Goal: Contribute content: Contribute content

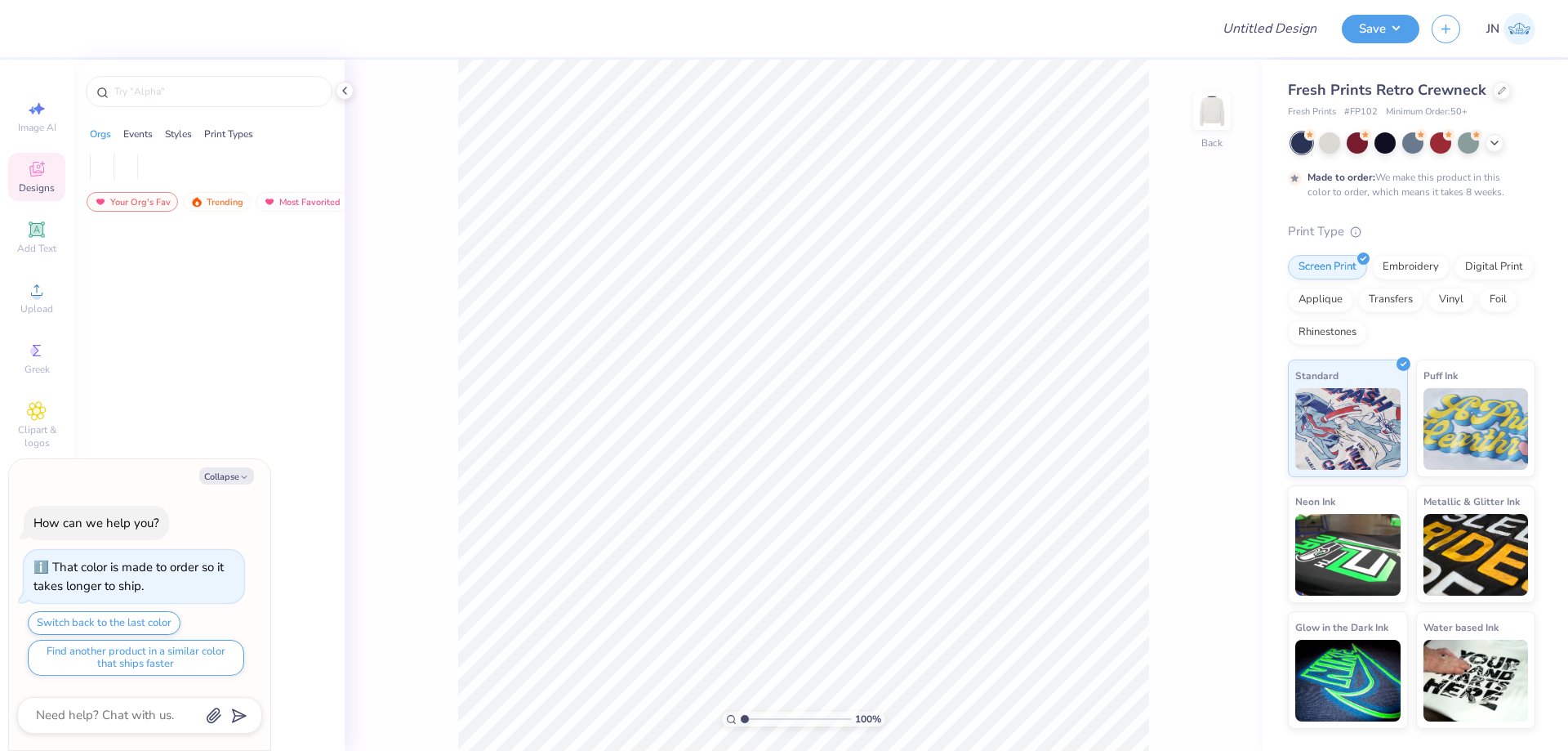
type textarea "x"
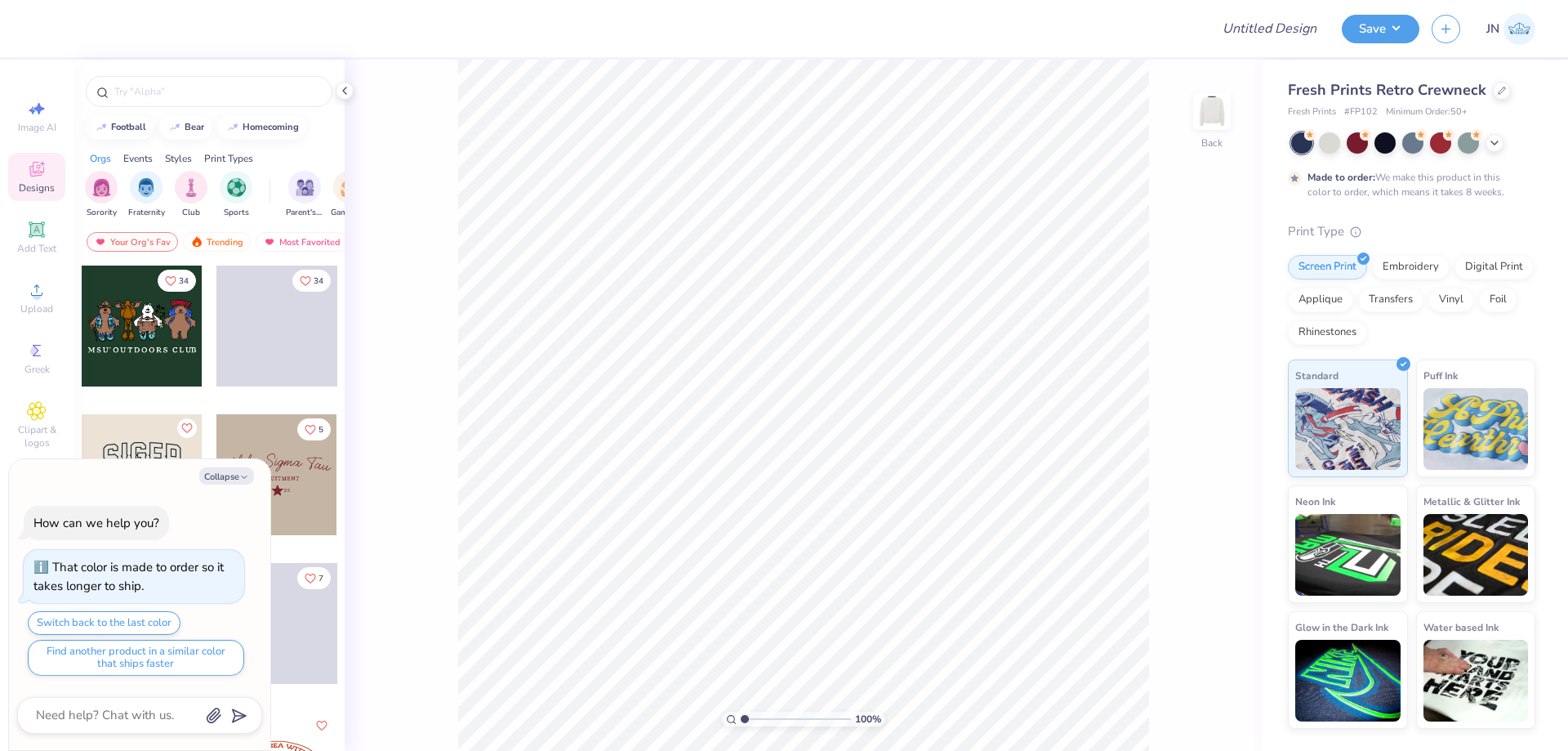
click at [1268, 58] on div "Design Title Save JN Image AI Designs Add Text Upload Greek Clipart & logos Dec…" at bounding box center [784, 375] width 1568 height 751
click at [1274, 36] on input "Design Title" at bounding box center [1249, 28] width 160 height 33
paste input "FPS239915"
type input "FPS239915"
type textarea "x"
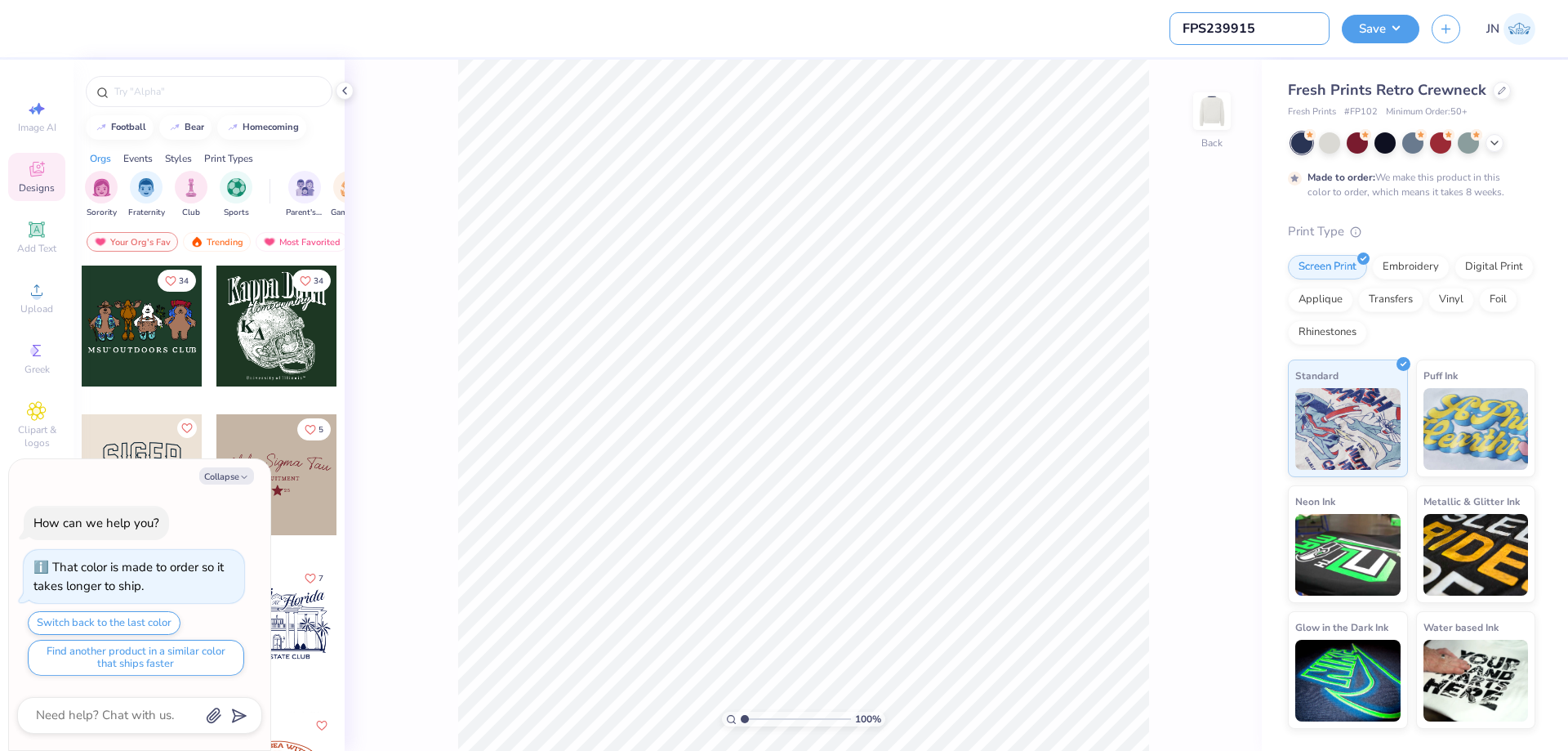
type input "FPS239915"
click at [892, 39] on div at bounding box center [622, 29] width 1153 height 57
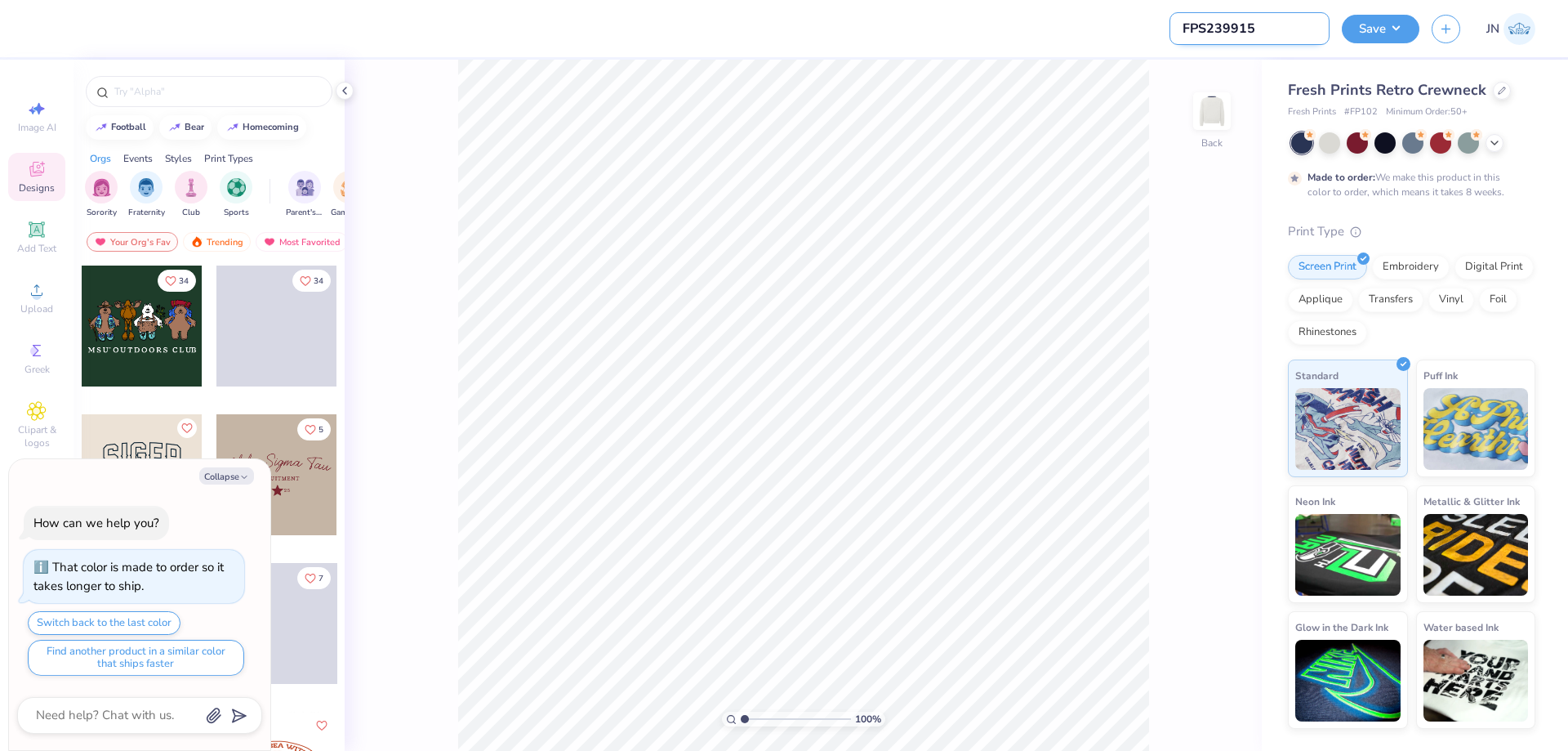
click at [1241, 26] on input "FPS239915" at bounding box center [1249, 28] width 160 height 33
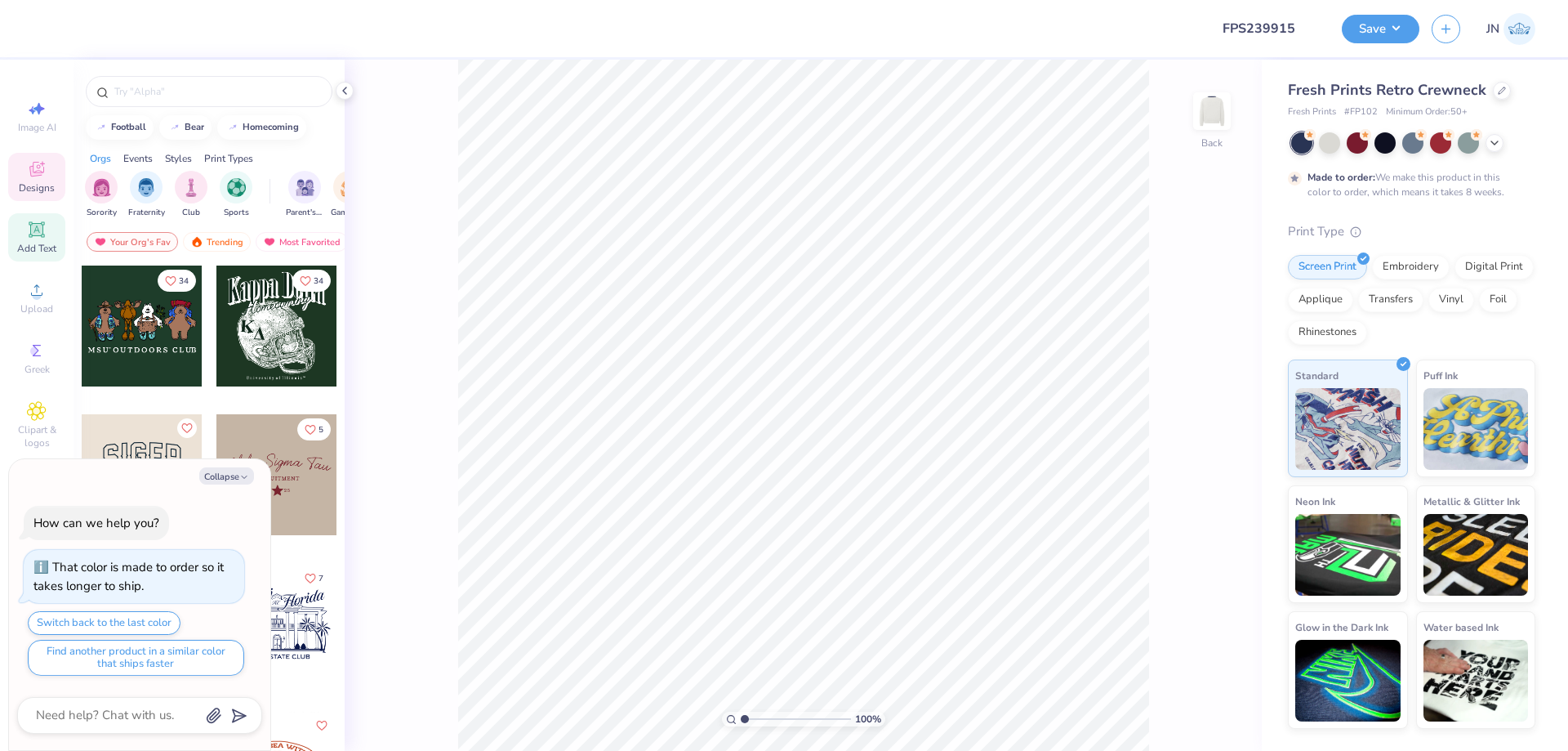
click at [35, 244] on span "Add Text" at bounding box center [37, 248] width 39 height 13
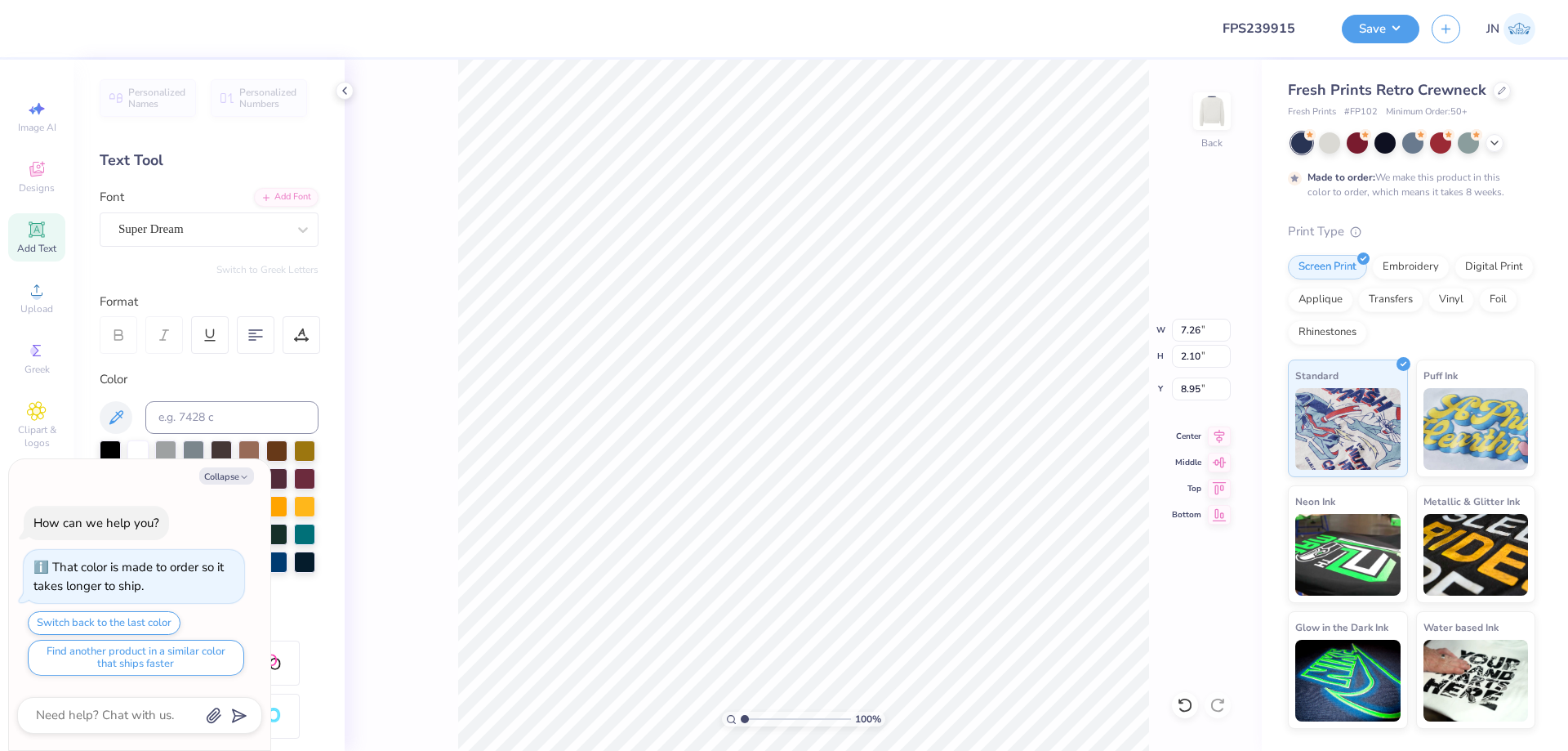
scroll to position [14, 2]
type textarea "x"
type textarea "X"
type textarea "x"
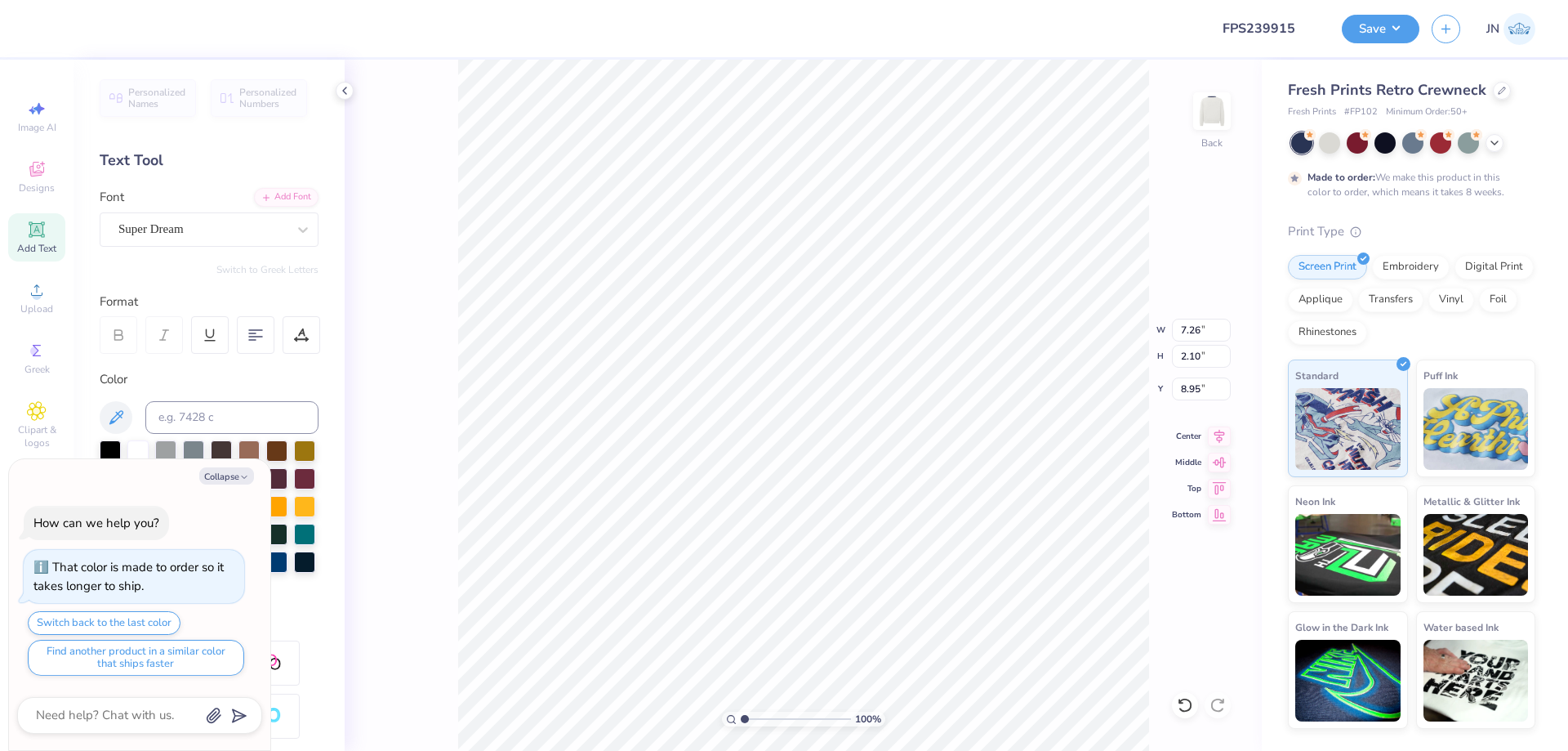
type textarea "CH"
type textarea "x"
type textarea "CHI"
type textarea "x"
type textarea "CHIO"
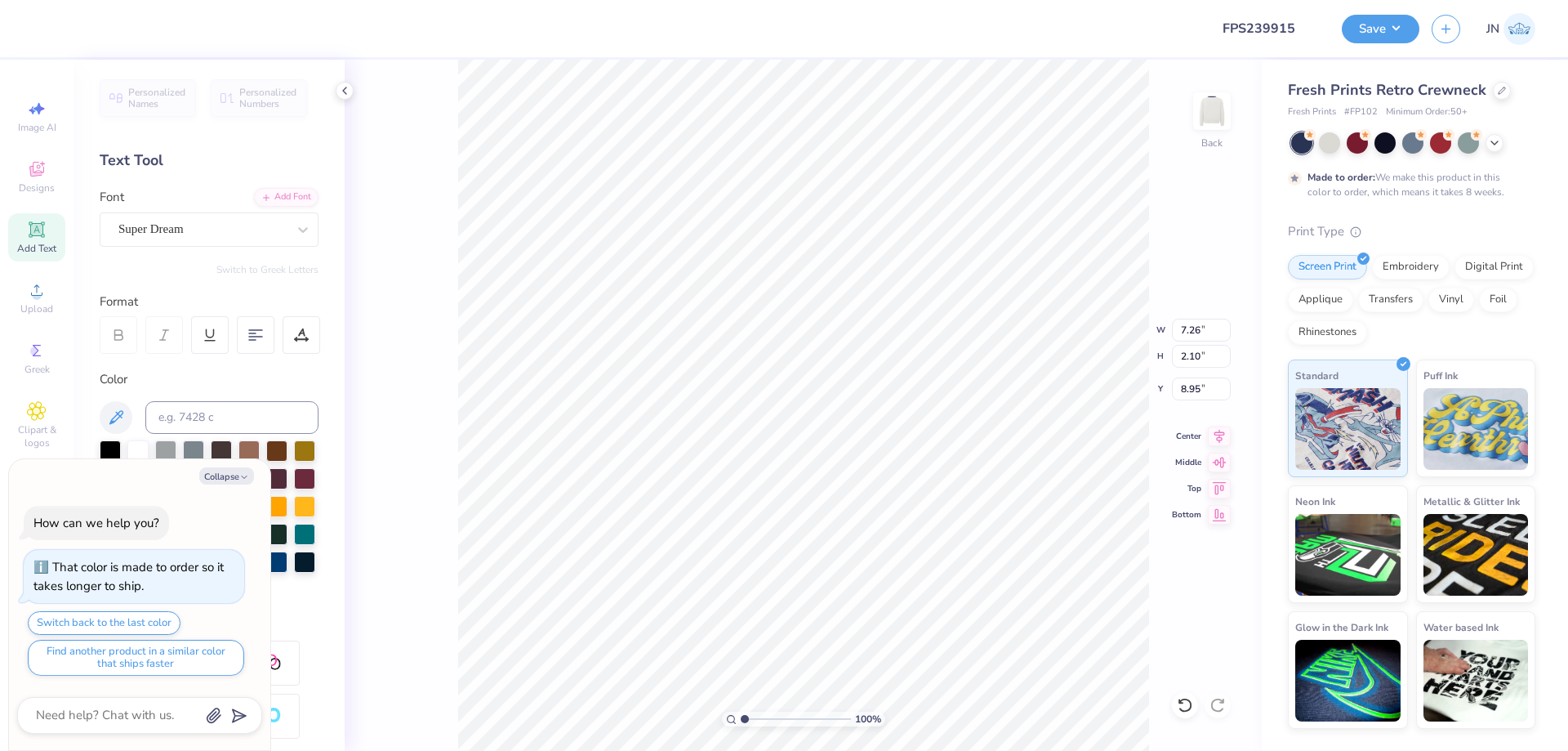
type textarea "x"
type textarea "CHI"
type textarea "x"
type textarea "CHI"
type textarea "x"
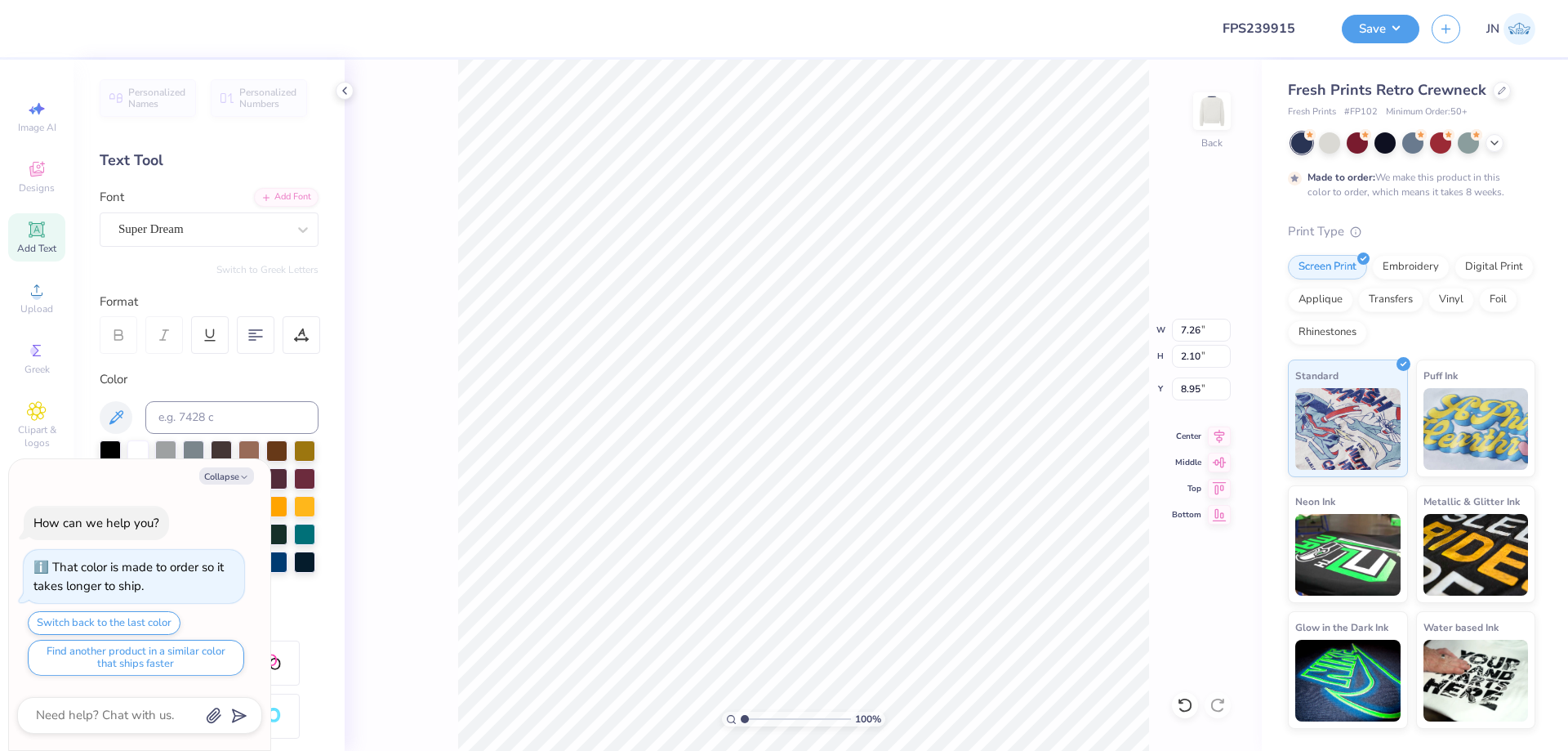
type textarea "CHI P"
type textarea "x"
type textarea "CHI PS"
type textarea "x"
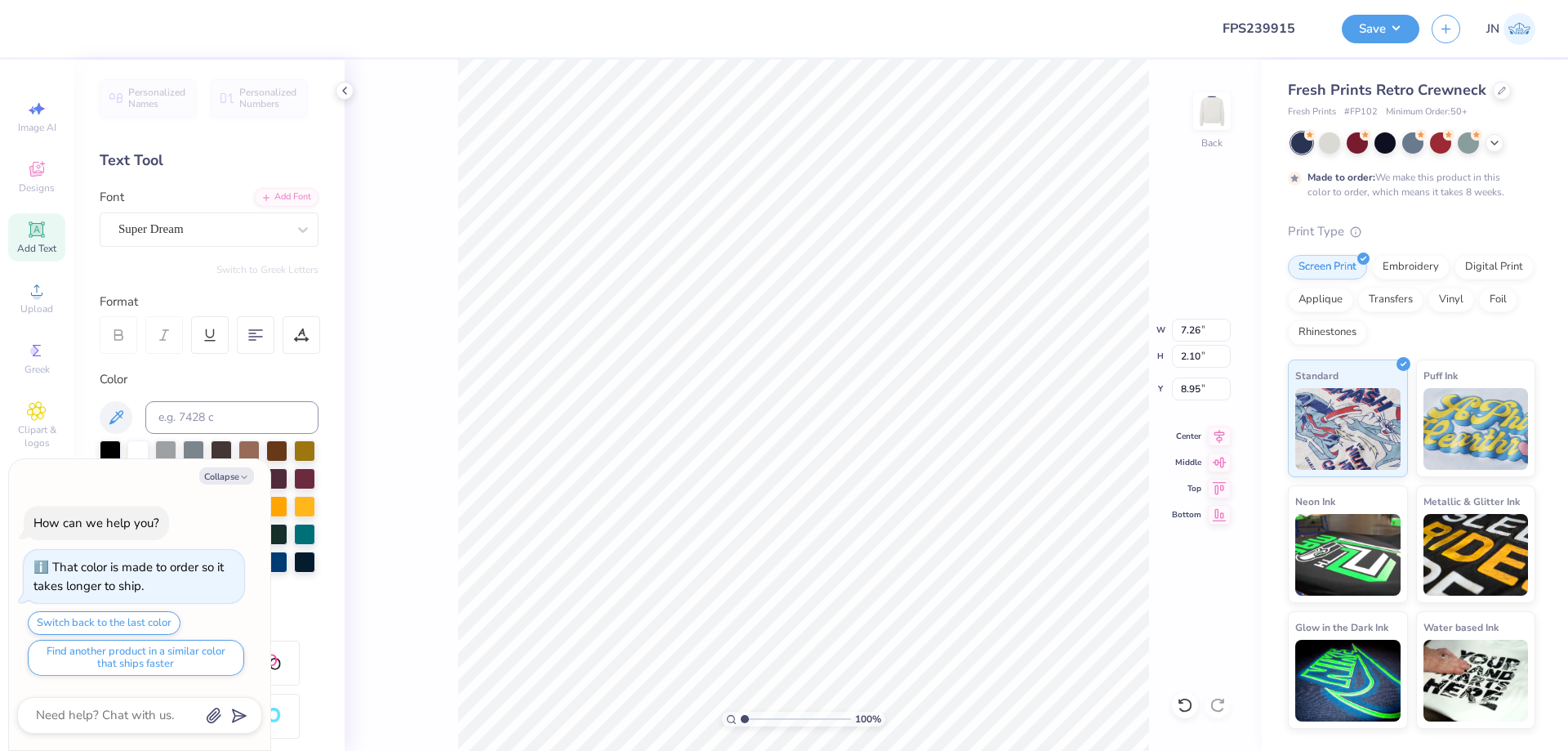
type textarea "CHI PSI"
type textarea "x"
type input "10.23"
type input "2.18"
type input "8.91"
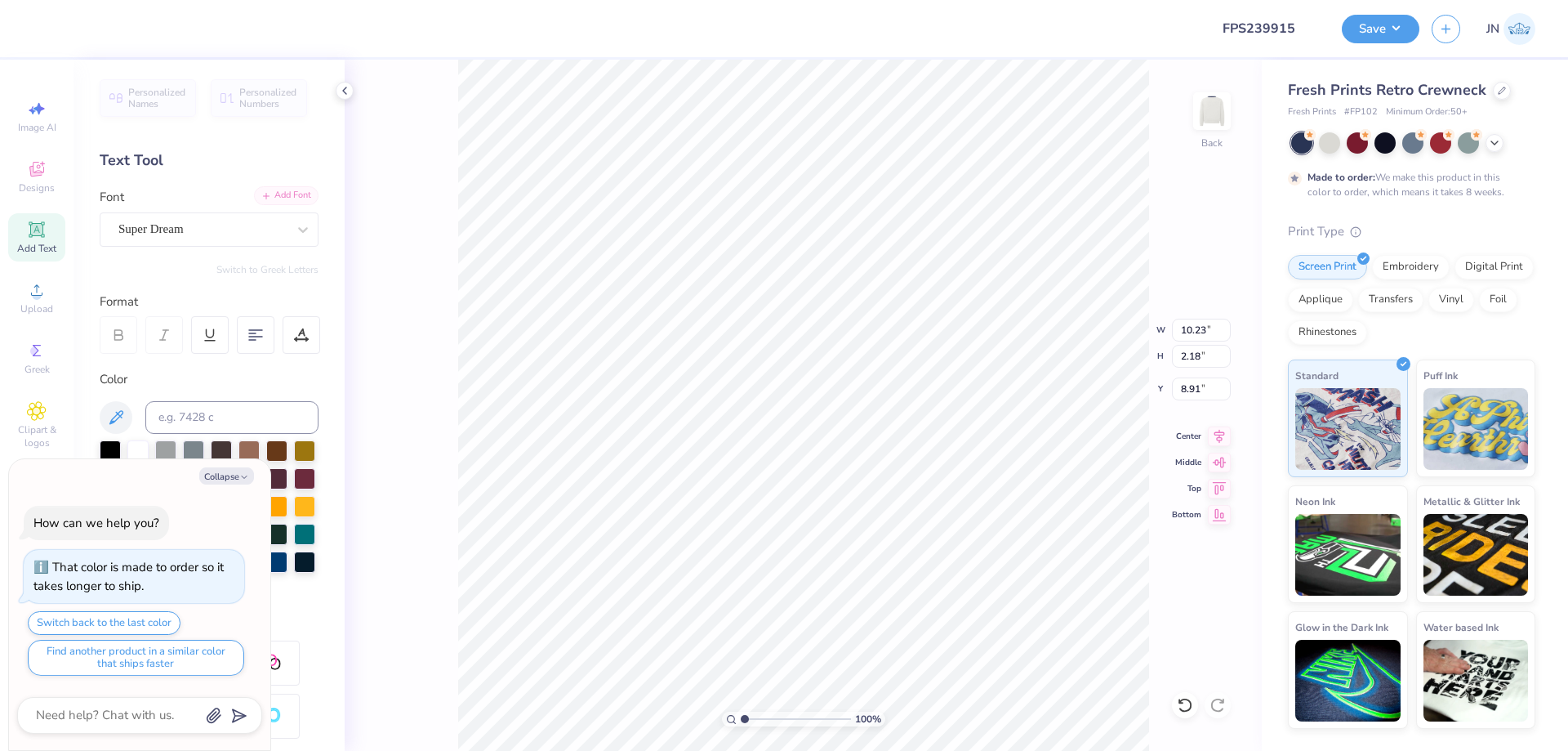
click at [282, 189] on div "Add Font" at bounding box center [285, 195] width 64 height 19
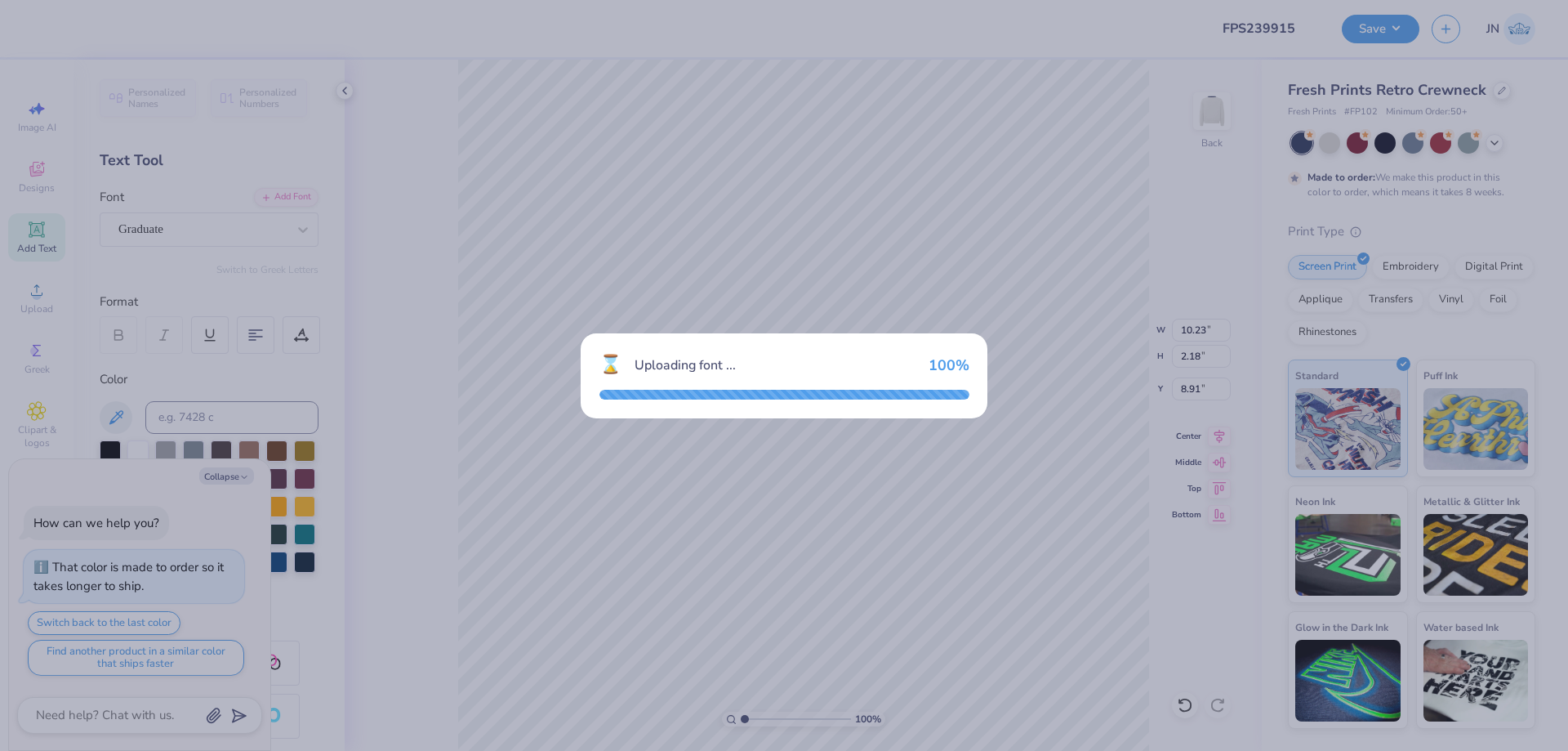
type textarea "x"
type input "10.81"
type input "2.25"
type input "8.87"
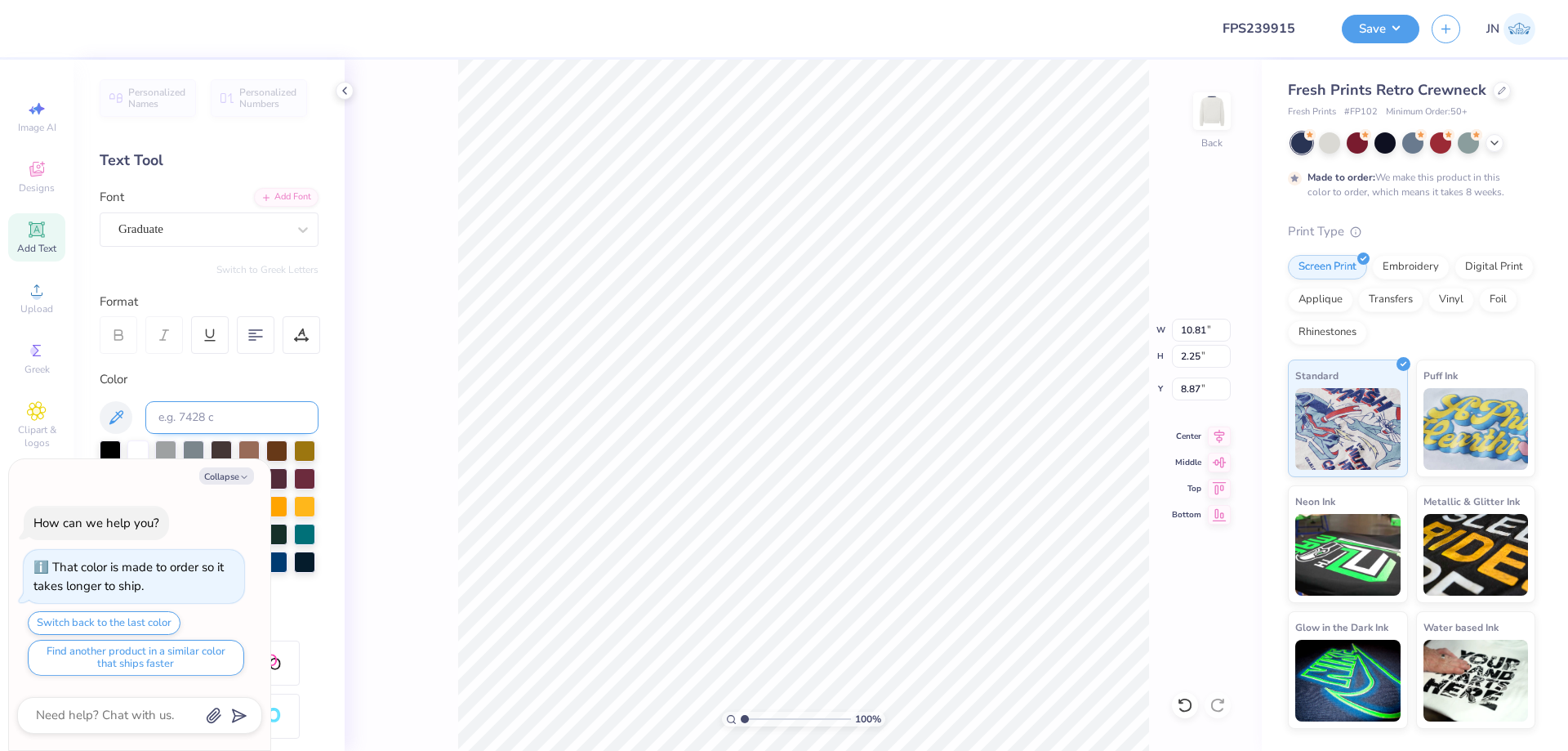
type textarea "x"
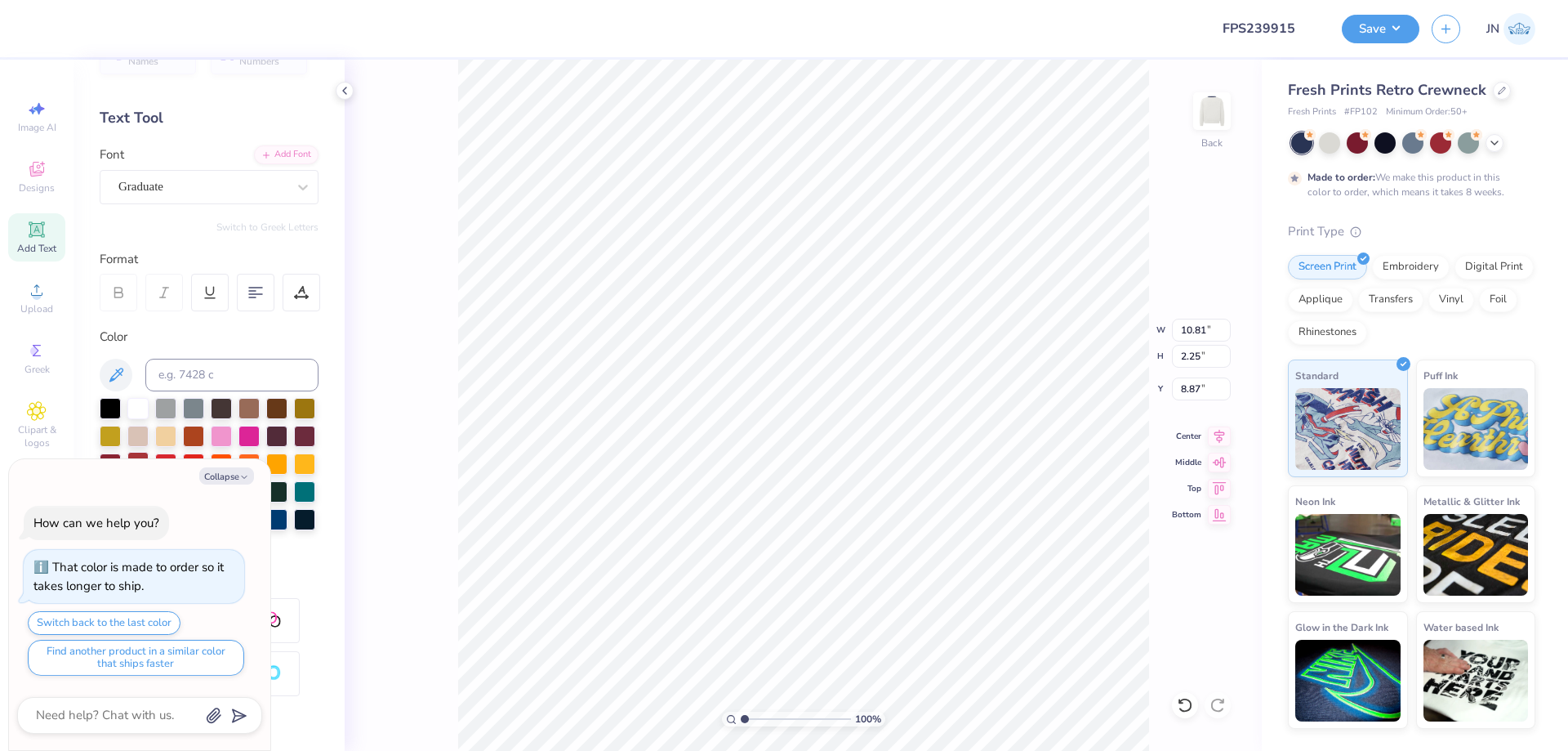
scroll to position [82, 0]
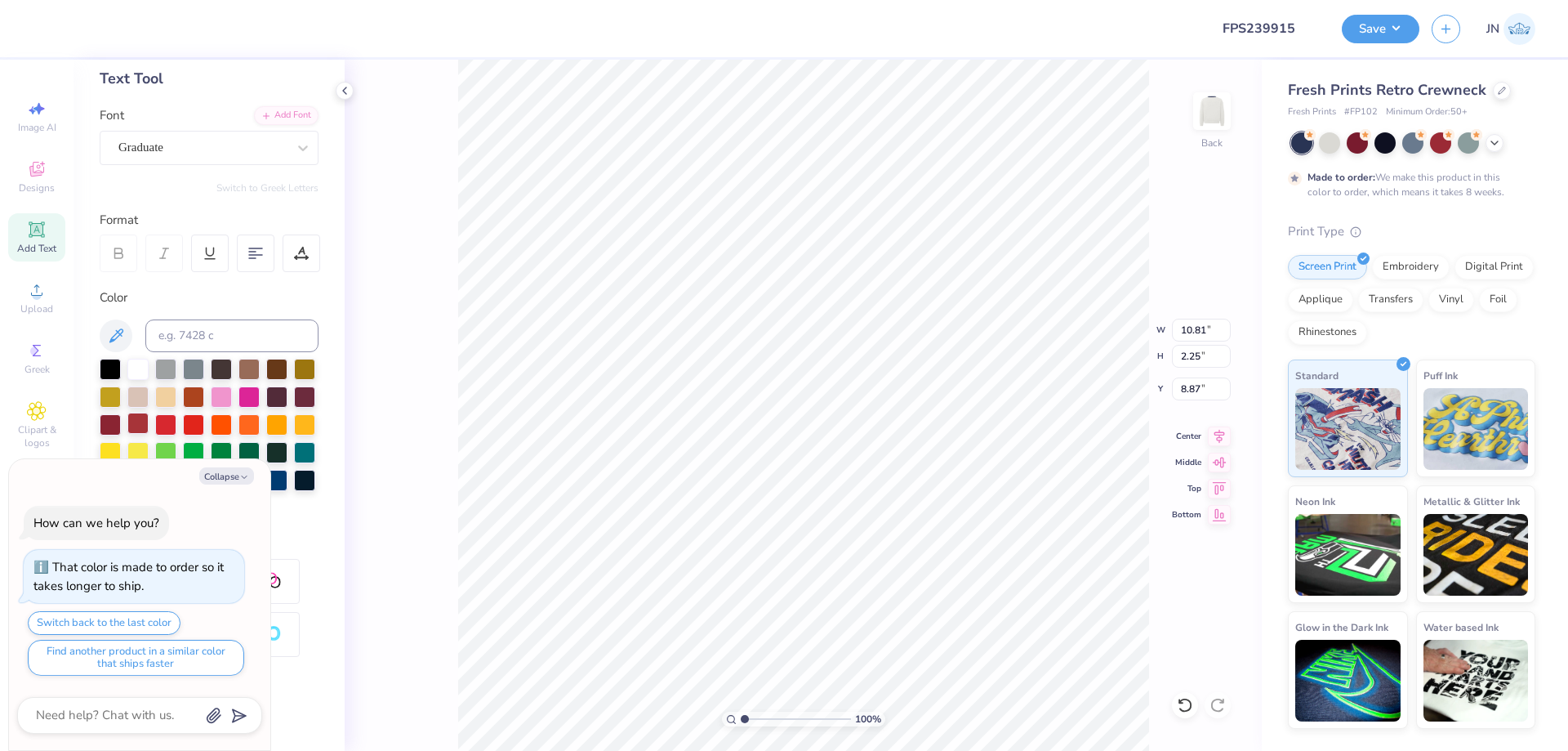
click at [194, 436] on div at bounding box center [209, 438] width 219 height 160
click at [211, 332] on input at bounding box center [231, 336] width 173 height 33
type input "533"
type textarea "x"
drag, startPoint x: 207, startPoint y: 474, endPoint x: 192, endPoint y: 511, distance: 39.9
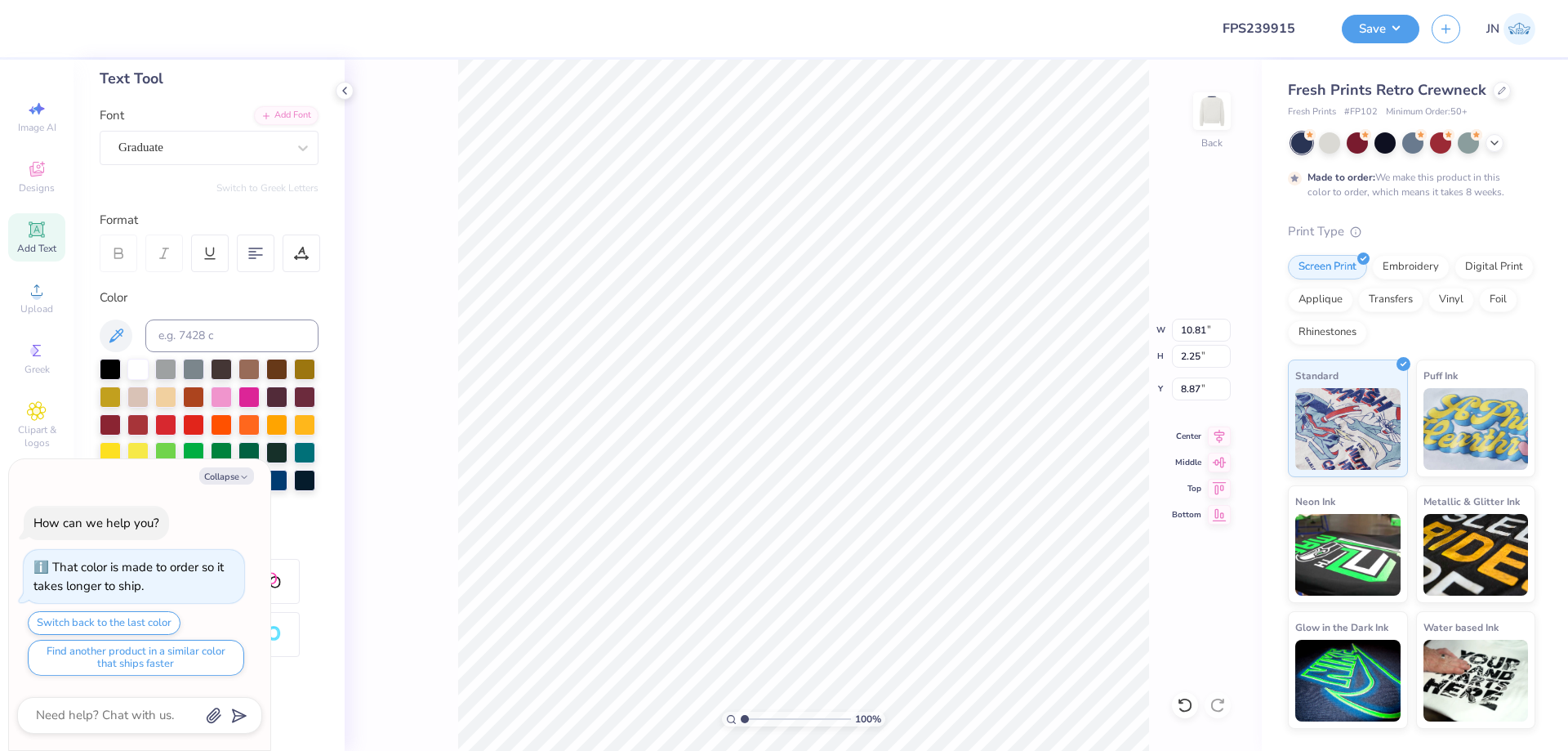
click at [208, 473] on button "Collapse" at bounding box center [226, 475] width 54 height 17
type textarea "x"
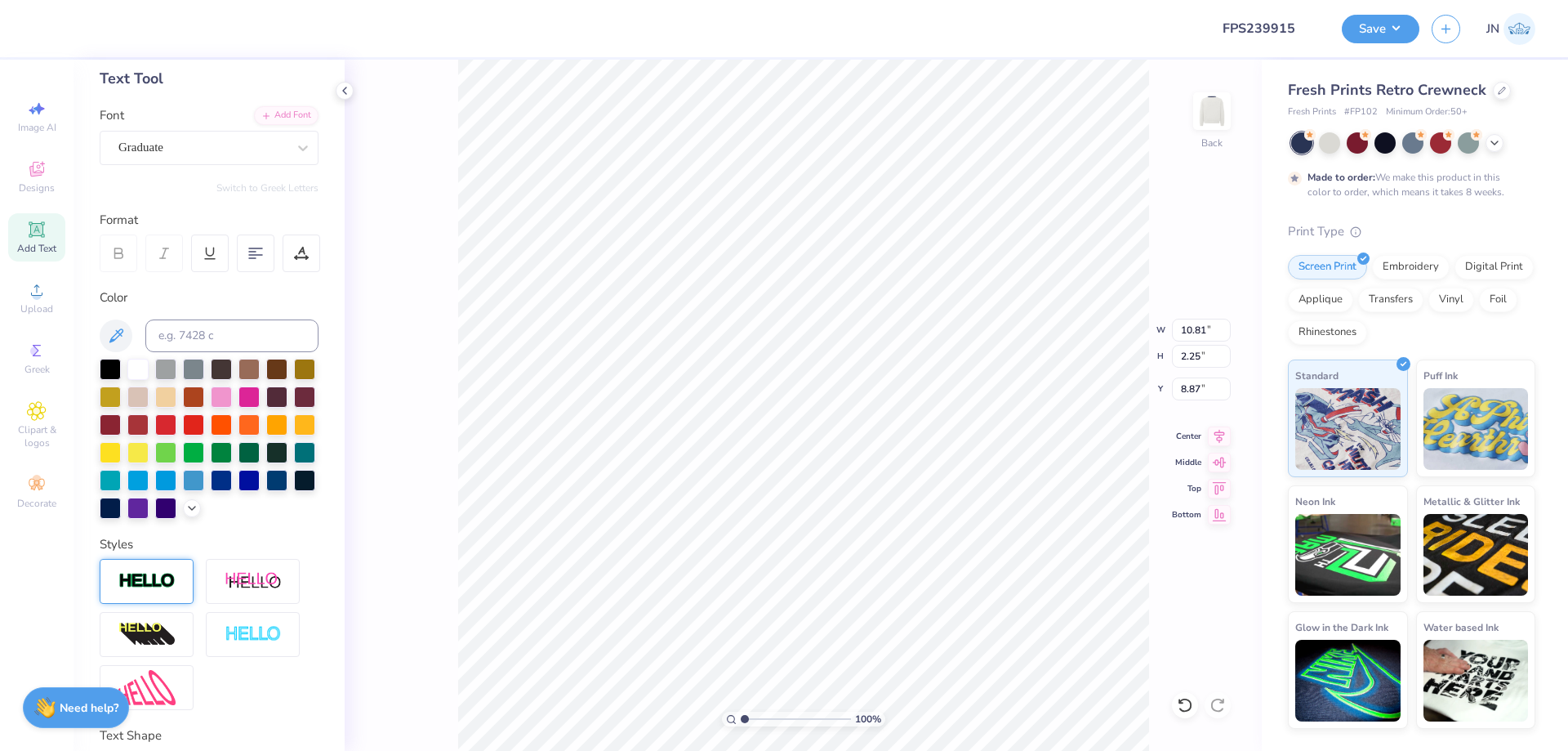
click at [139, 590] on img at bounding box center [147, 580] width 57 height 19
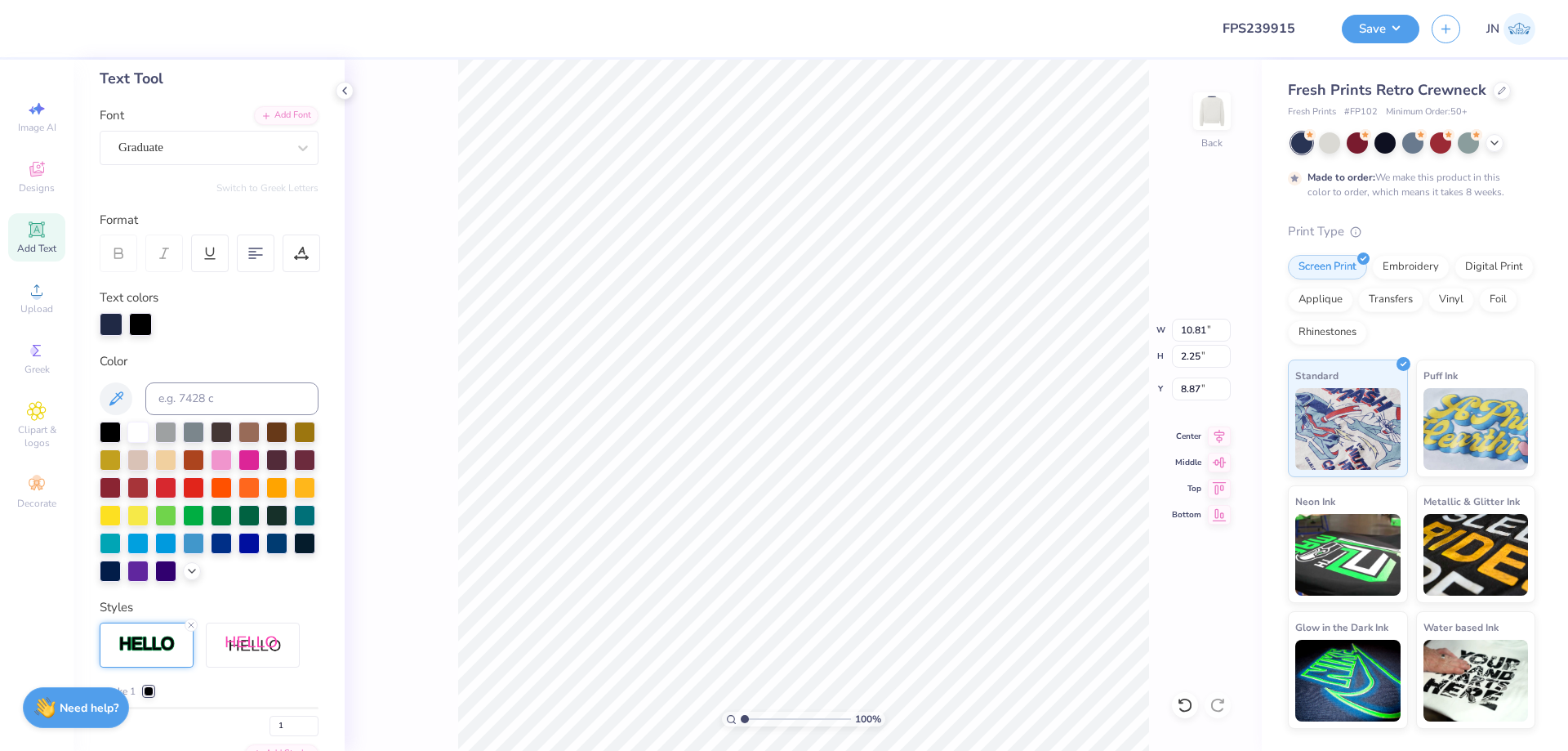
type input "10.85"
type input "2.29"
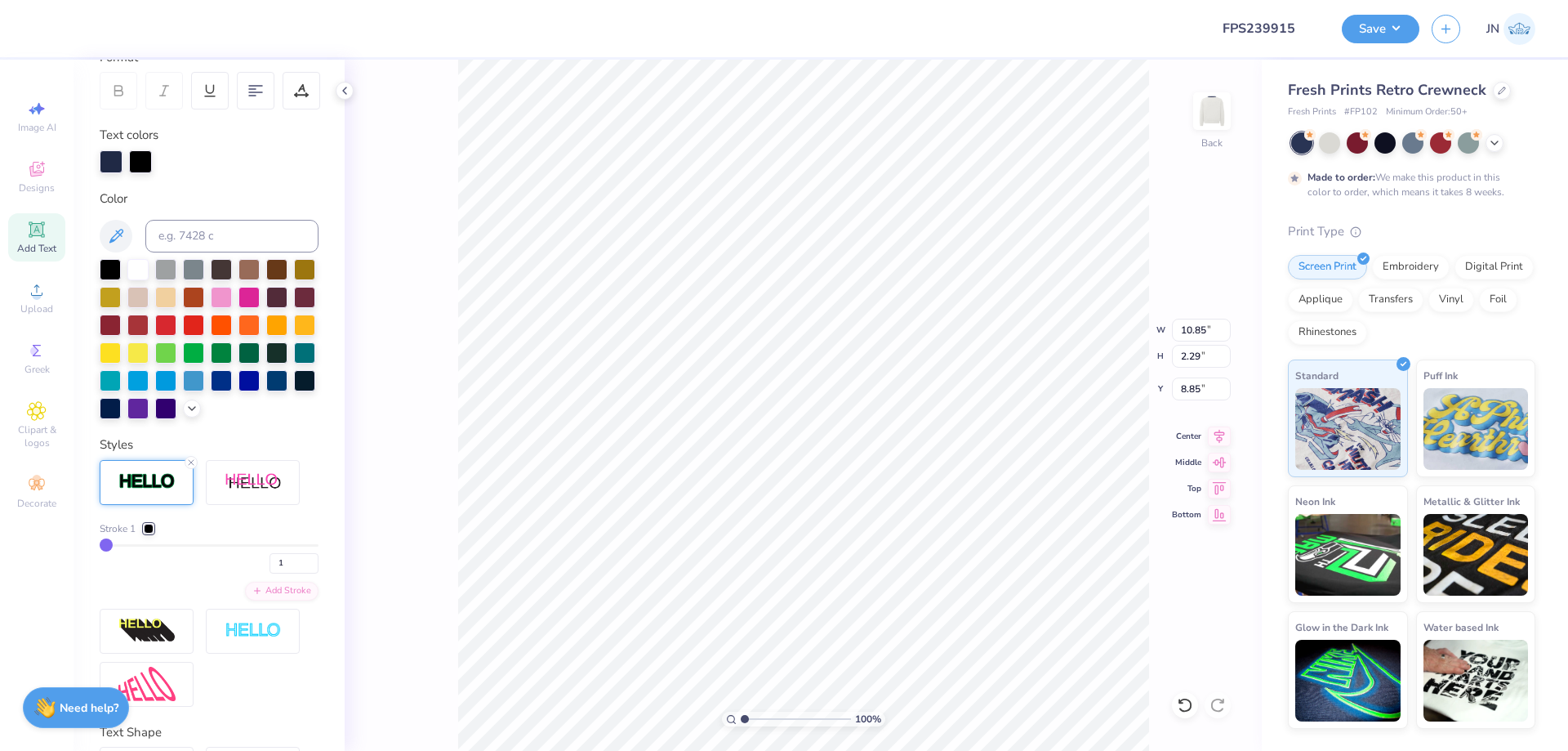
scroll to position [245, 0]
click at [150, 533] on div at bounding box center [149, 528] width 10 height 10
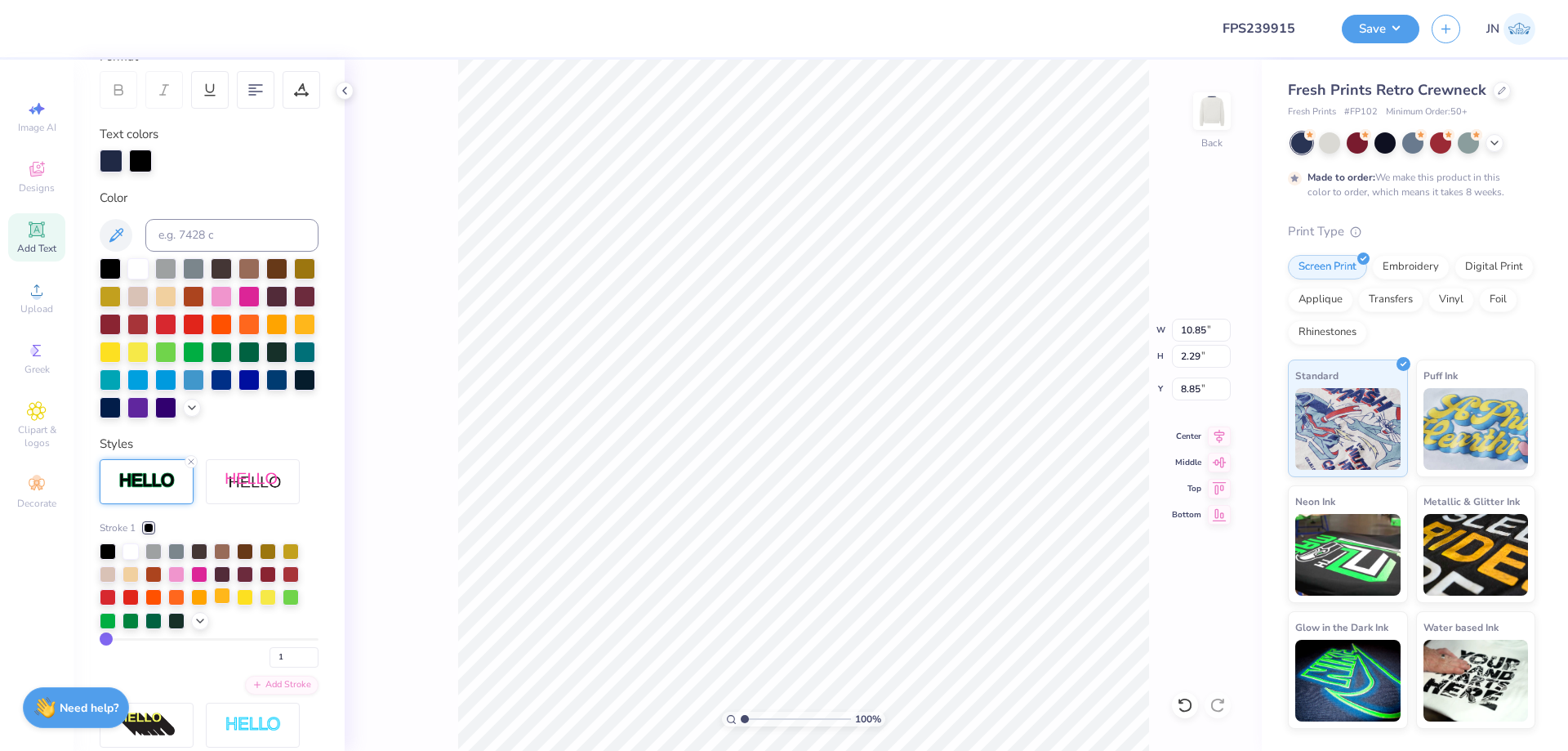
click at [227, 604] on div at bounding box center [222, 595] width 17 height 17
click at [193, 626] on icon at bounding box center [199, 619] width 13 height 13
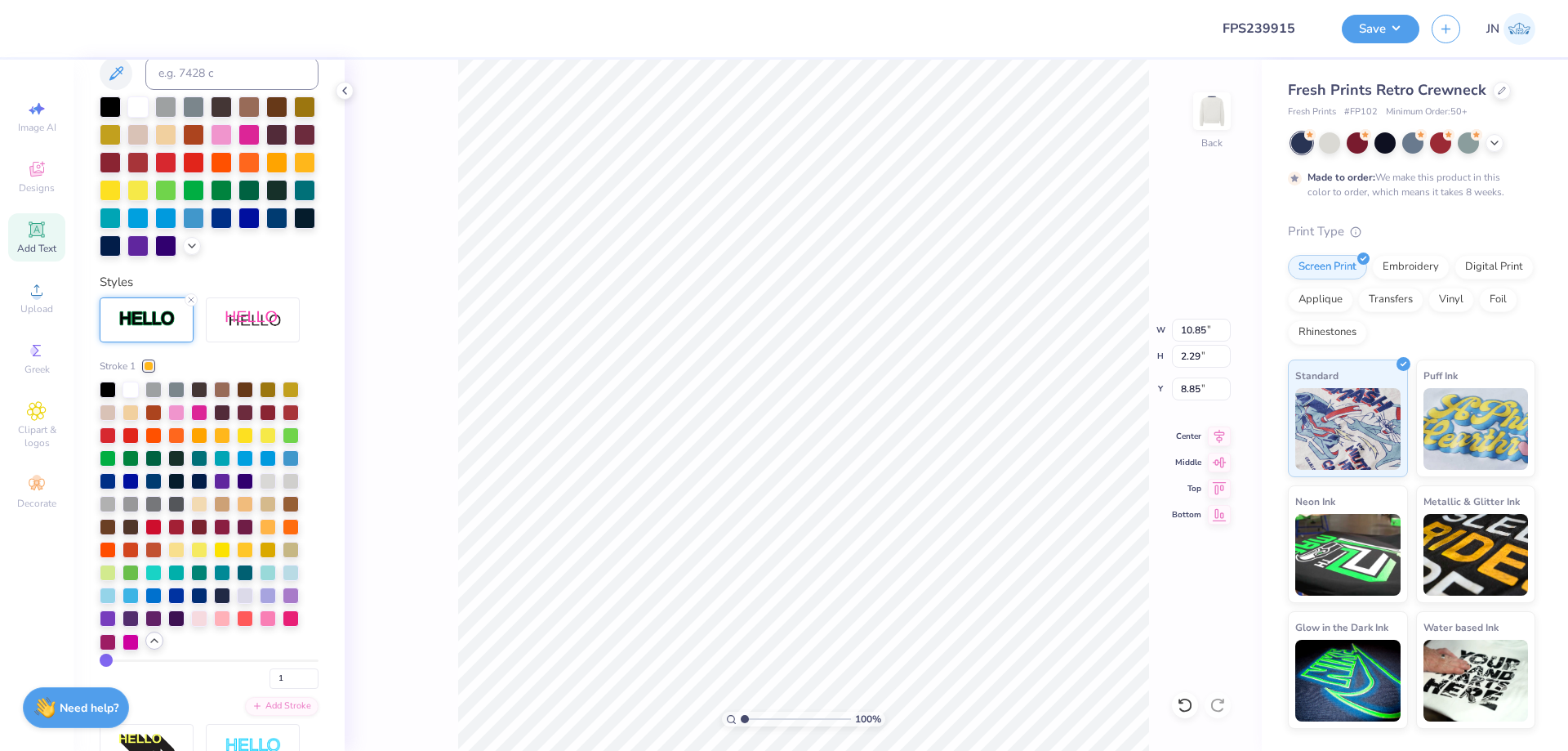
scroll to position [409, 0]
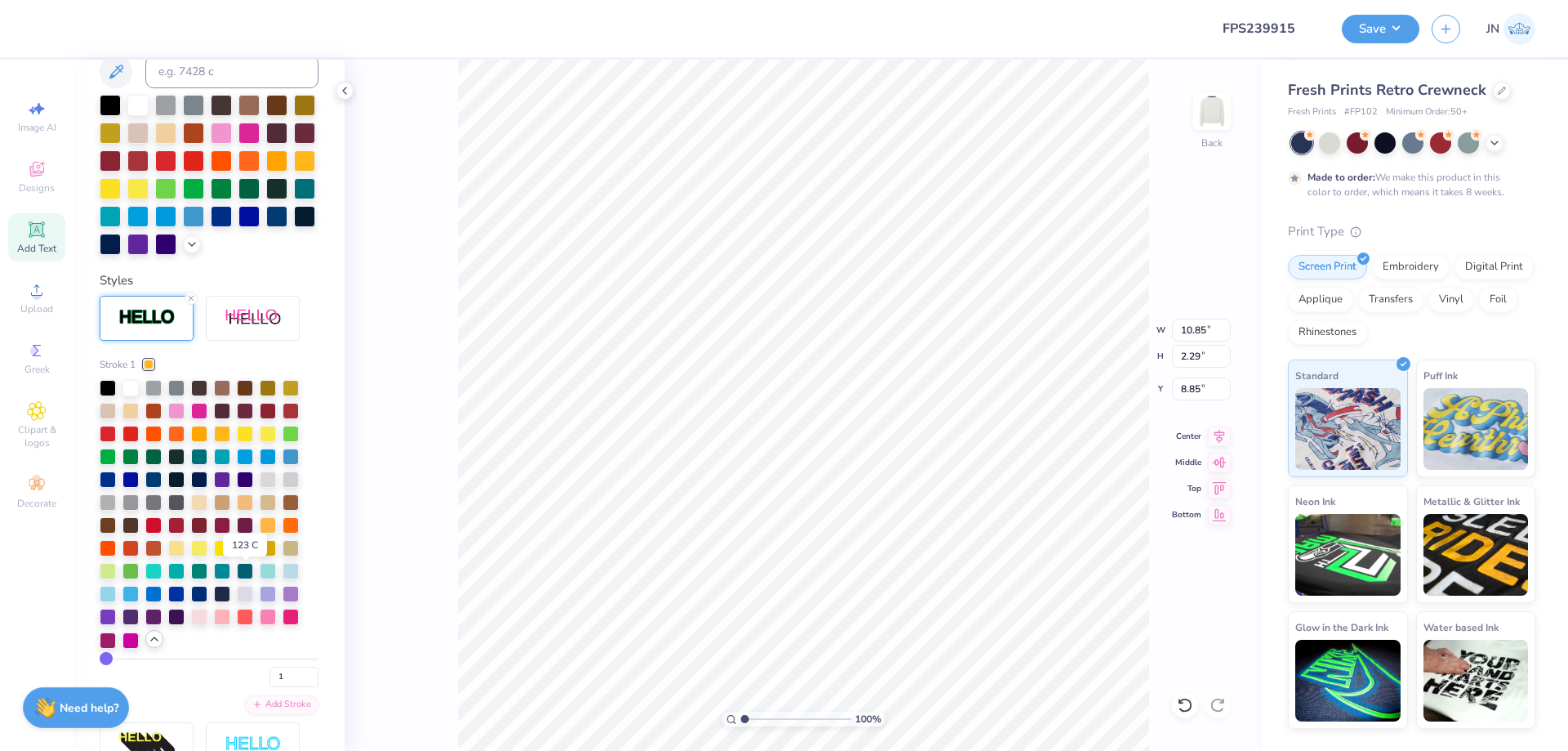
click at [247, 555] on div at bounding box center [245, 546] width 17 height 17
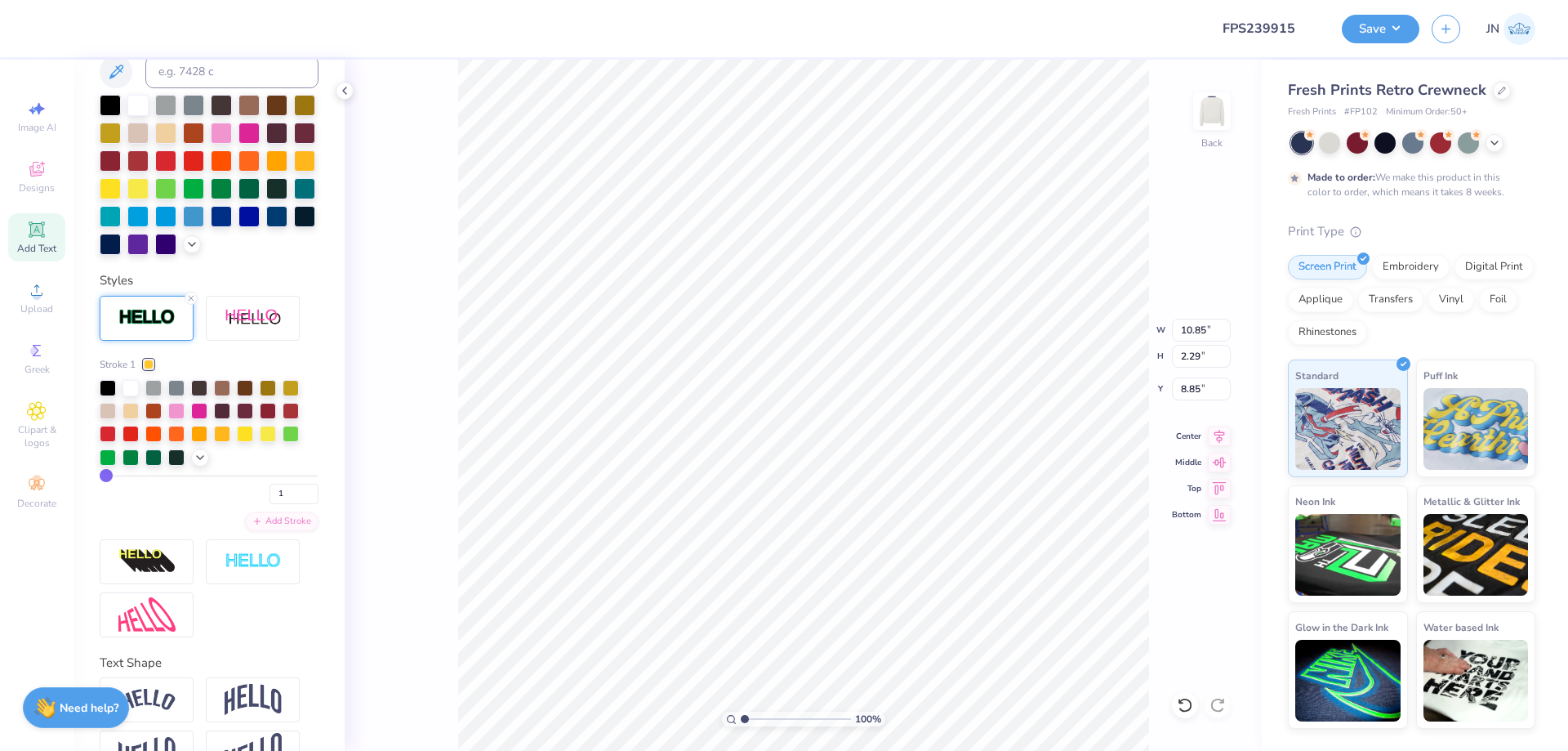
type input "1.85"
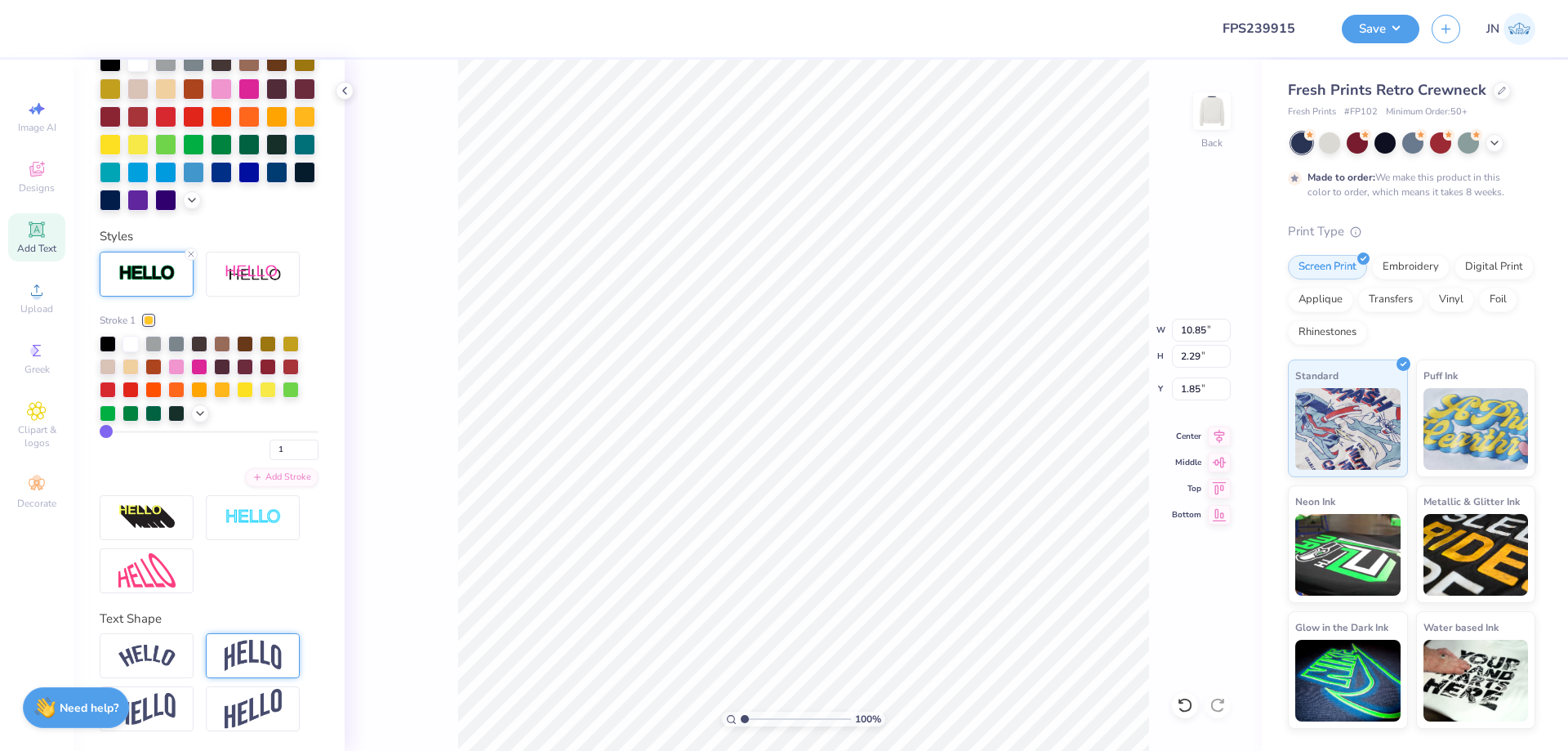
click at [260, 638] on div at bounding box center [253, 655] width 94 height 45
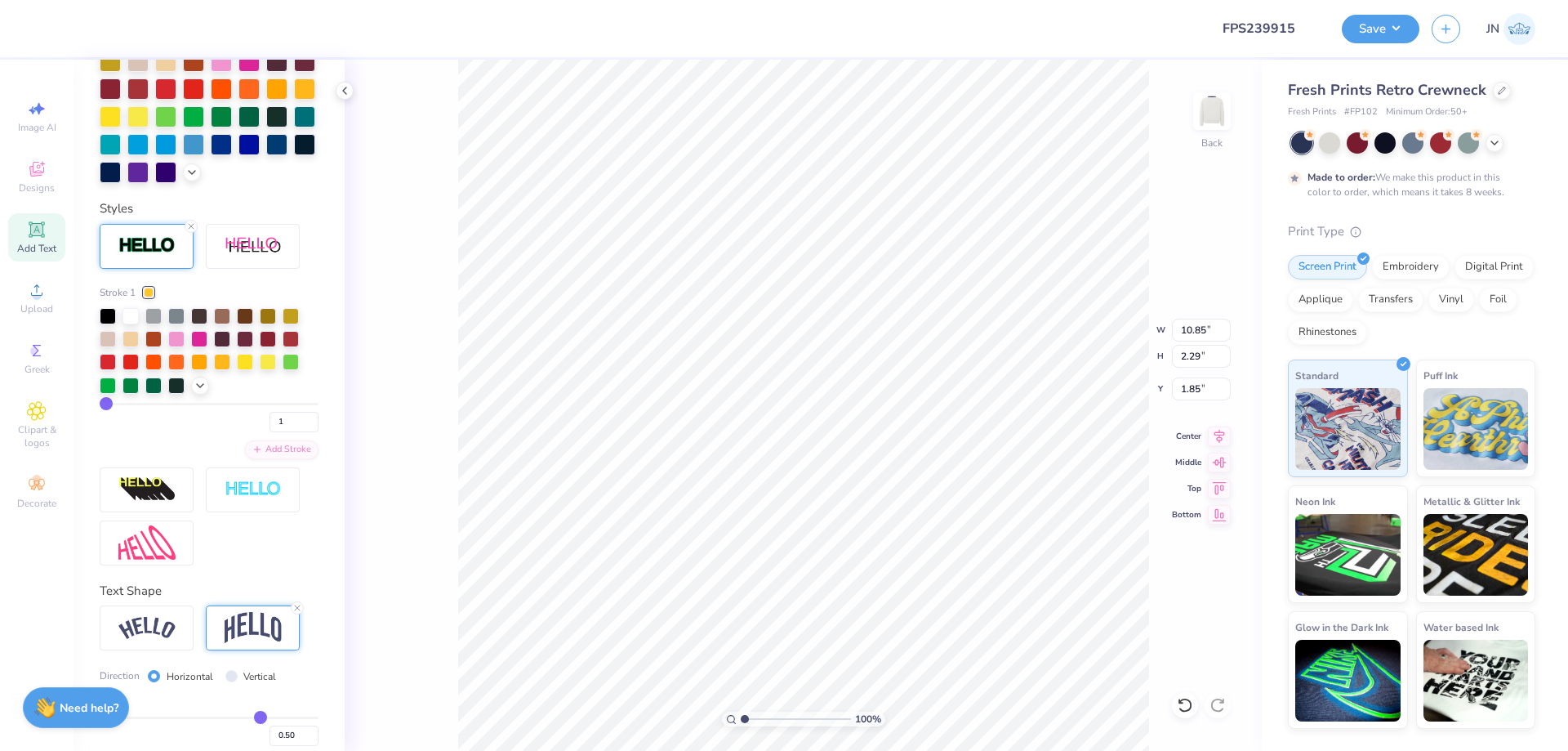
type input "4.51"
type input "0.74"
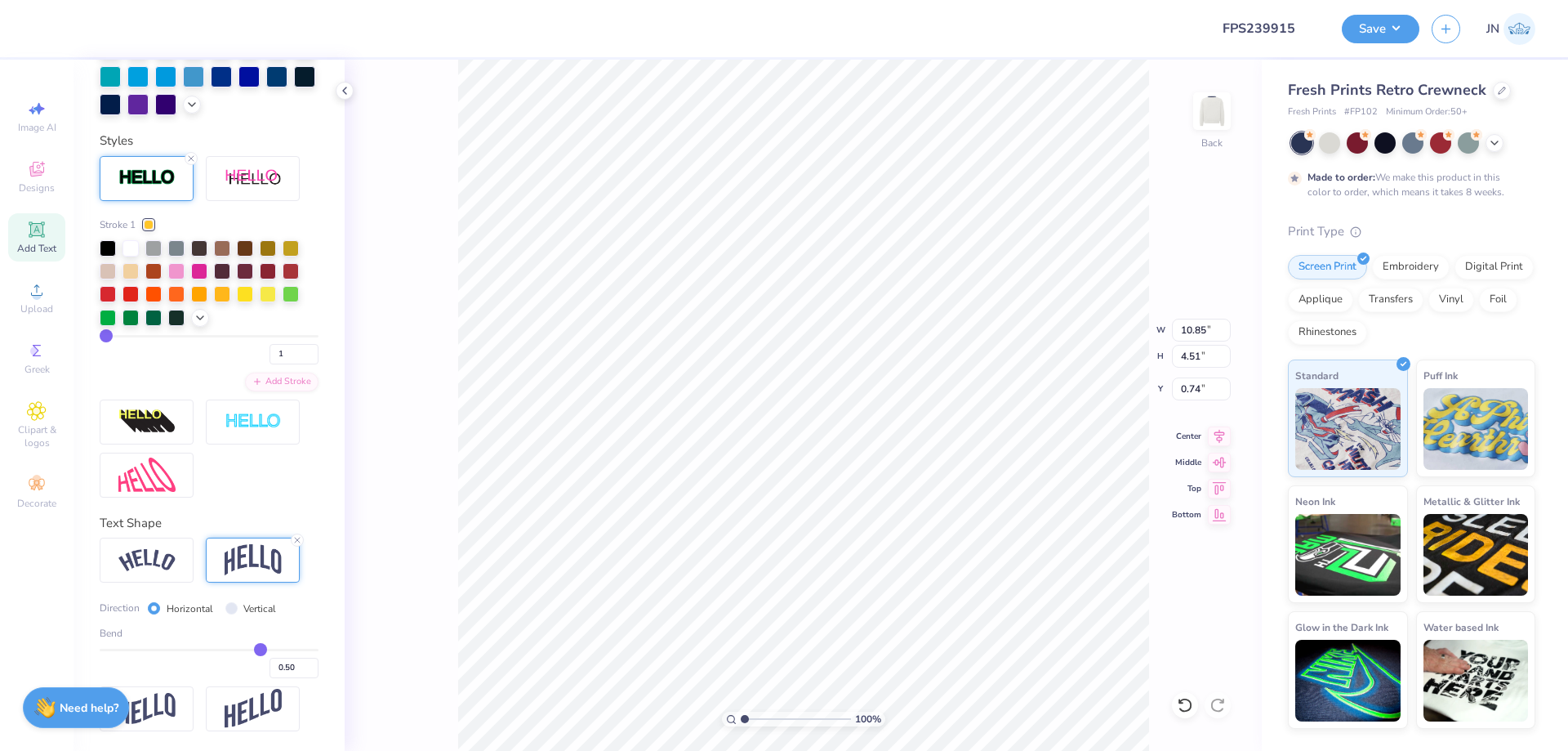
scroll to position [576, 0]
click at [272, 659] on input "0.50" at bounding box center [294, 667] width 49 height 21
type input "0.20"
type input "0.2"
type input "3.14"
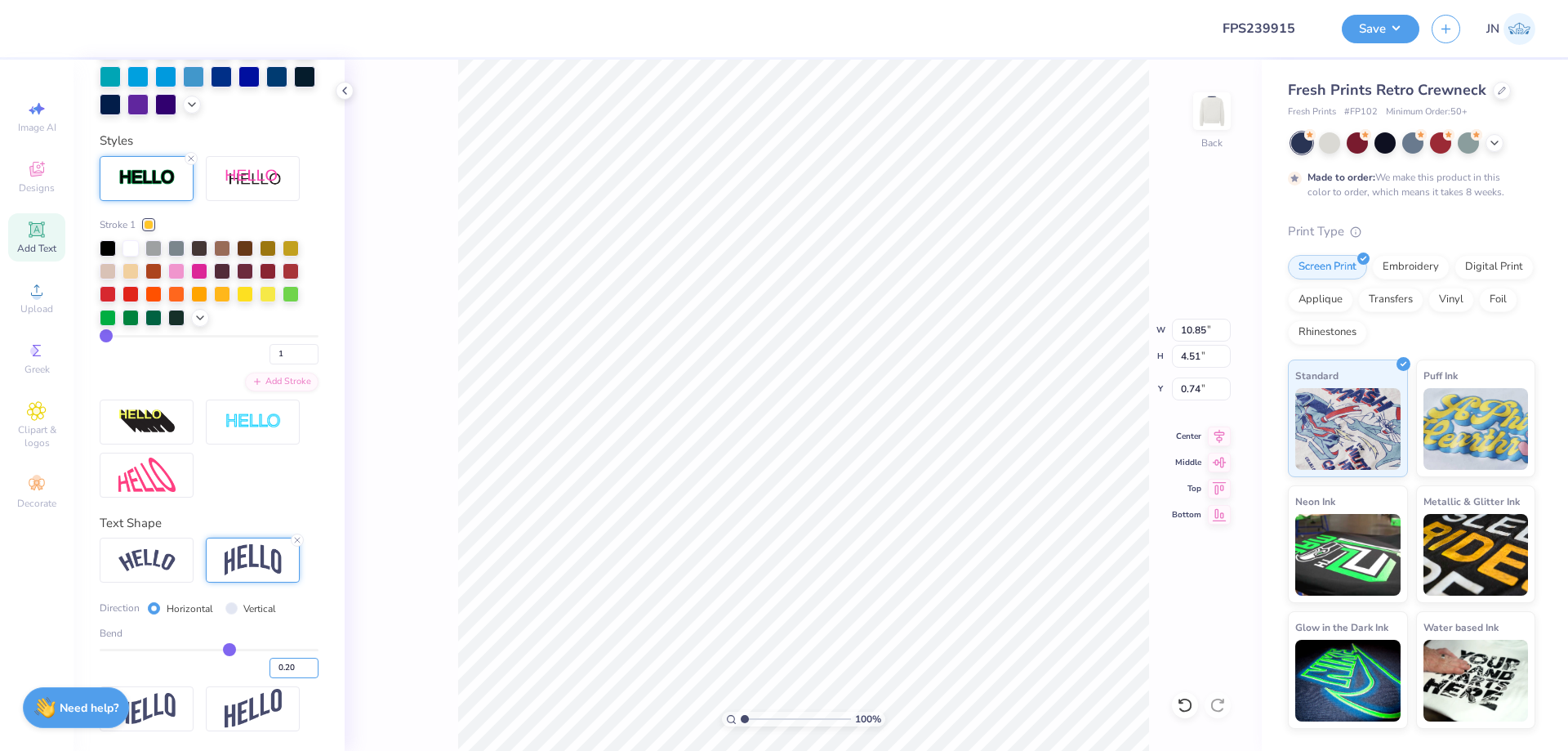
type input "1.43"
click at [1221, 438] on icon at bounding box center [1220, 433] width 11 height 14
type input "14.00"
type input "4.05"
click at [1220, 430] on icon at bounding box center [1219, 434] width 23 height 20
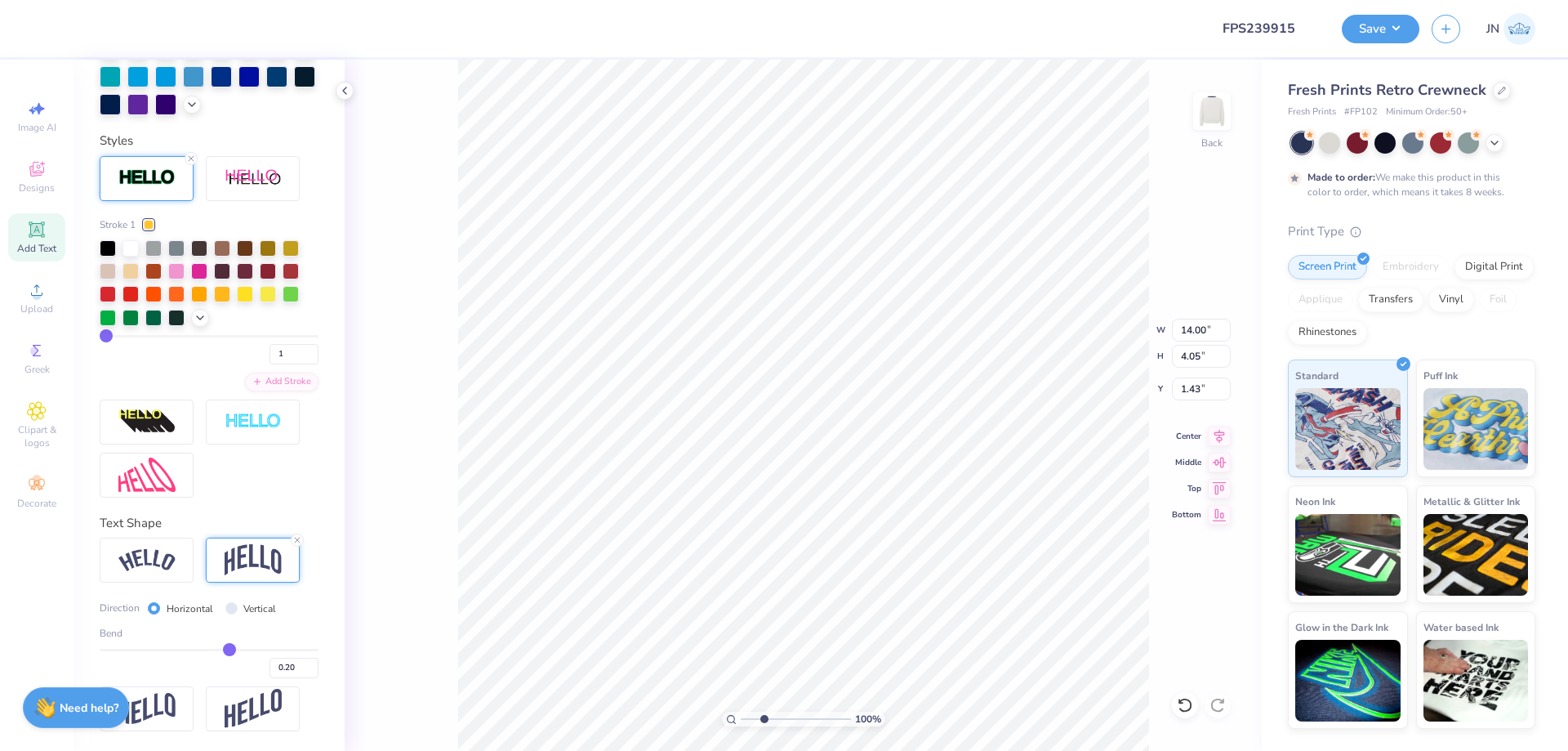
click at [764, 717] on input "range" at bounding box center [796, 718] width 111 height 15
drag, startPoint x: 764, startPoint y: 717, endPoint x: 750, endPoint y: 716, distance: 14.0
type input "1.48"
click at [750, 716] on input "range" at bounding box center [796, 718] width 111 height 15
drag, startPoint x: 260, startPoint y: 359, endPoint x: 251, endPoint y: 358, distance: 9.1
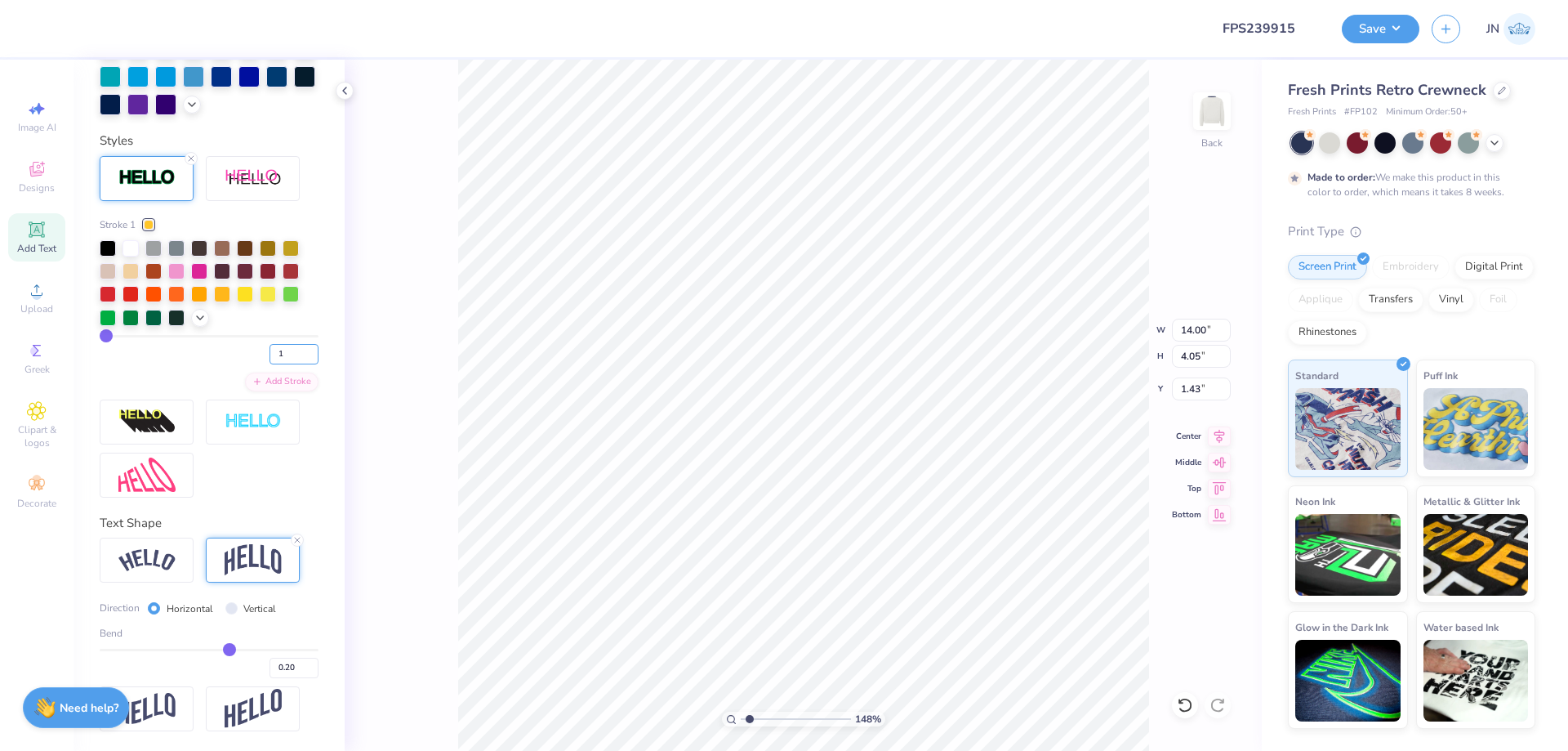
click at [255, 358] on div "1" at bounding box center [209, 349] width 219 height 30
type input "2"
type input "14.05"
type input "4.10"
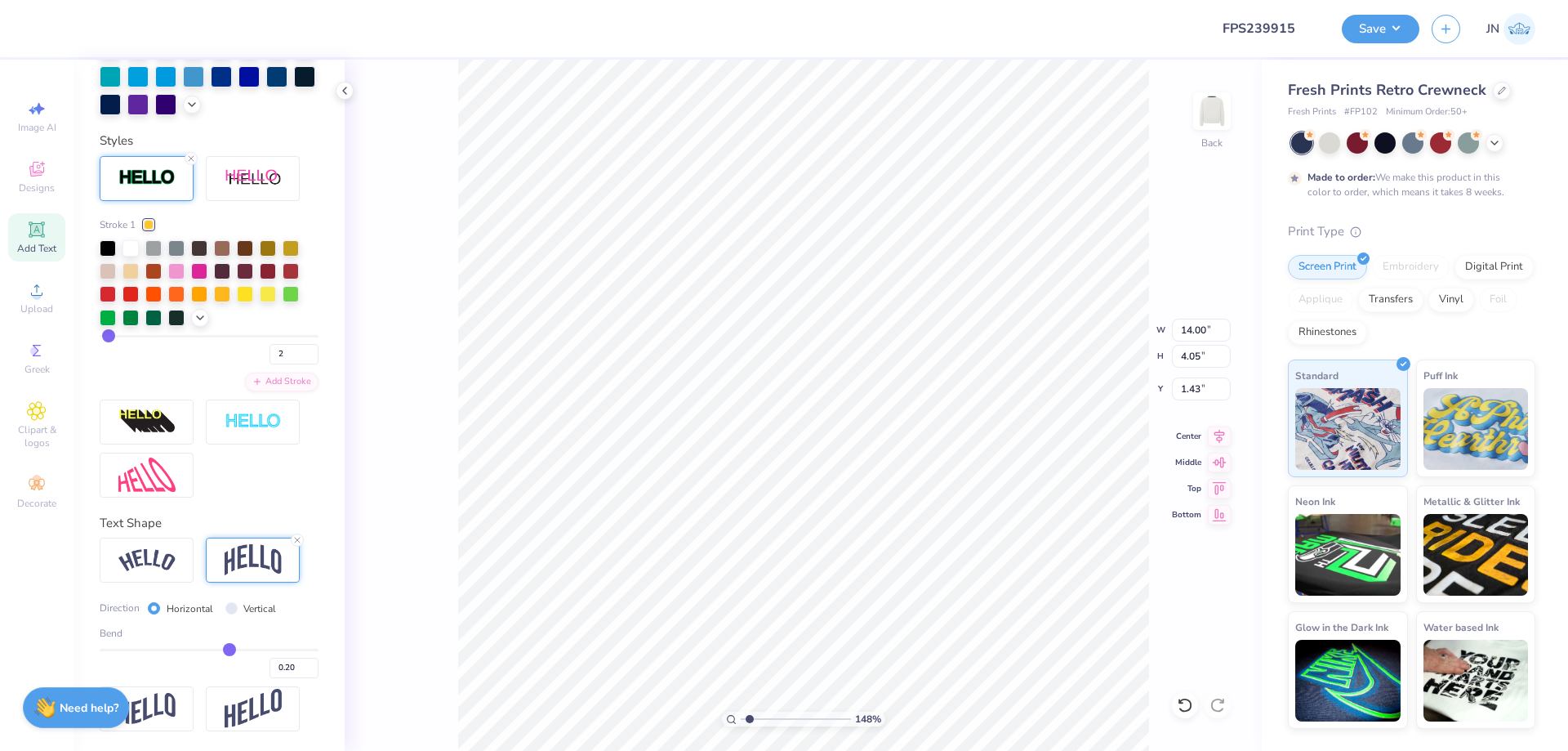
type input "1.40"
click at [411, 268] on div "148 % Back W 14.05 14.05 " H 4.10 4.10 " Y 1.40 1.40 " Center Middle Top Bottom" at bounding box center [803, 405] width 918 height 691
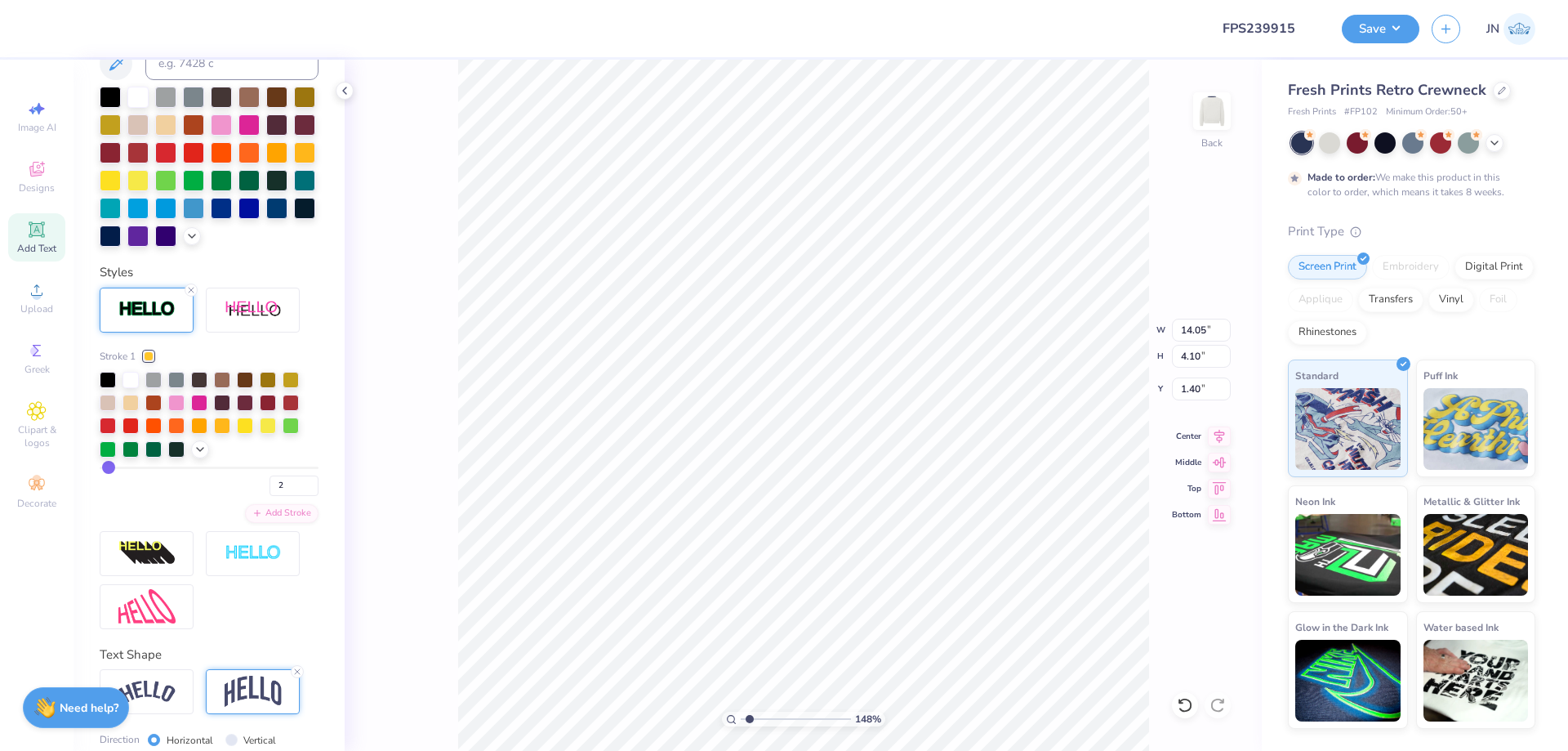
scroll to position [413, 0]
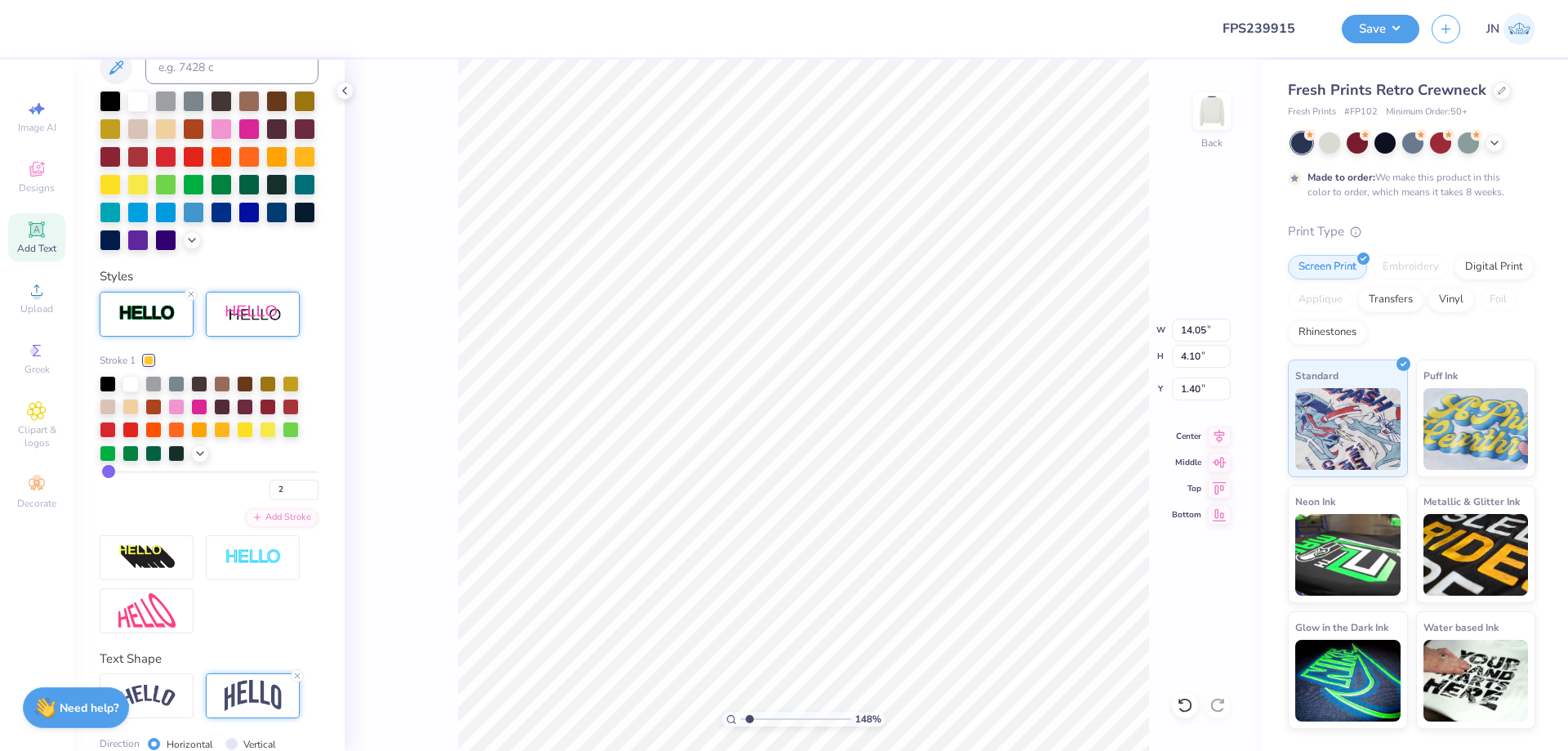
click at [240, 337] on div at bounding box center [253, 314] width 94 height 45
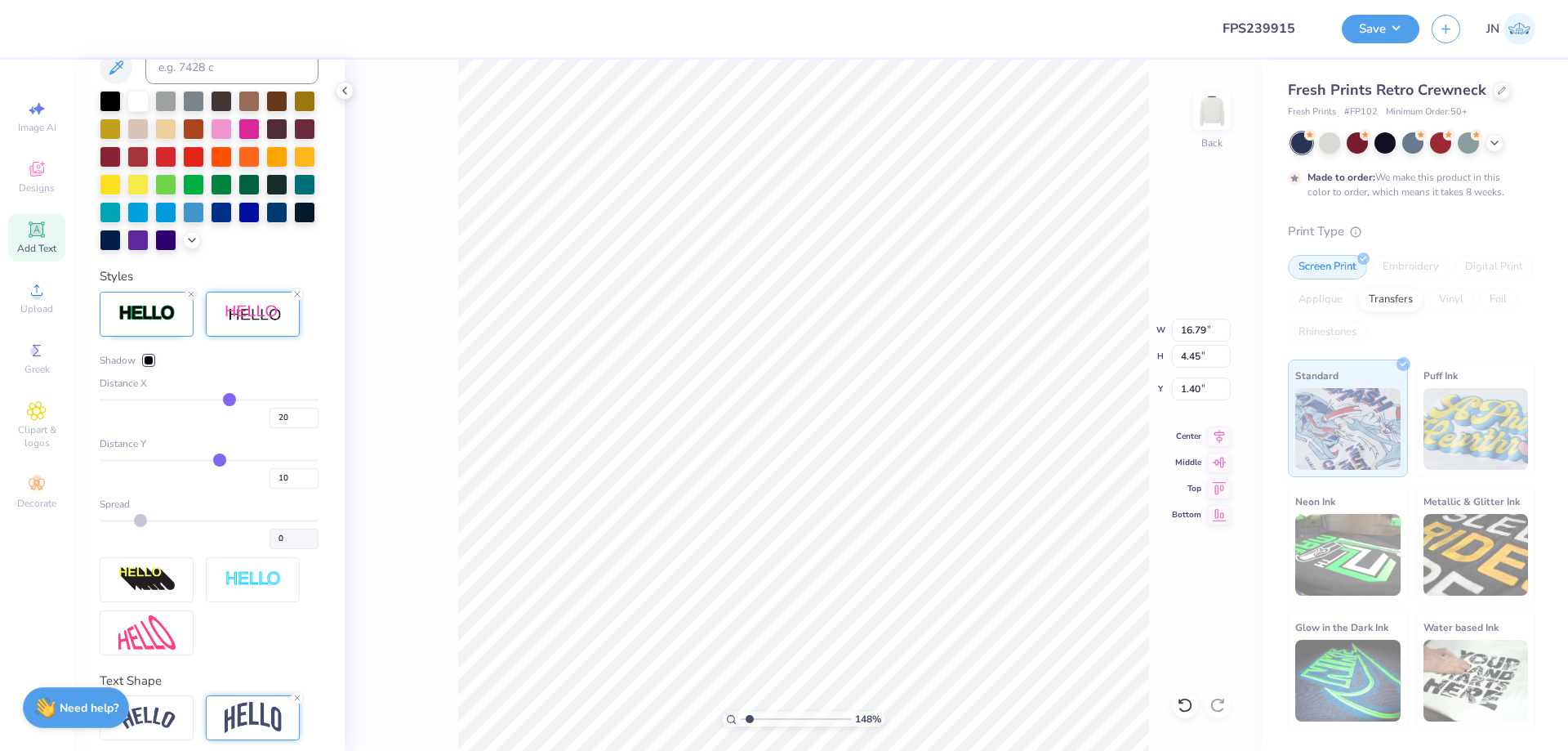
type input "16.79"
type input "4.45"
click at [145, 365] on div at bounding box center [149, 360] width 10 height 10
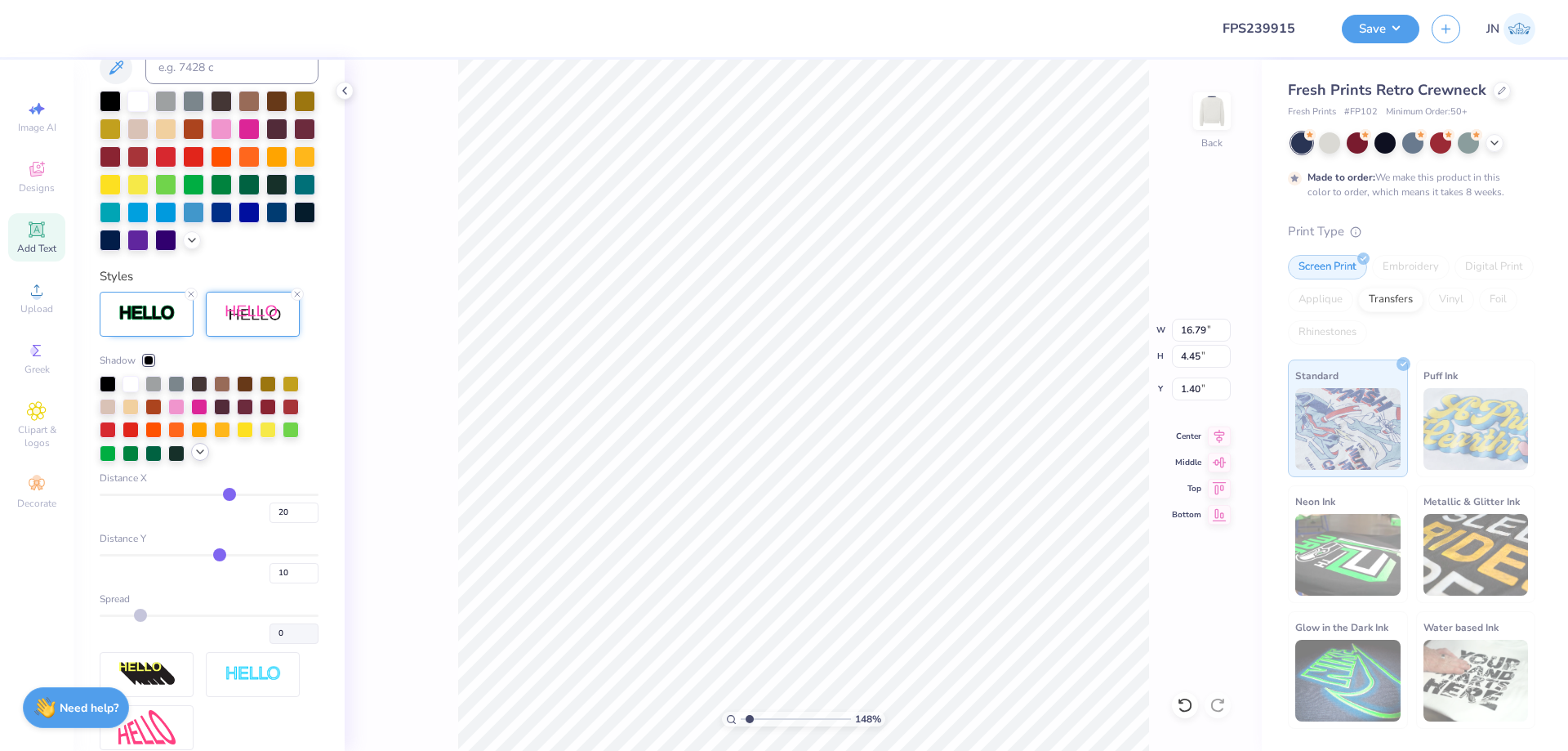
click at [200, 458] on icon at bounding box center [199, 451] width 13 height 13
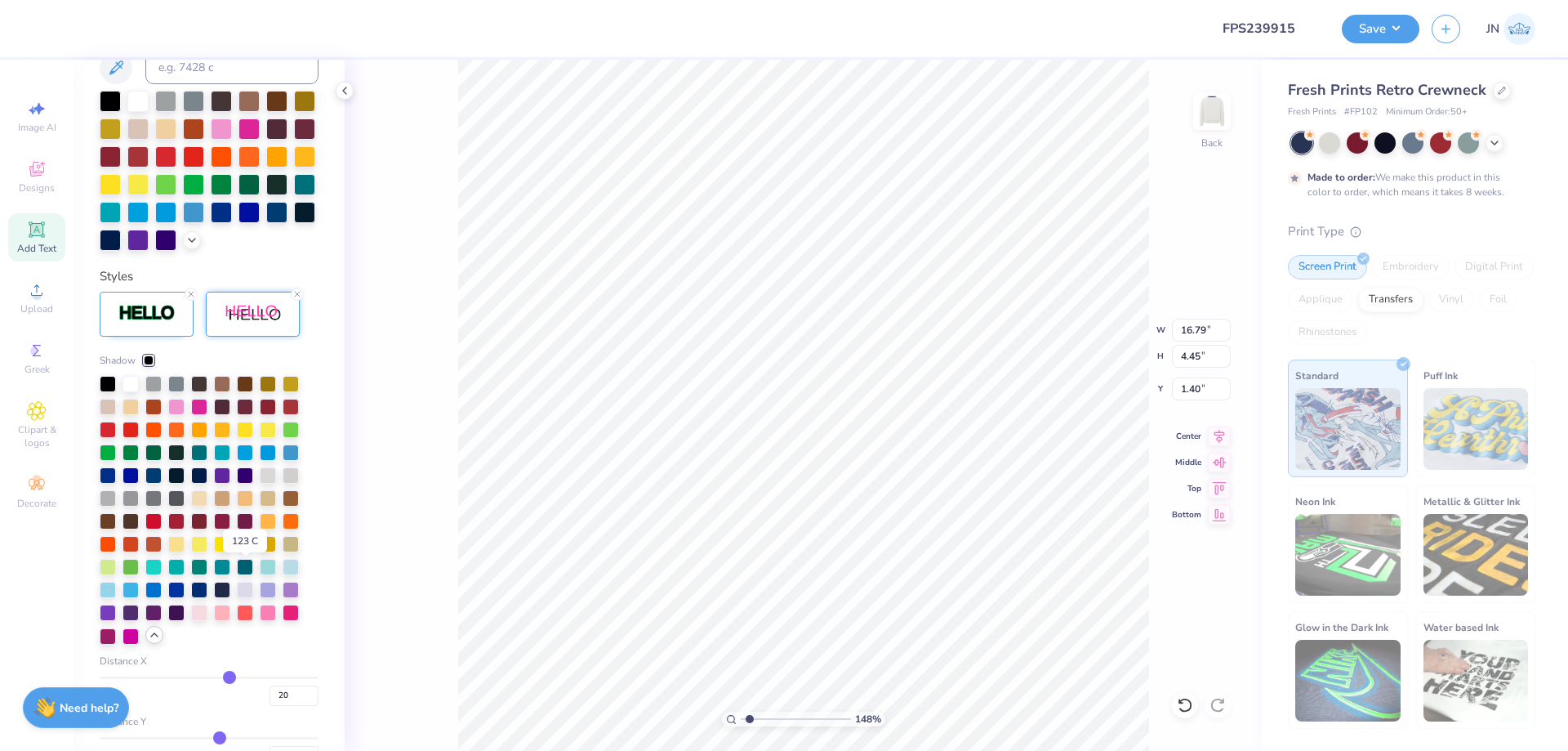
click at [245, 551] on div at bounding box center [245, 542] width 17 height 17
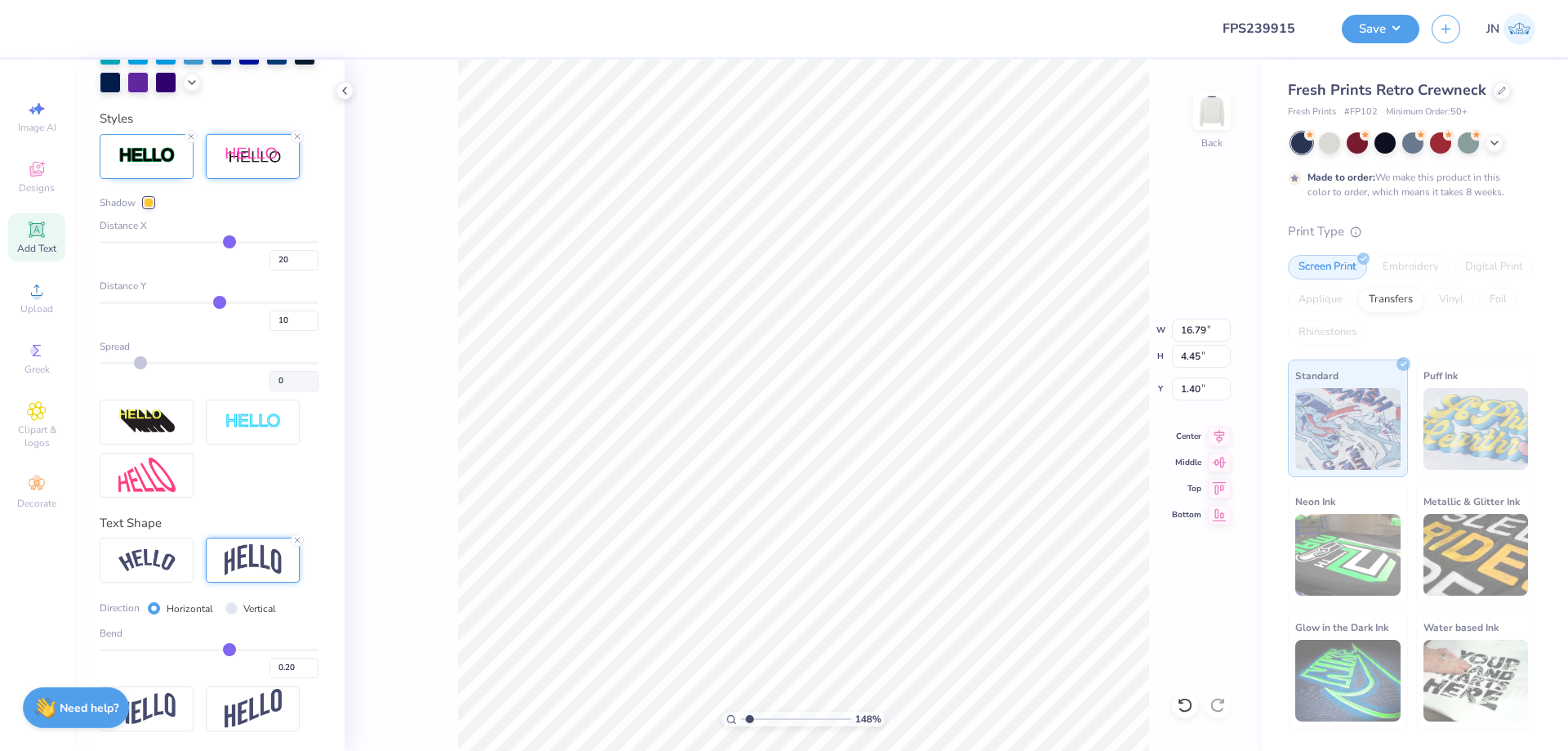
scroll to position [598, 0]
drag, startPoint x: 282, startPoint y: 257, endPoint x: 256, endPoint y: 257, distance: 26.0
click at [256, 257] on div "20" at bounding box center [209, 256] width 219 height 30
type input "0"
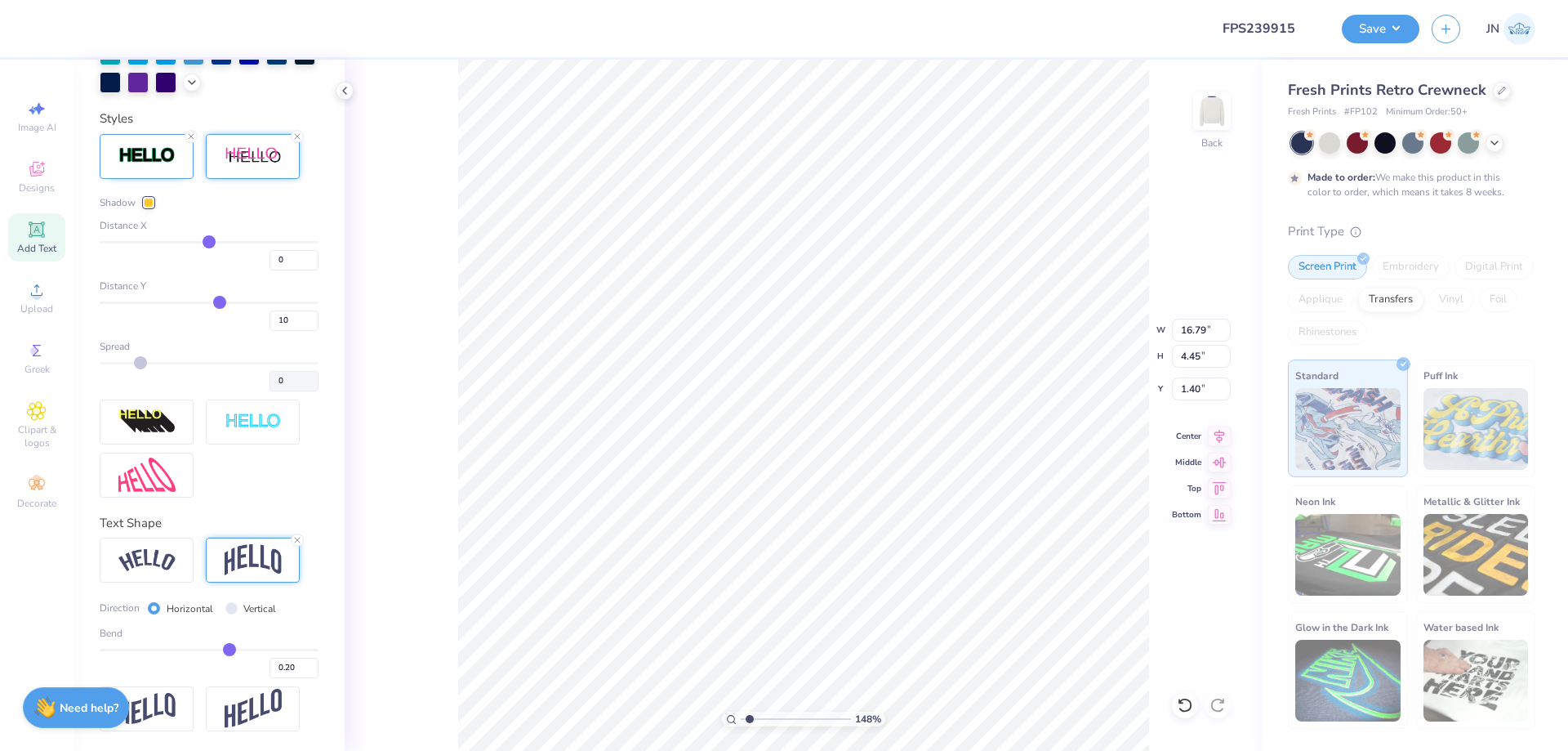
type input "14.05"
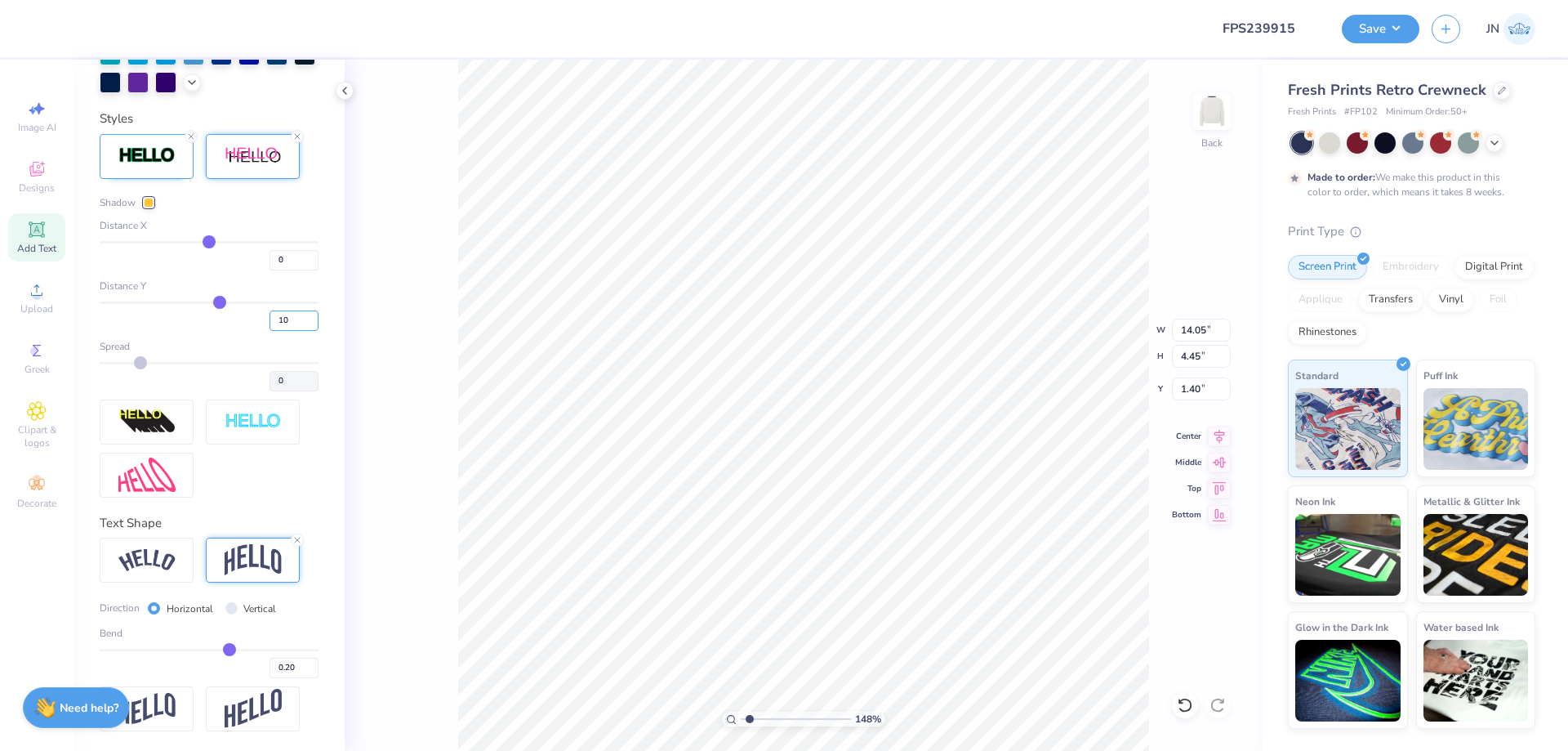
drag, startPoint x: 282, startPoint y: 320, endPoint x: 235, endPoint y: 314, distance: 47.4
click at [236, 314] on div "10" at bounding box center [209, 316] width 219 height 30
type input "2"
type input "4.13"
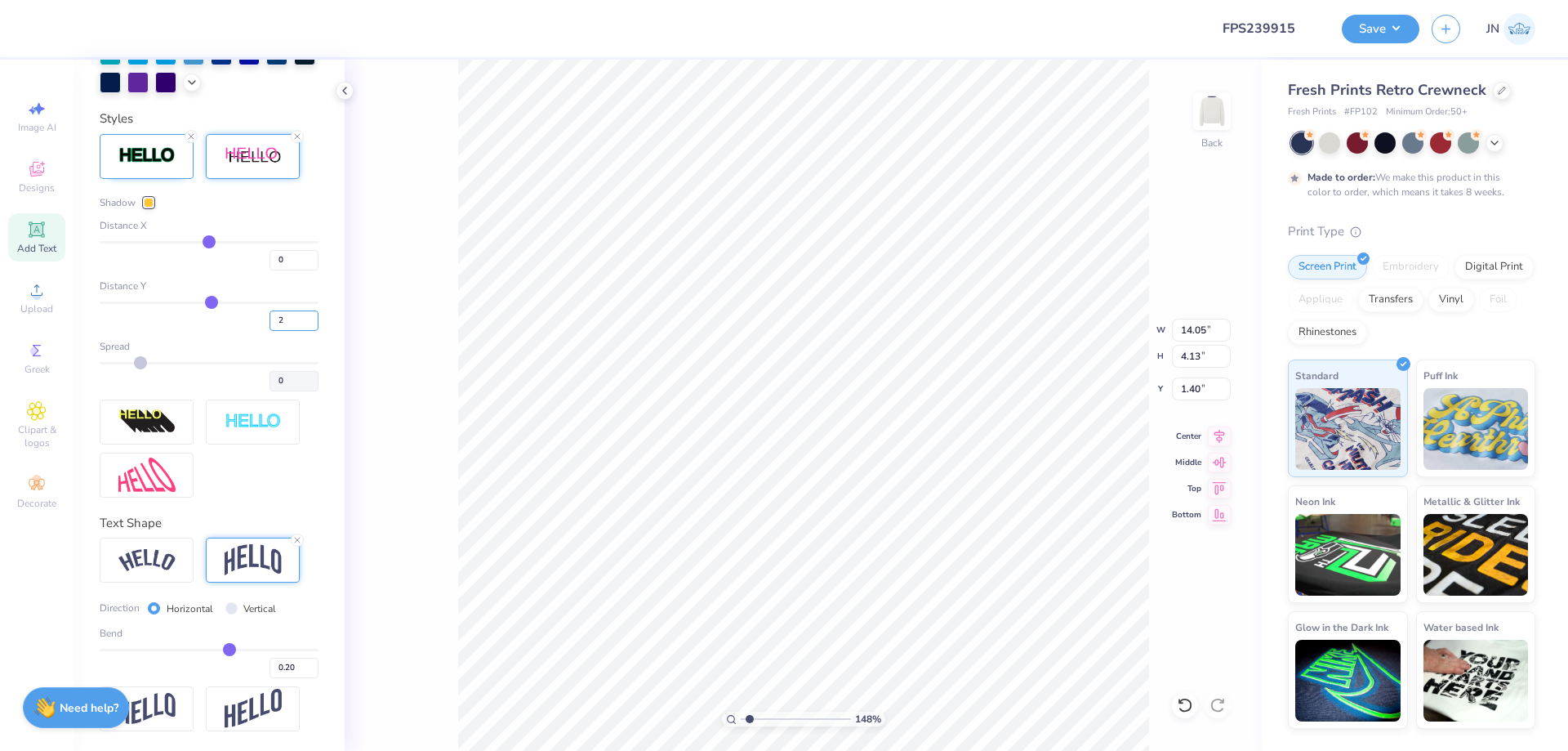
drag, startPoint x: 284, startPoint y: 320, endPoint x: 252, endPoint y: 320, distance: 32.0
click at [252, 320] on div "2" at bounding box center [209, 316] width 219 height 30
type input "5"
type input "4.25"
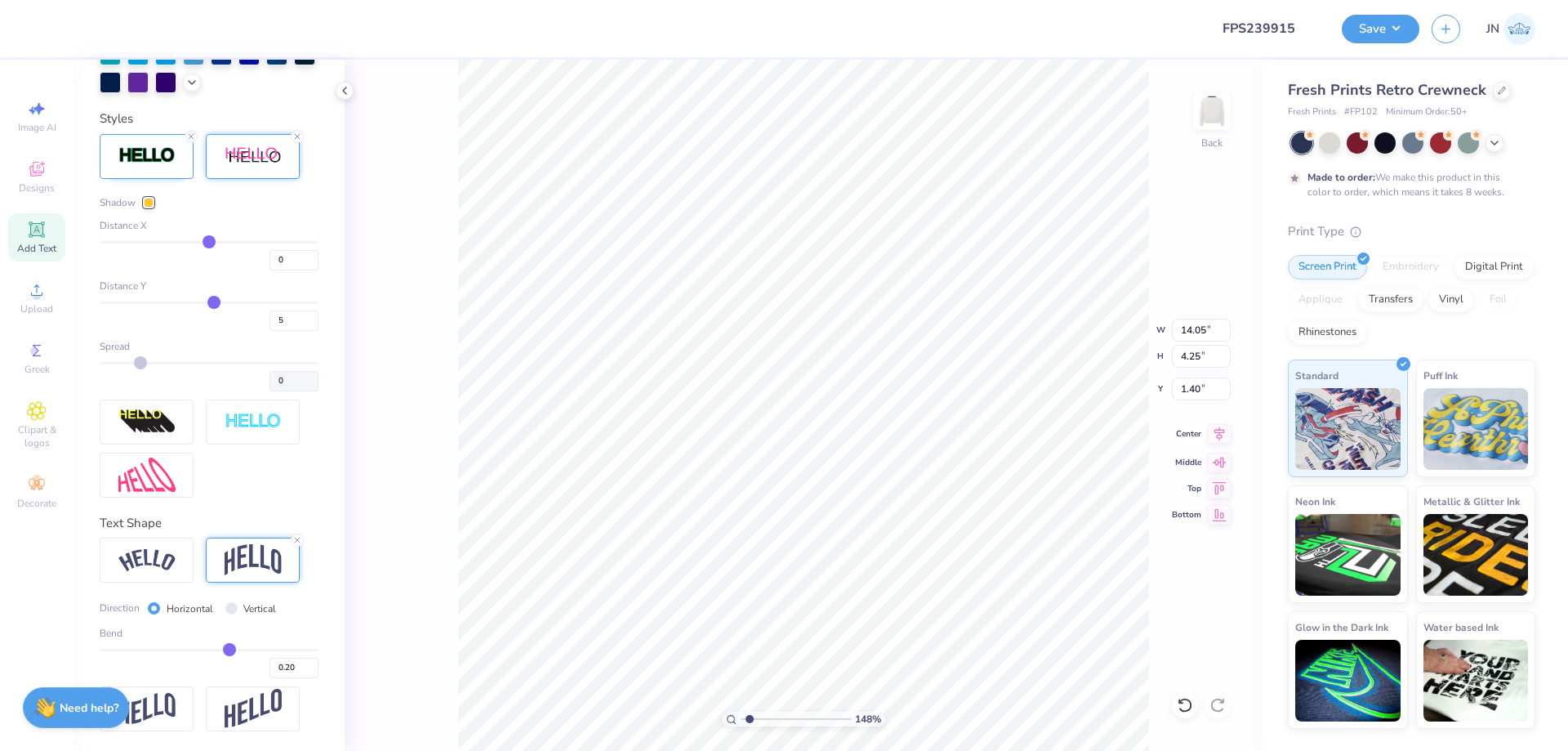
click at [1217, 438] on icon at bounding box center [1219, 434] width 23 height 20
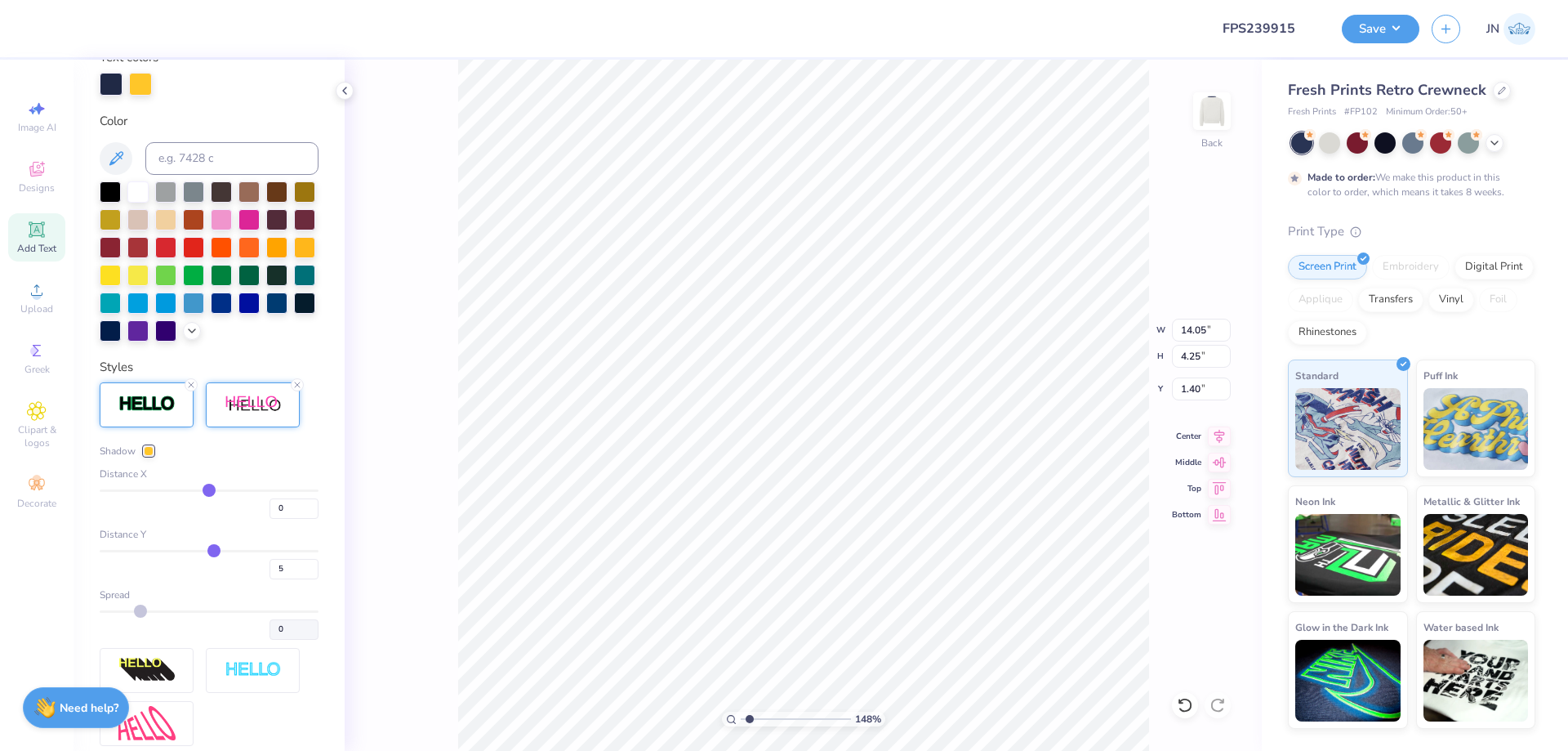
scroll to position [327, 0]
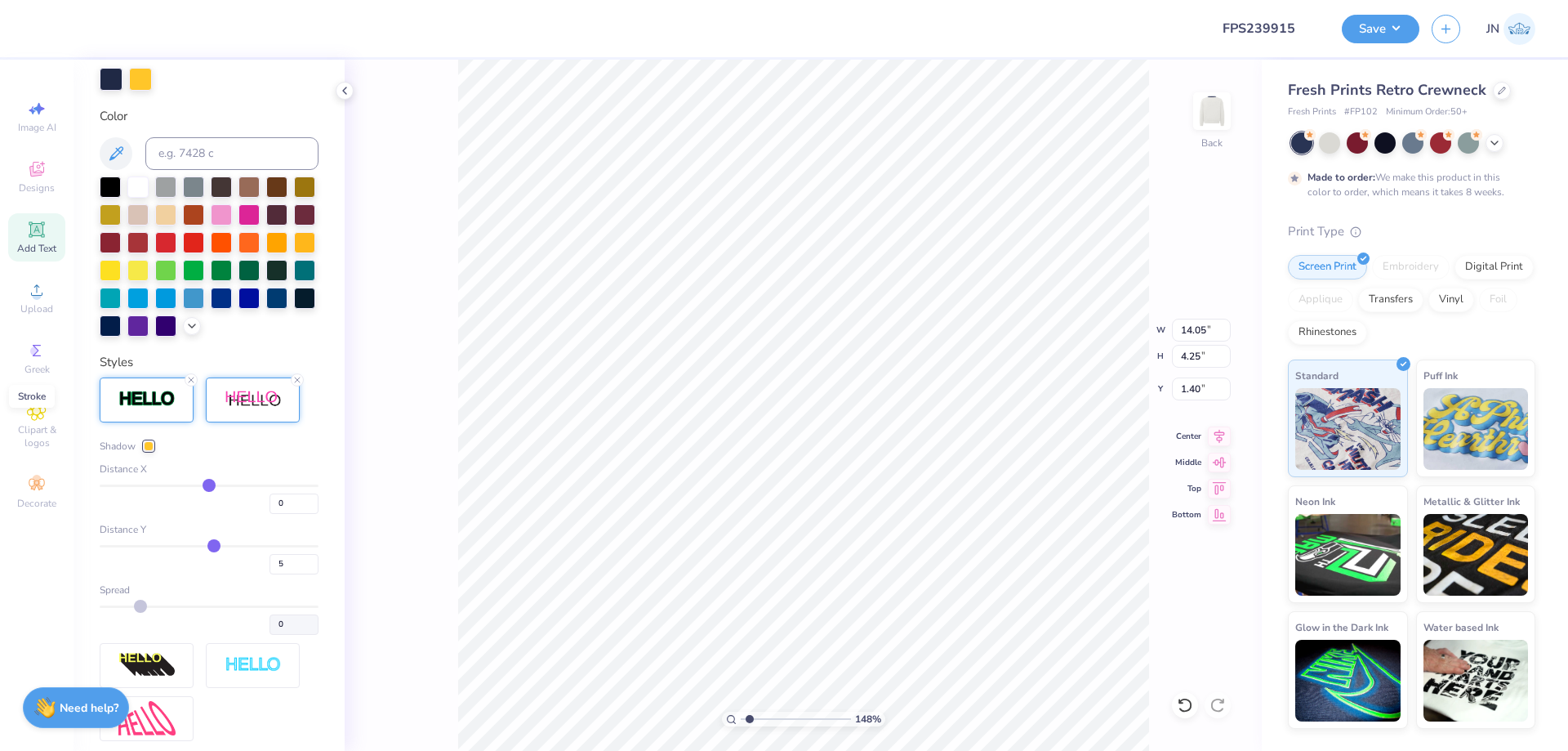
click at [159, 409] on img at bounding box center [147, 399] width 57 height 19
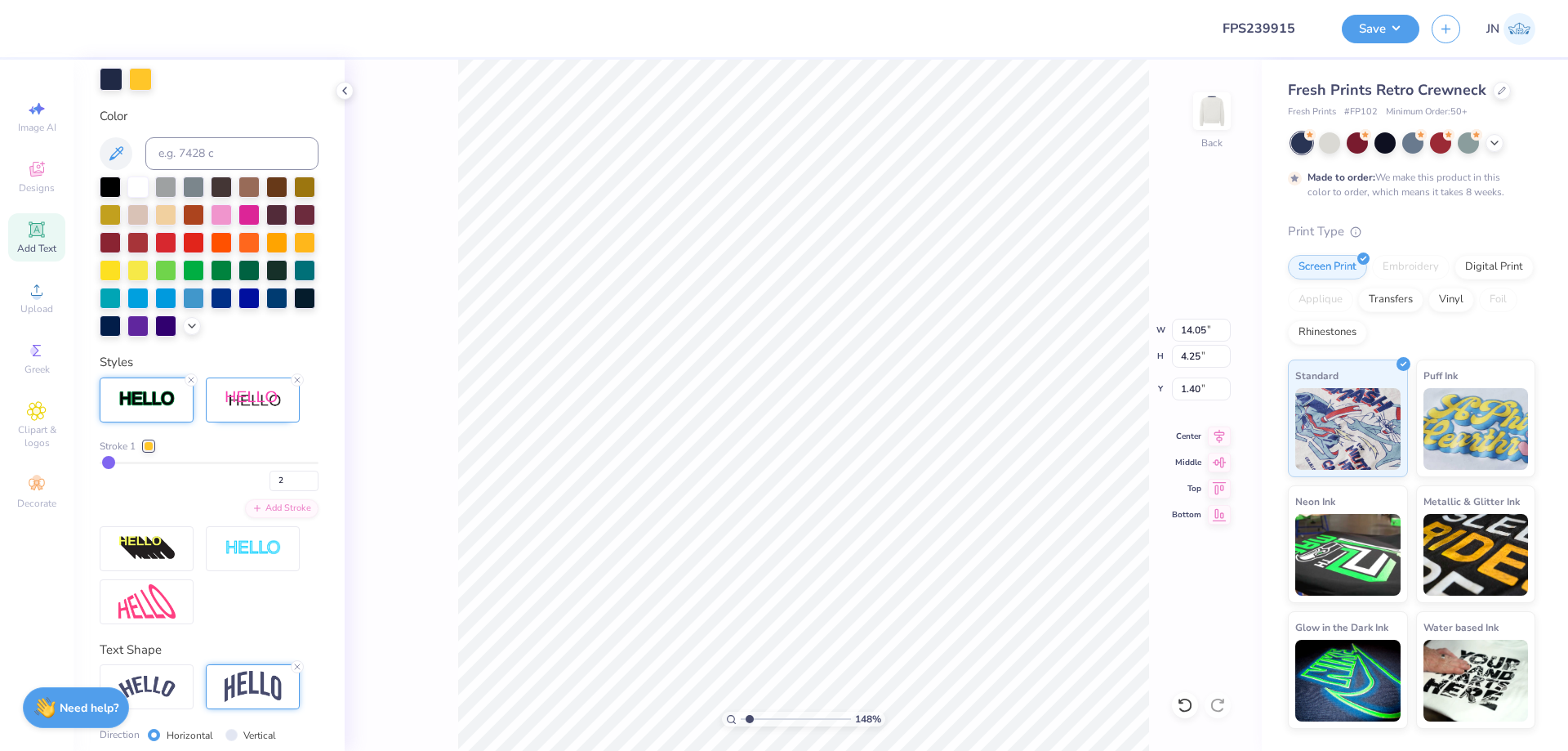
click at [152, 451] on div at bounding box center [149, 446] width 10 height 10
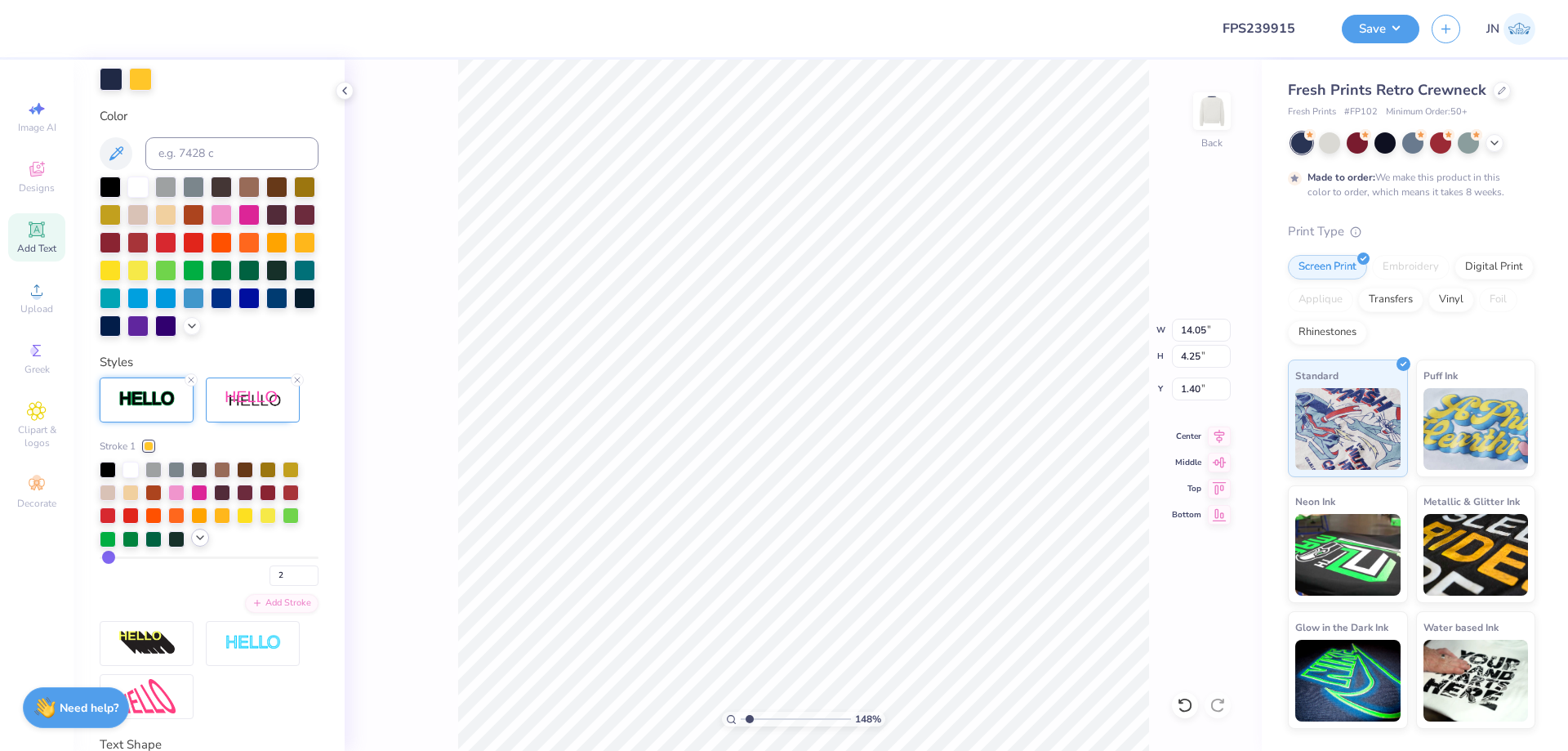
click at [192, 547] on div at bounding box center [200, 538] width 18 height 18
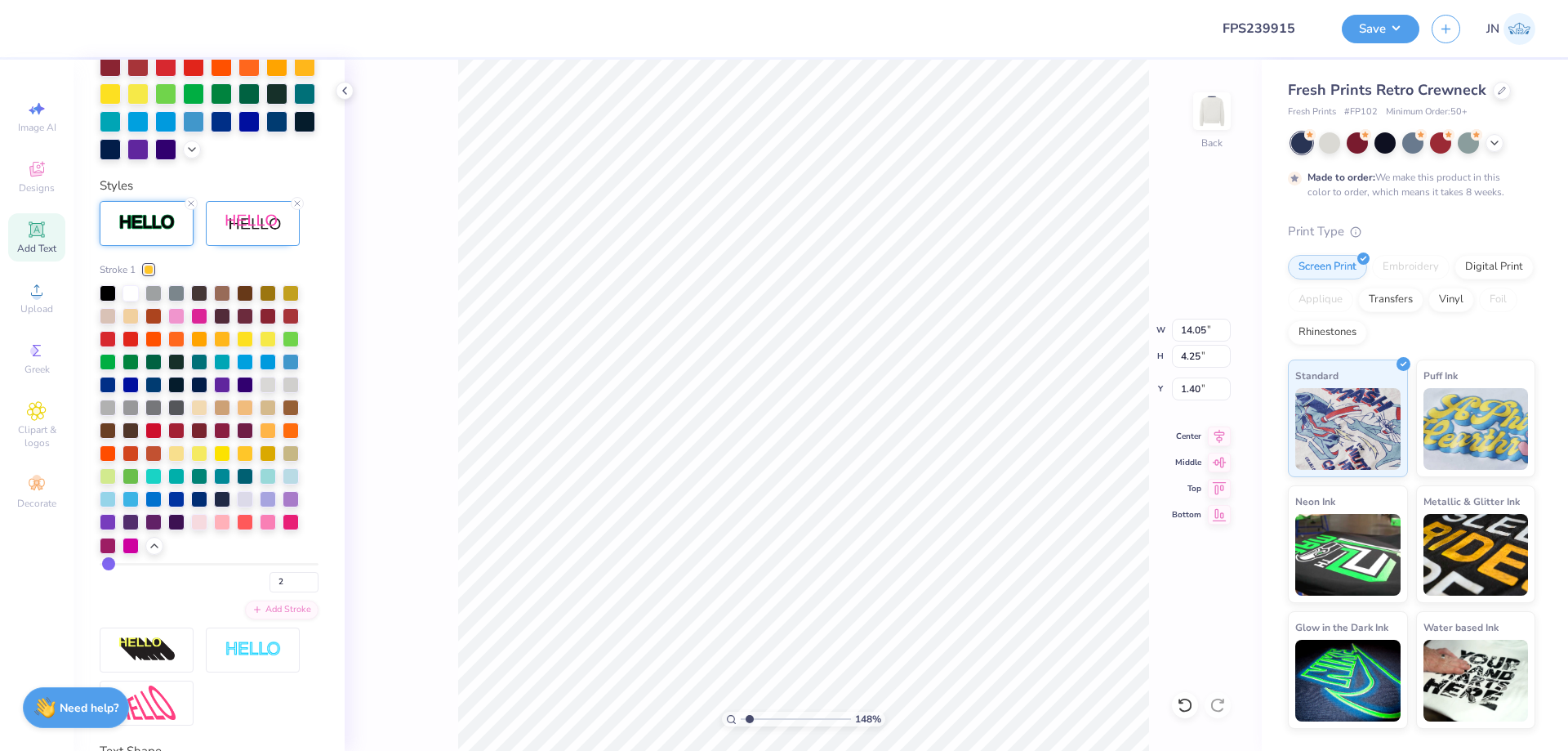
scroll to position [571, 0]
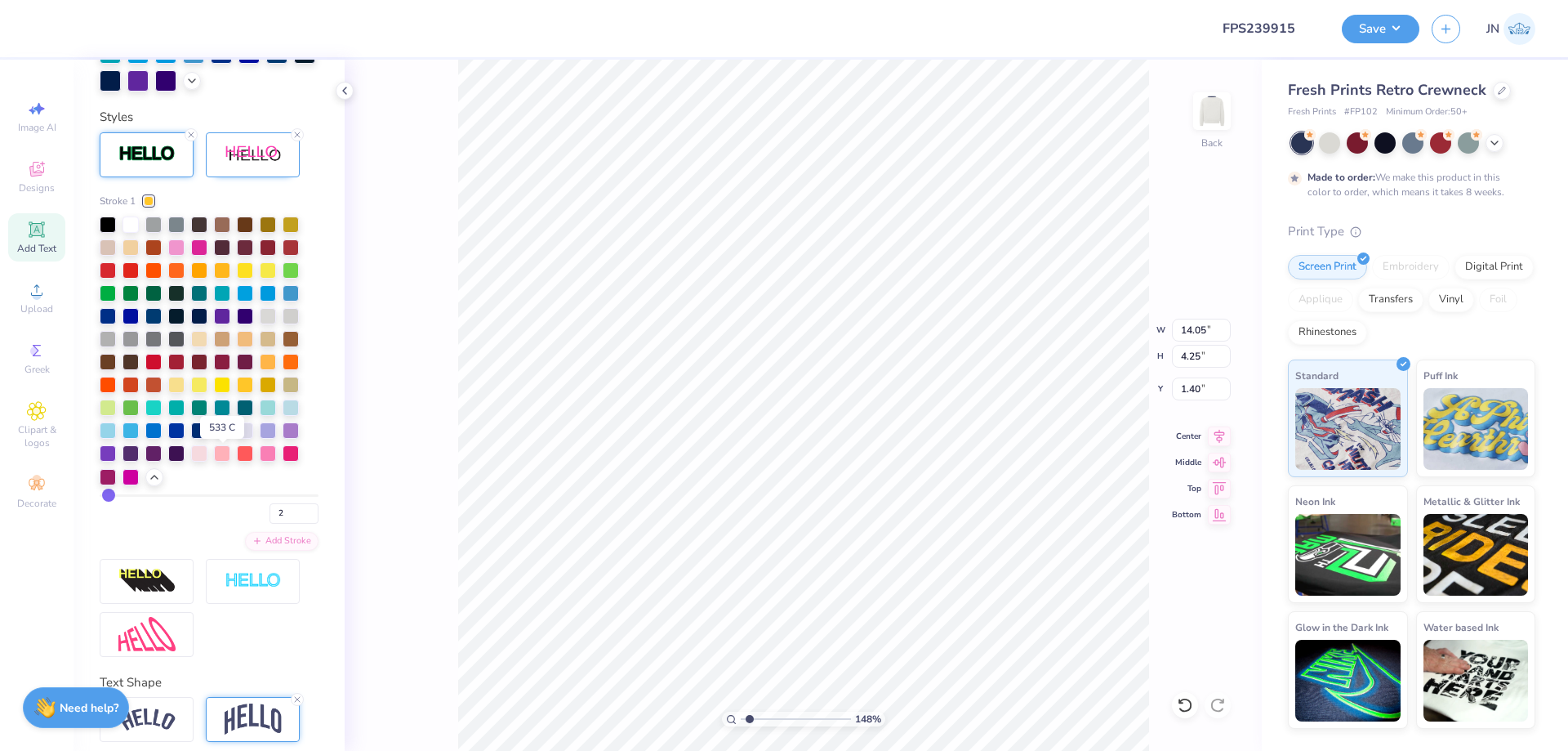
click at [223, 437] on div at bounding box center [222, 428] width 17 height 17
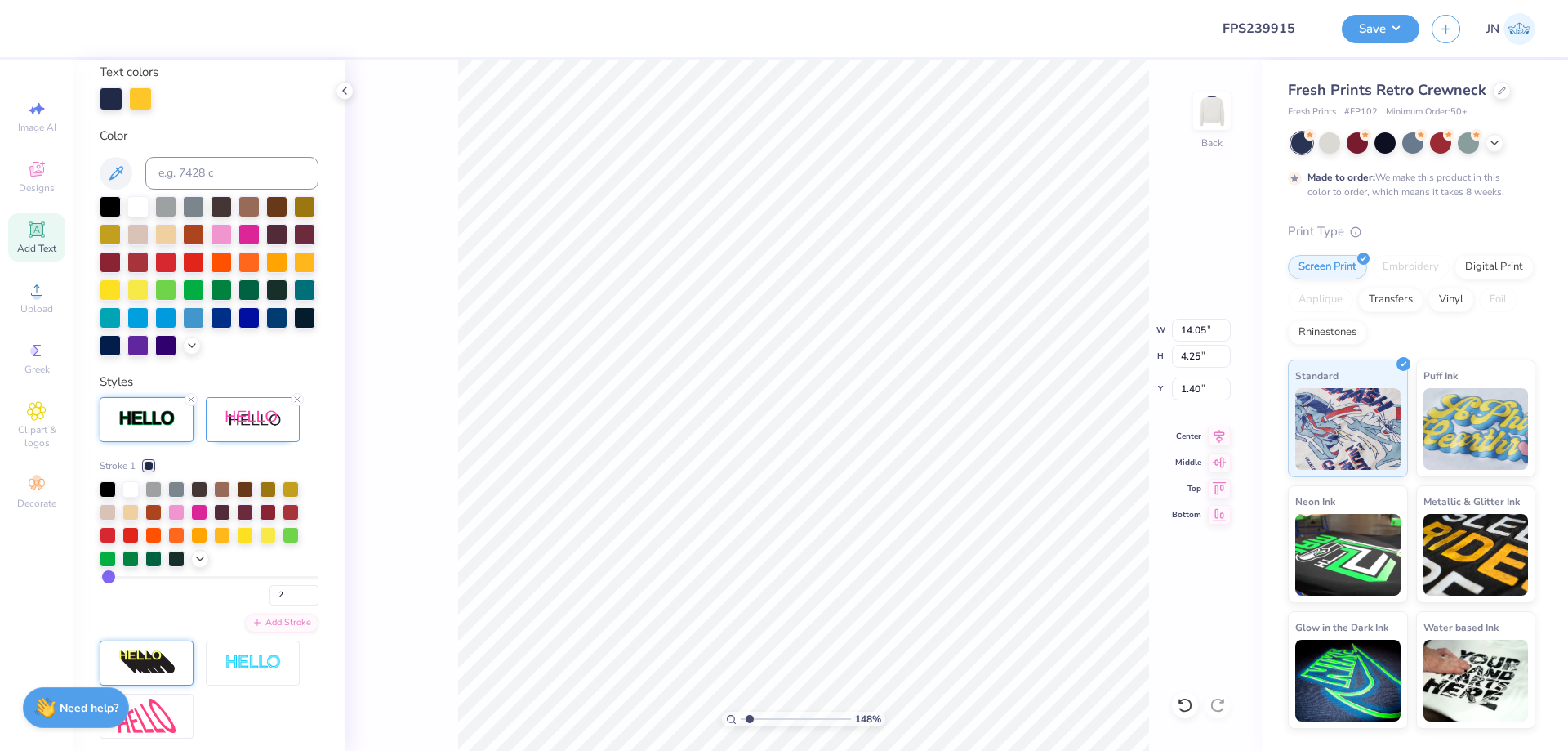
scroll to position [249, 0]
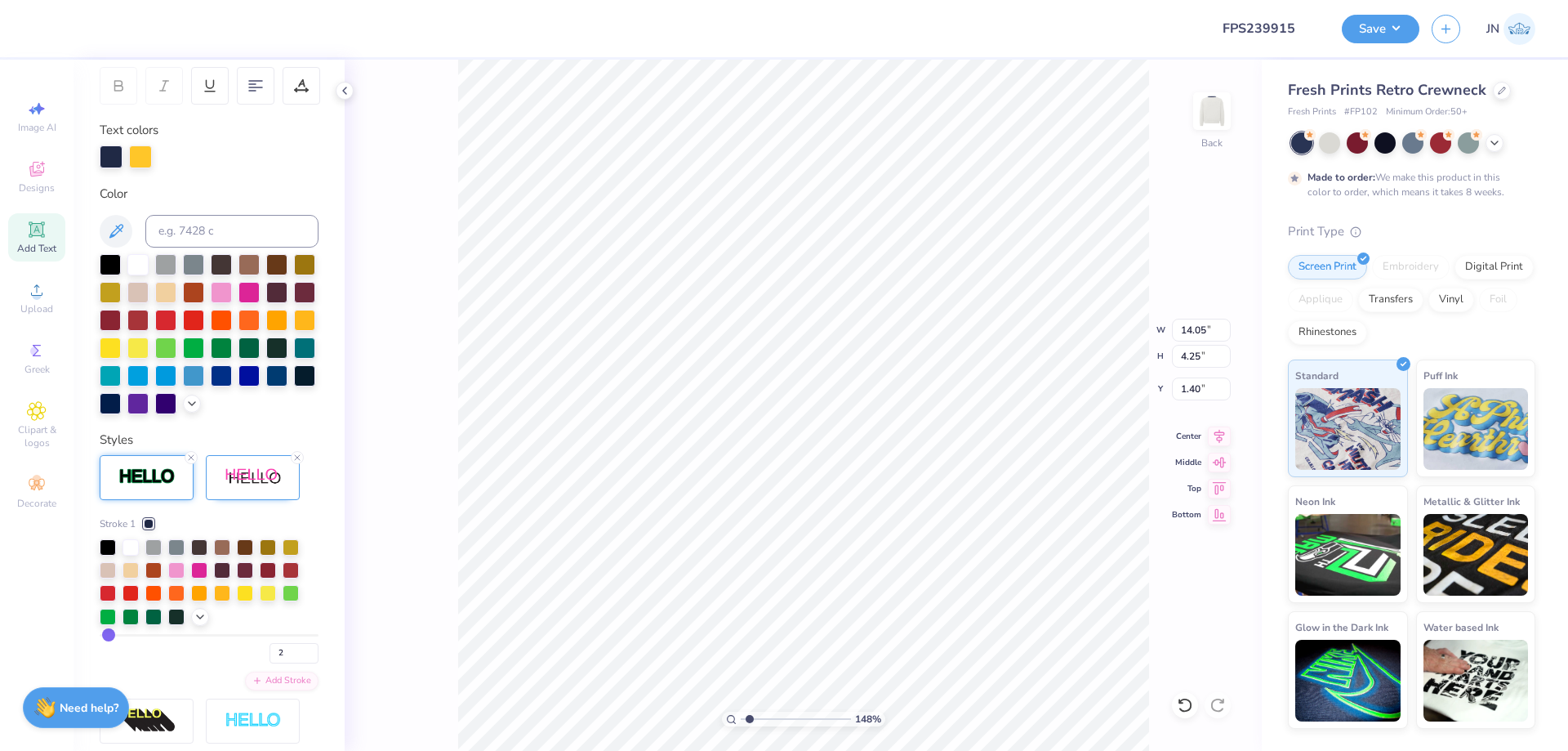
click at [150, 486] on img at bounding box center [147, 476] width 57 height 19
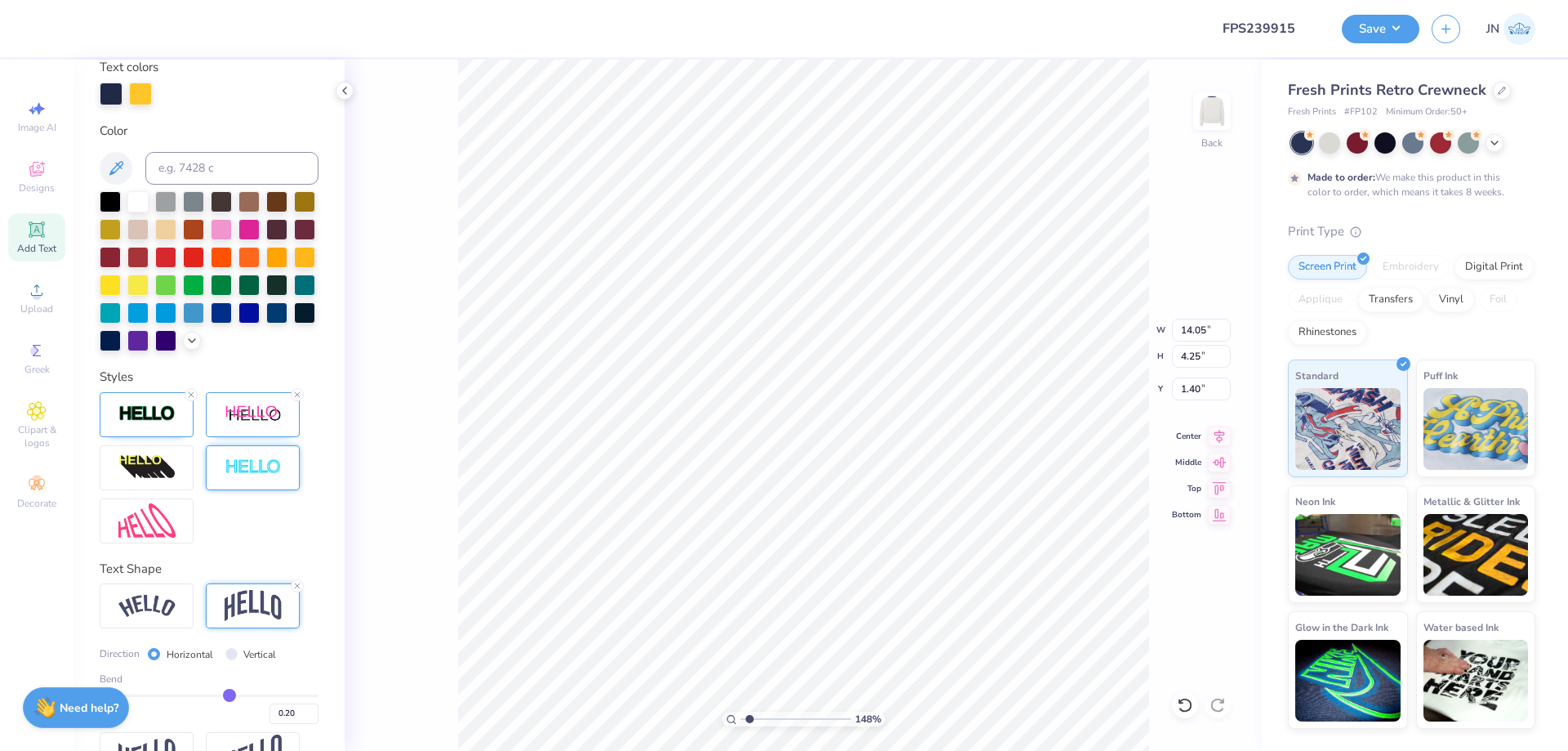
scroll to position [386, 0]
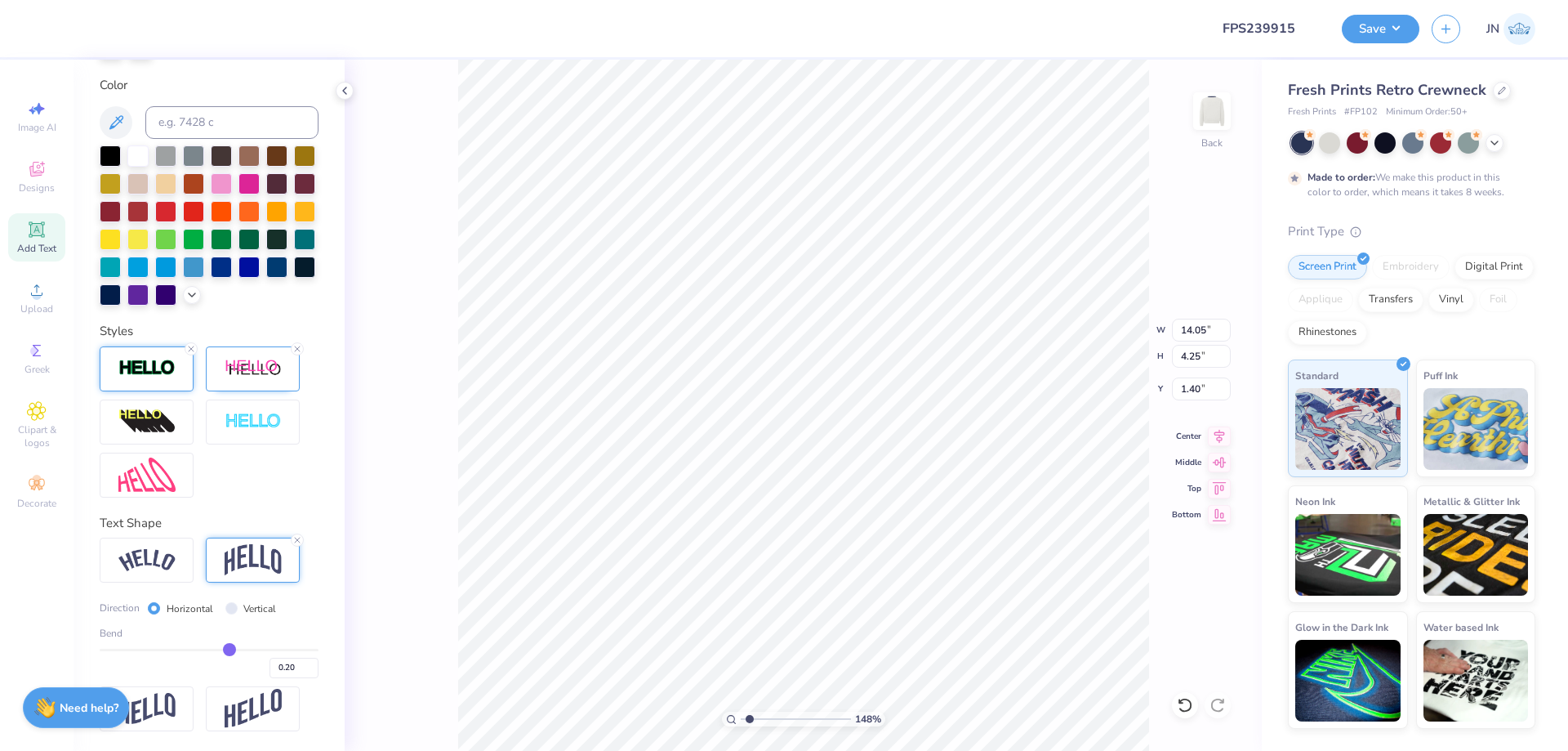
click at [140, 375] on img at bounding box center [147, 367] width 57 height 19
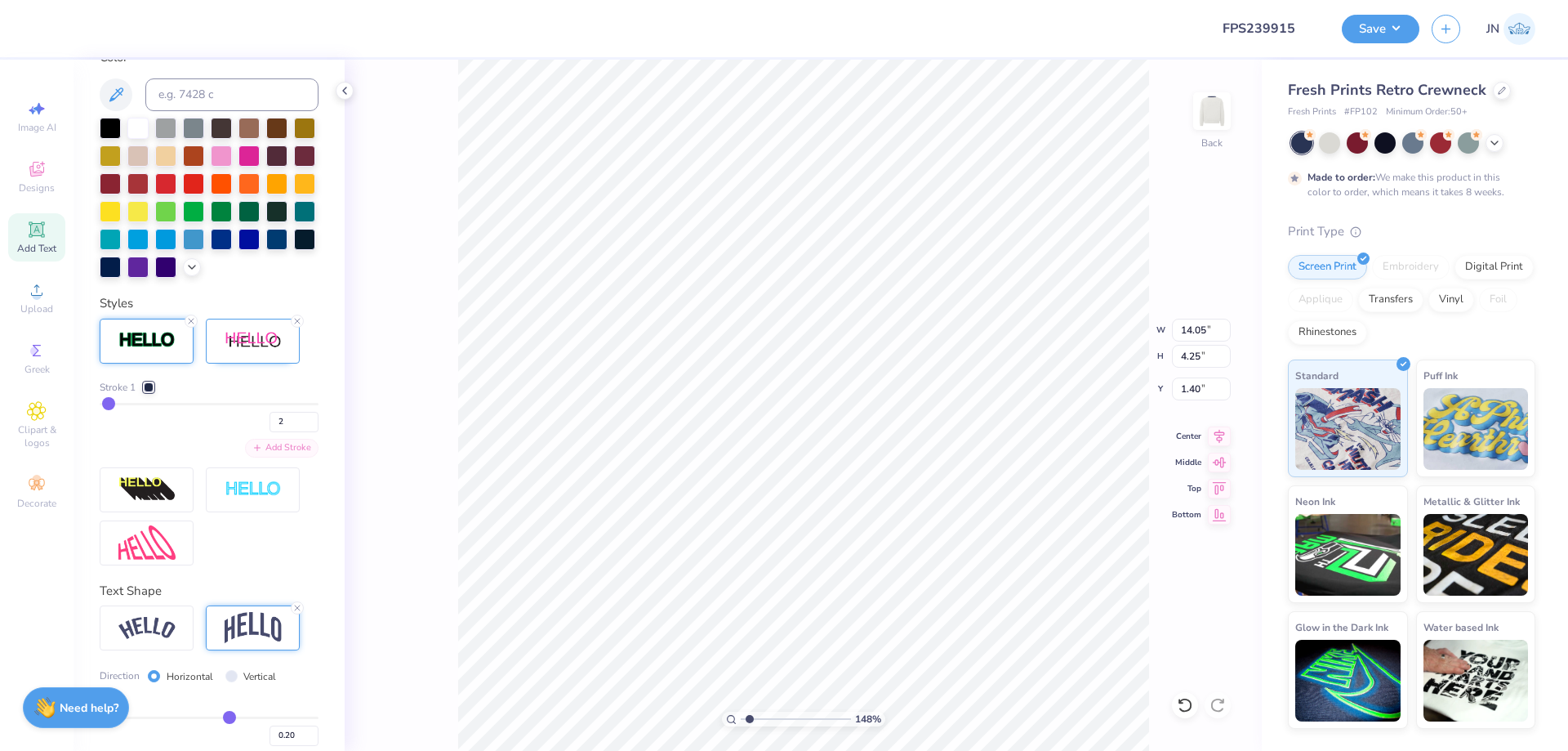
click at [286, 458] on div "Add Stroke" at bounding box center [281, 447] width 73 height 19
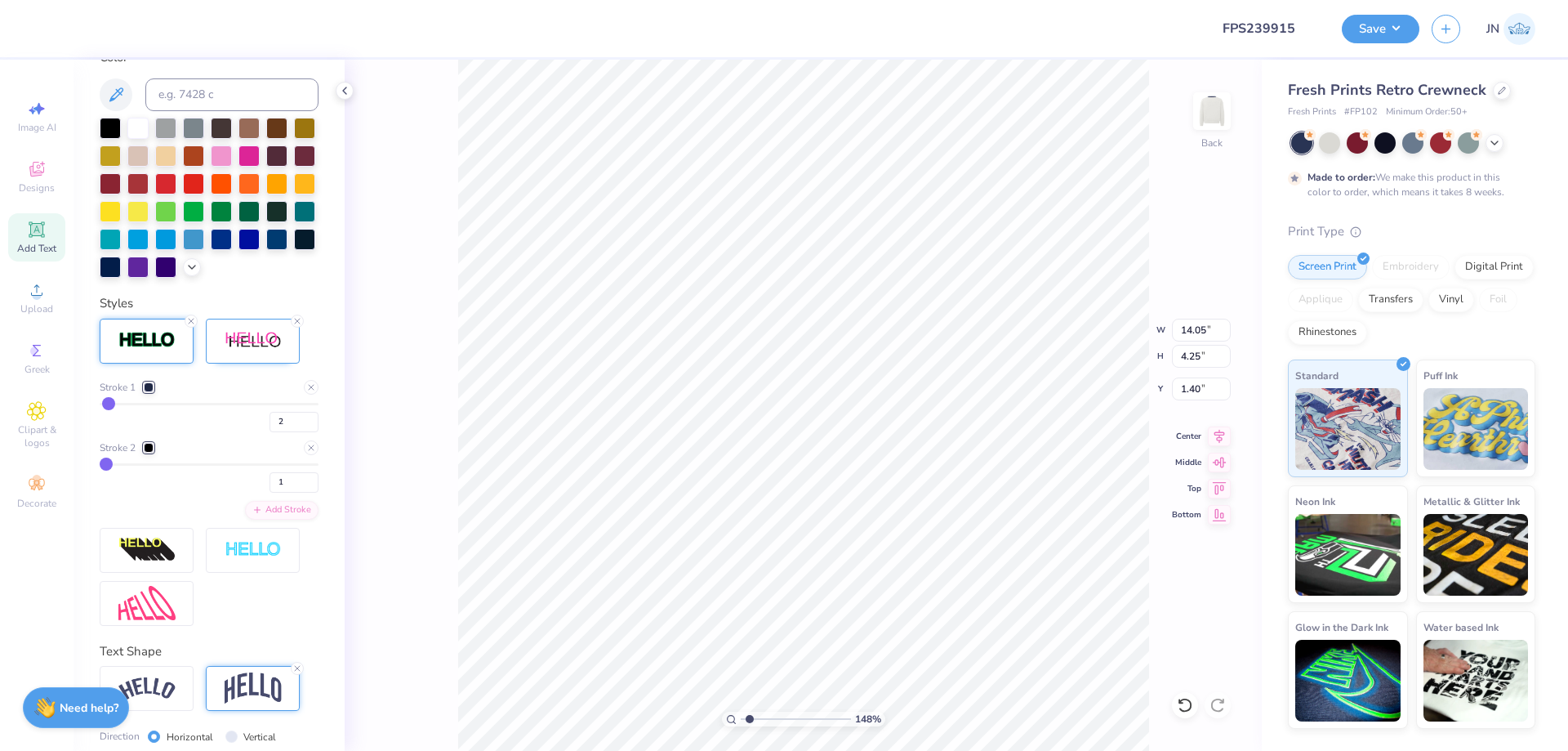
click at [150, 453] on div at bounding box center [149, 448] width 10 height 10
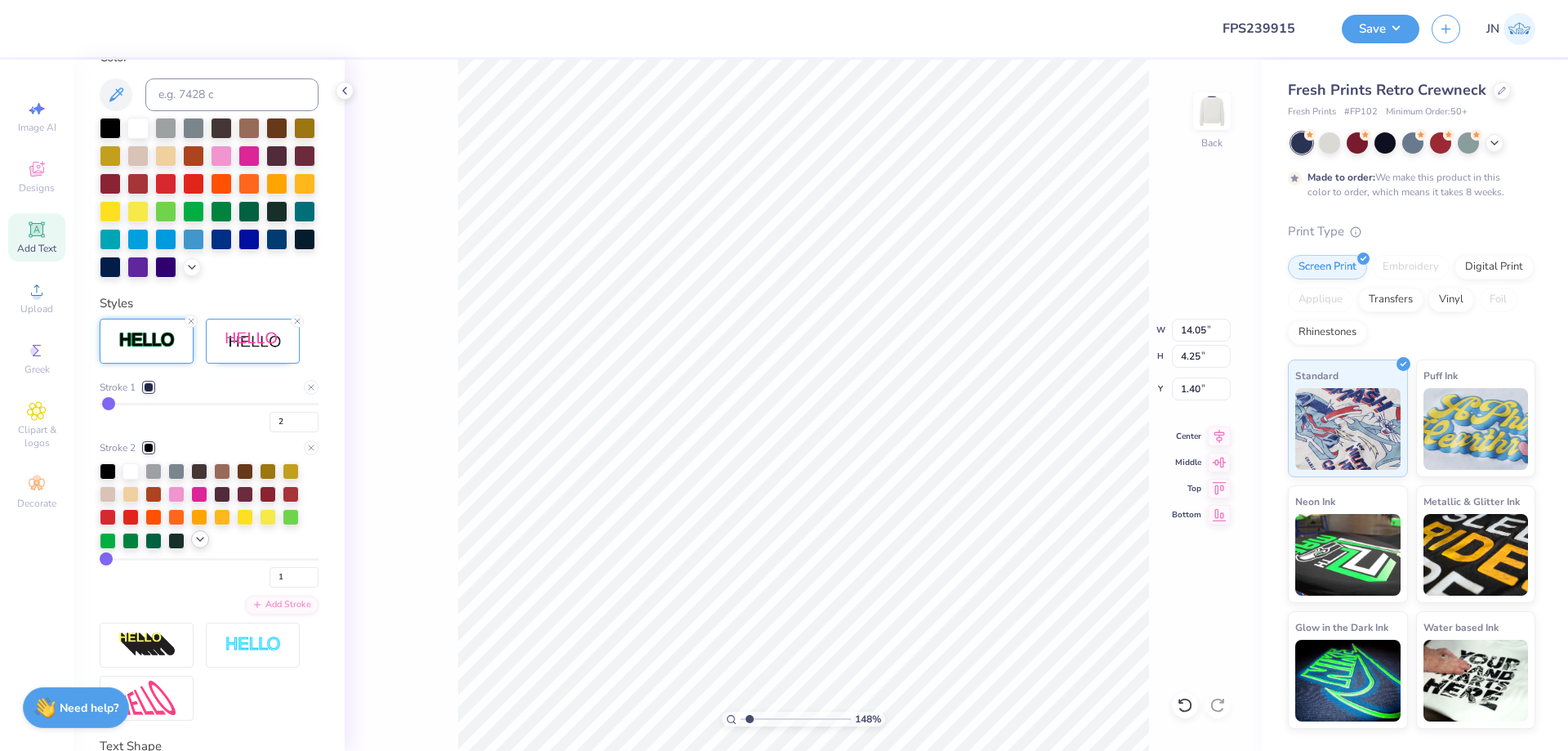
click at [196, 546] on icon at bounding box center [199, 539] width 13 height 13
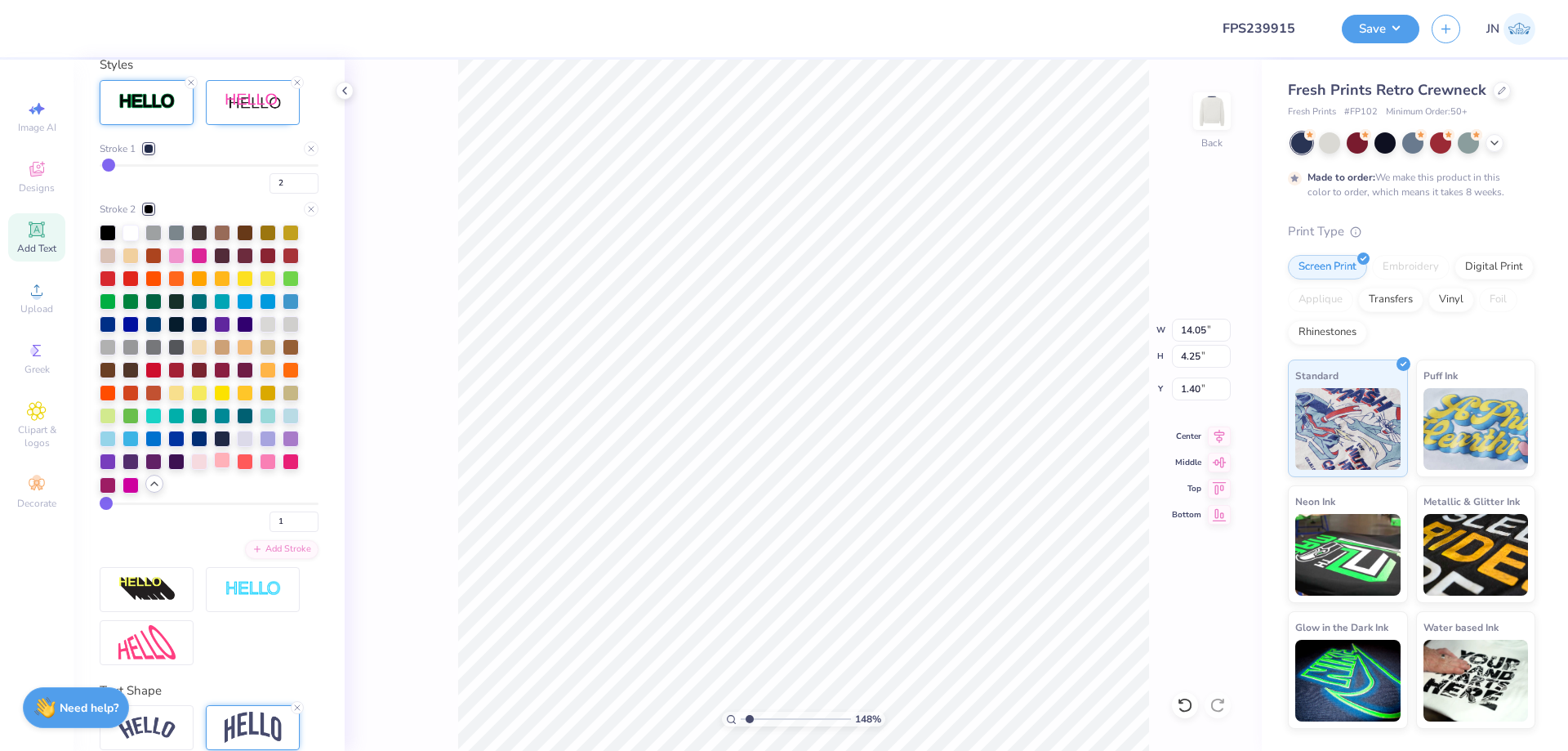
scroll to position [631, 0]
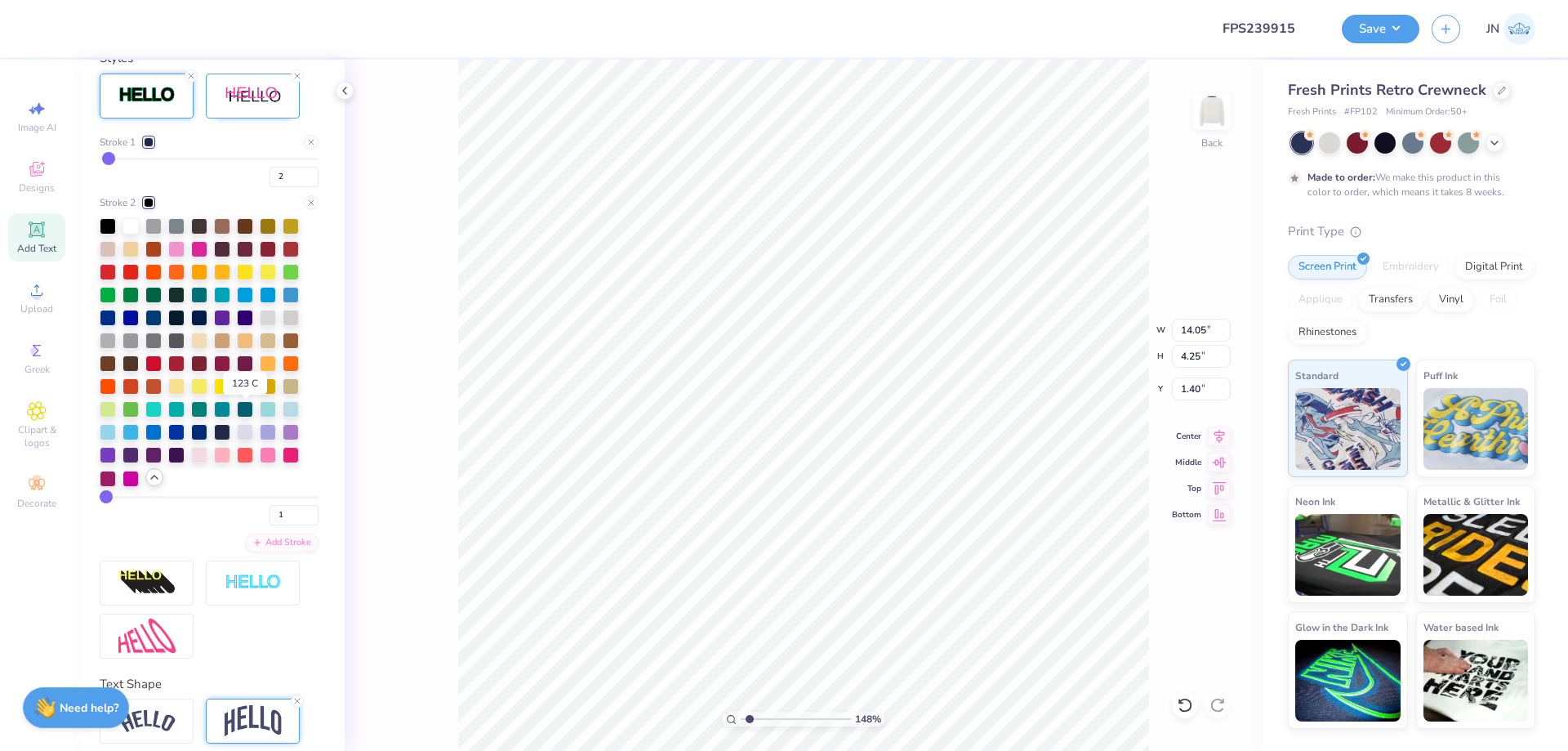
click at [241, 393] on div at bounding box center [245, 385] width 17 height 17
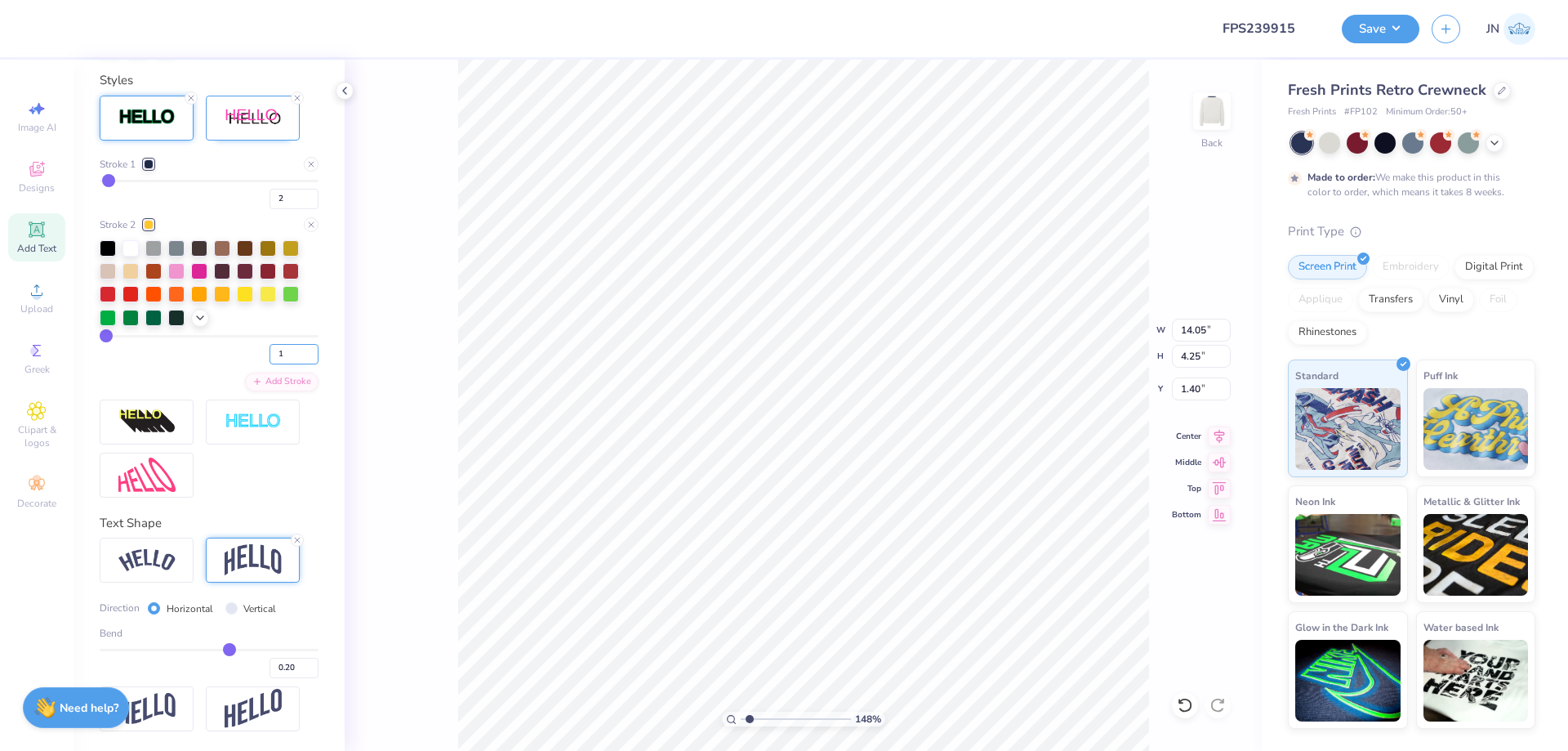
click at [269, 361] on input "1" at bounding box center [294, 353] width 49 height 21
type input "2"
click at [262, 216] on div "Stroke 1 2 Stroke 2 2 Add Stroke" at bounding box center [209, 274] width 219 height 235
drag, startPoint x: 276, startPoint y: 206, endPoint x: 259, endPoint y: 208, distance: 17.1
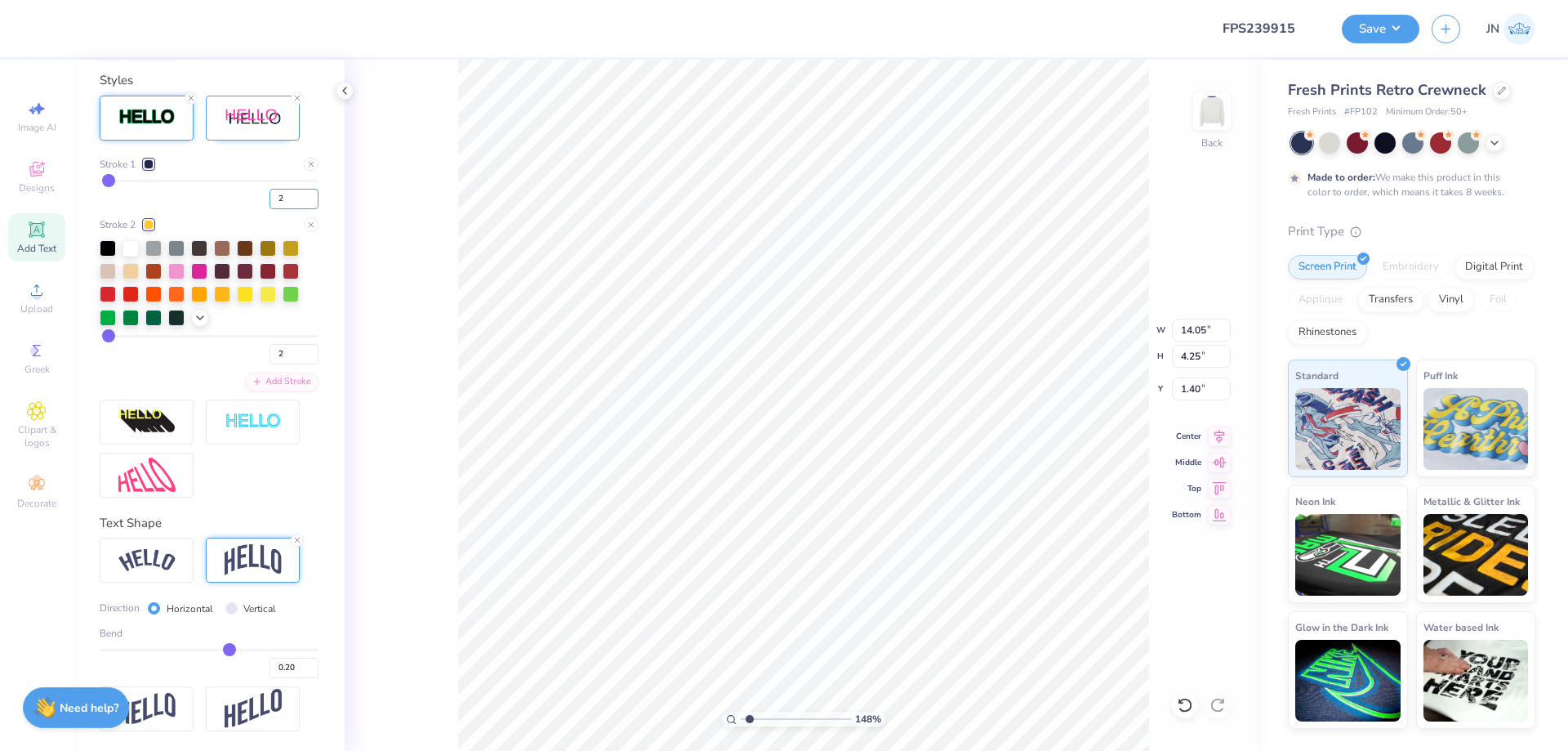
click at [269, 208] on input "2" at bounding box center [294, 198] width 49 height 21
type input "1"
click at [250, 225] on div "Stroke 2" at bounding box center [209, 224] width 219 height 15
drag, startPoint x: 267, startPoint y: 353, endPoint x: 250, endPoint y: 353, distance: 17.0
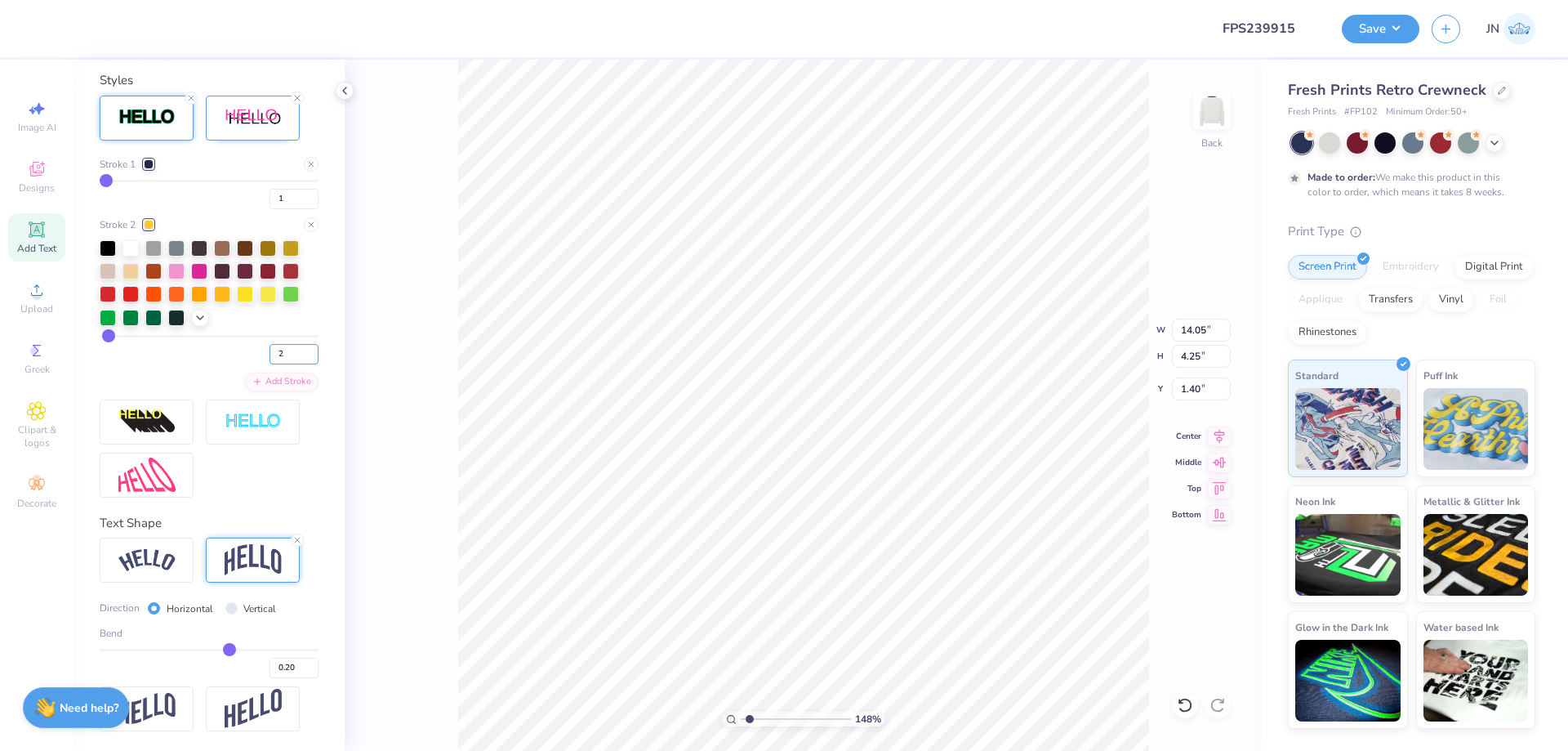
click at [250, 353] on div "2" at bounding box center [209, 349] width 219 height 30
drag, startPoint x: 273, startPoint y: 358, endPoint x: 249, endPoint y: 357, distance: 24.0
click at [254, 358] on div "2" at bounding box center [209, 349] width 219 height 30
click at [280, 363] on input "3" at bounding box center [294, 353] width 49 height 21
type input "3"
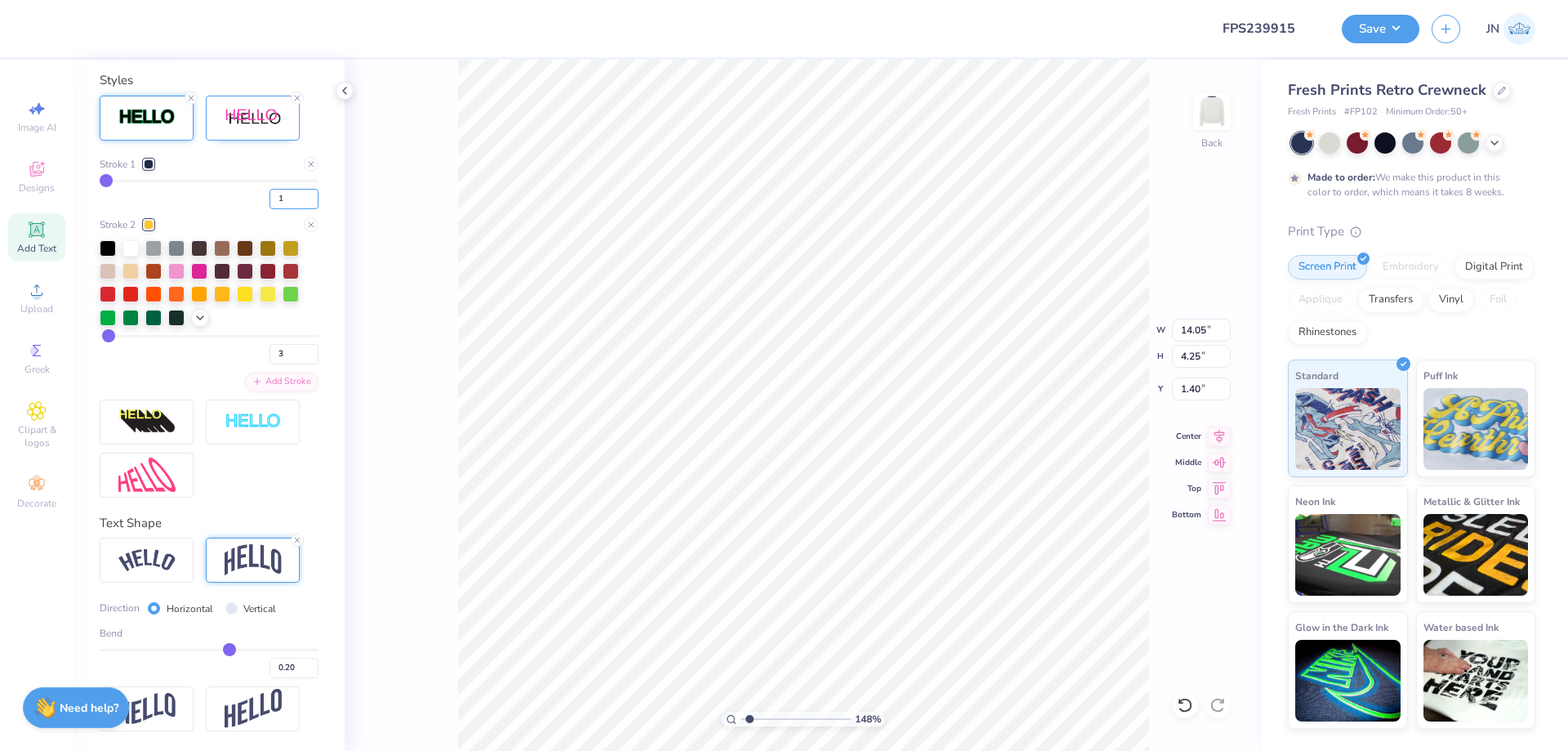
type input "3"
click at [282, 201] on input "1" at bounding box center [294, 198] width 49 height 21
type input "14.10"
type input "4.28"
type input "1.38"
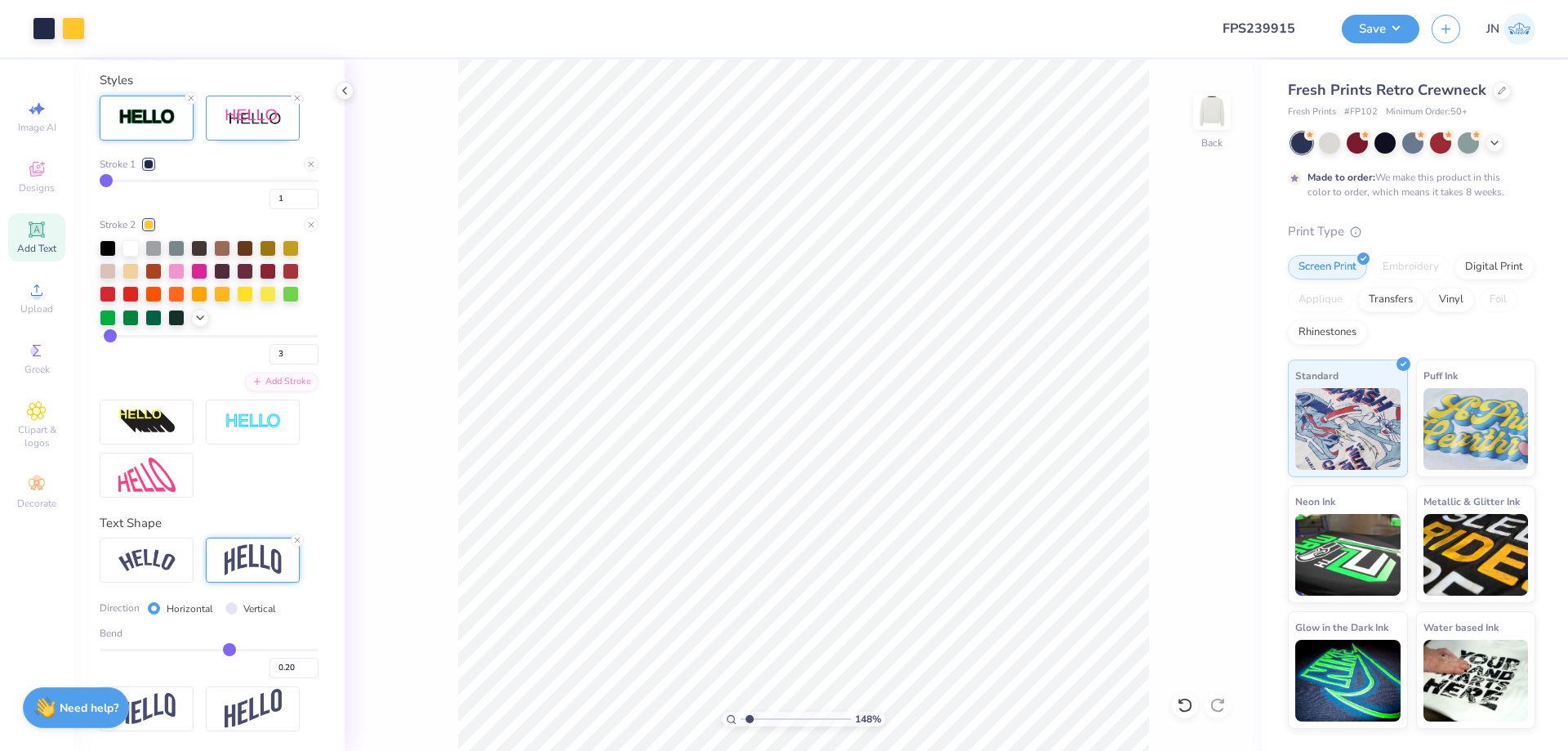
click at [49, 244] on span "Add Text" at bounding box center [37, 248] width 39 height 13
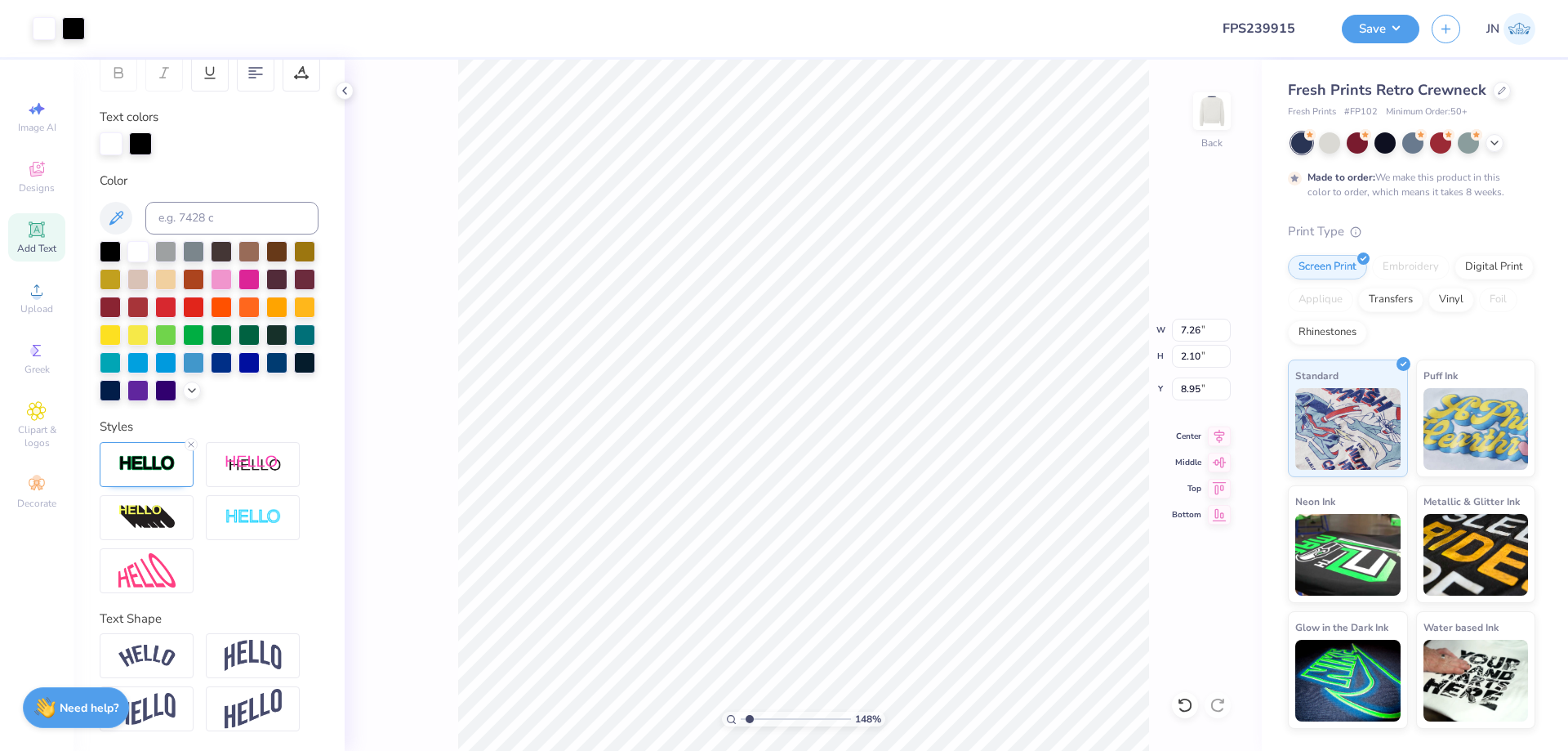
type input "7.30"
type input "2.14"
type input "8.93"
type textarea "PARENTS"
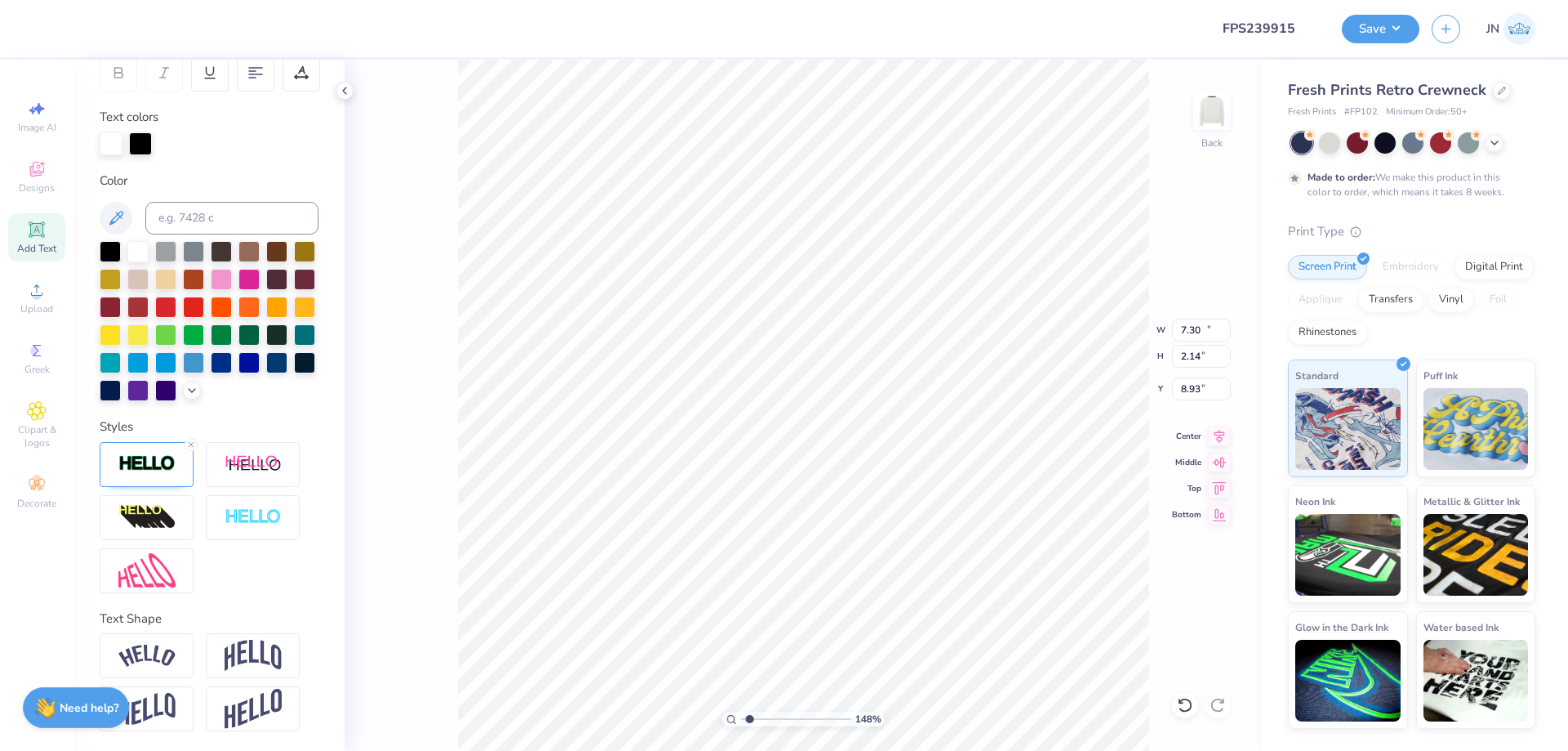
type input "12.43"
type input "2.22"
type input "5.66"
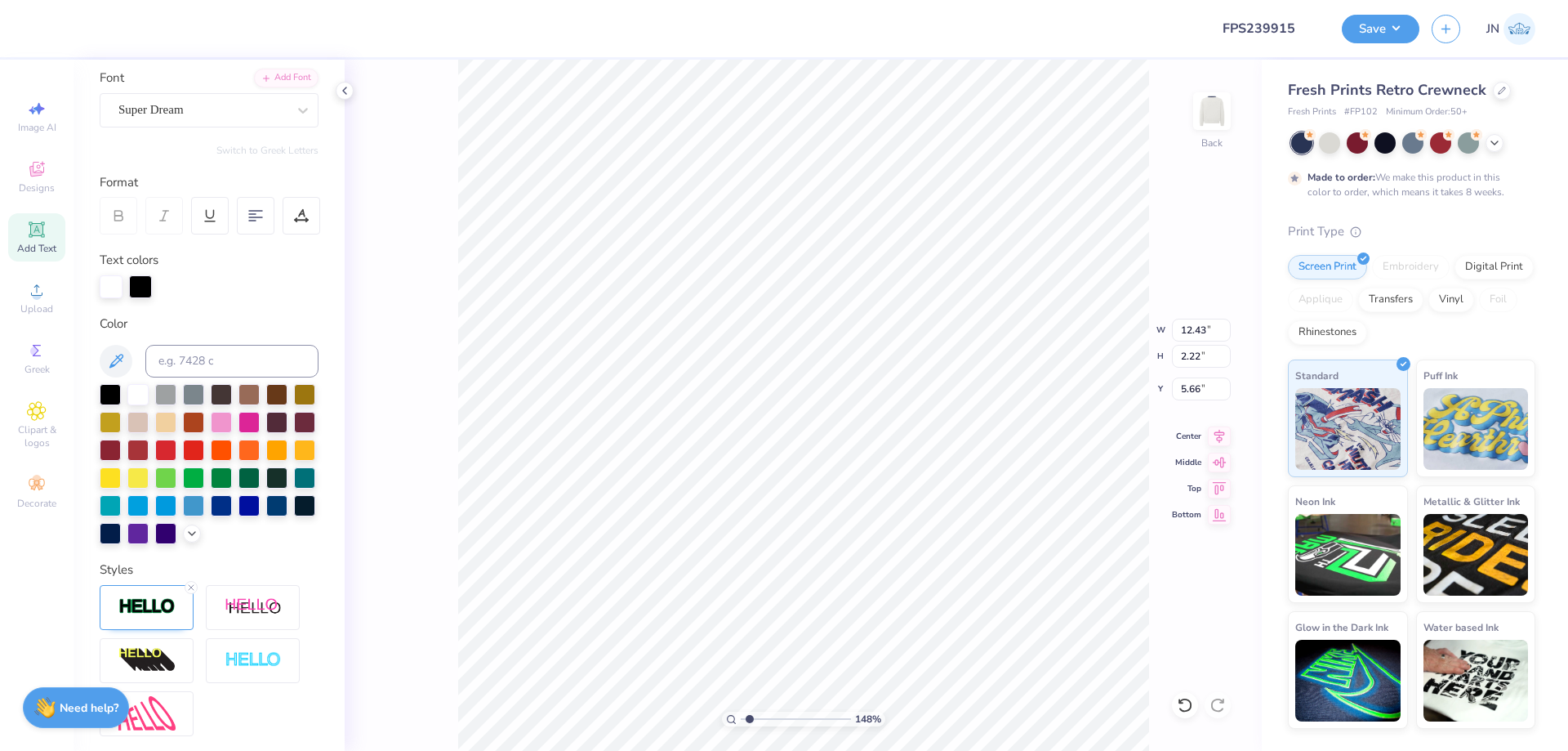
scroll to position [0, 0]
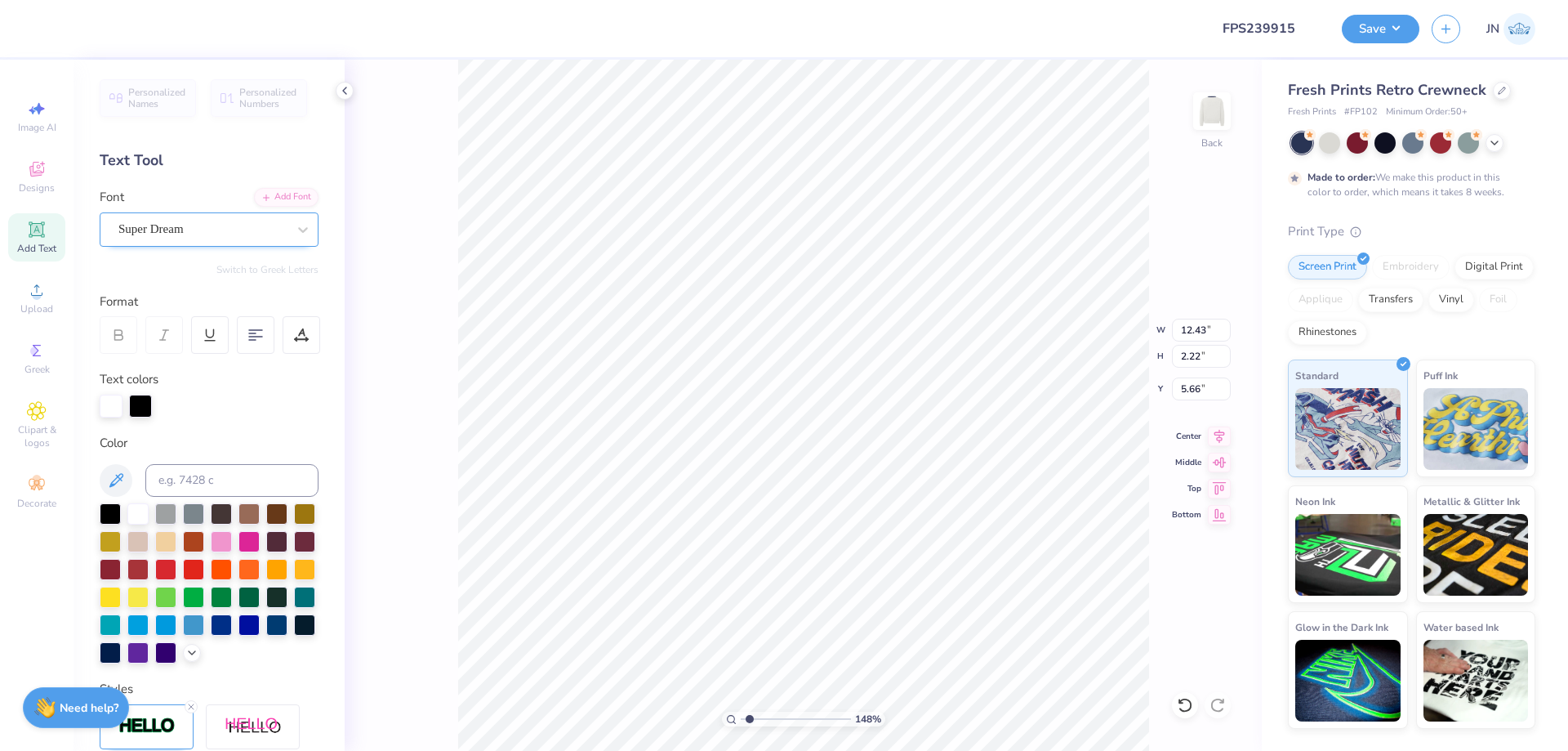
click at [216, 236] on div "Super Dream" at bounding box center [202, 229] width 172 height 26
click at [278, 185] on div "Personalized Names Personalized Numbers Text Tool Add Font Font Super Dream Swi…" at bounding box center [208, 405] width 271 height 691
click at [254, 218] on div at bounding box center [202, 229] width 169 height 22
click at [163, 362] on span "Graduate" at bounding box center [142, 357] width 41 height 17
type input "GRAD"
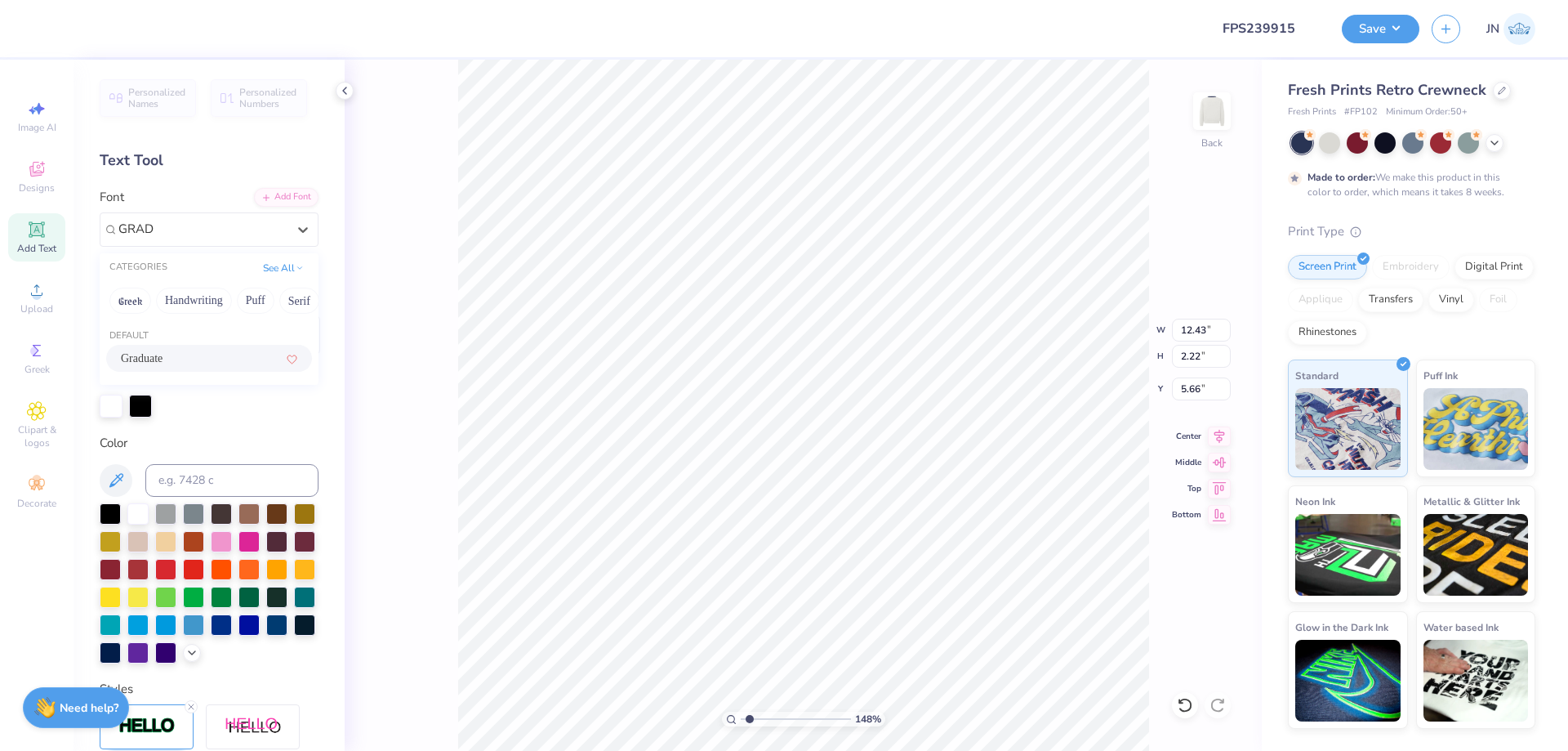
type input "13.29"
type input "2.29"
type input "5.62"
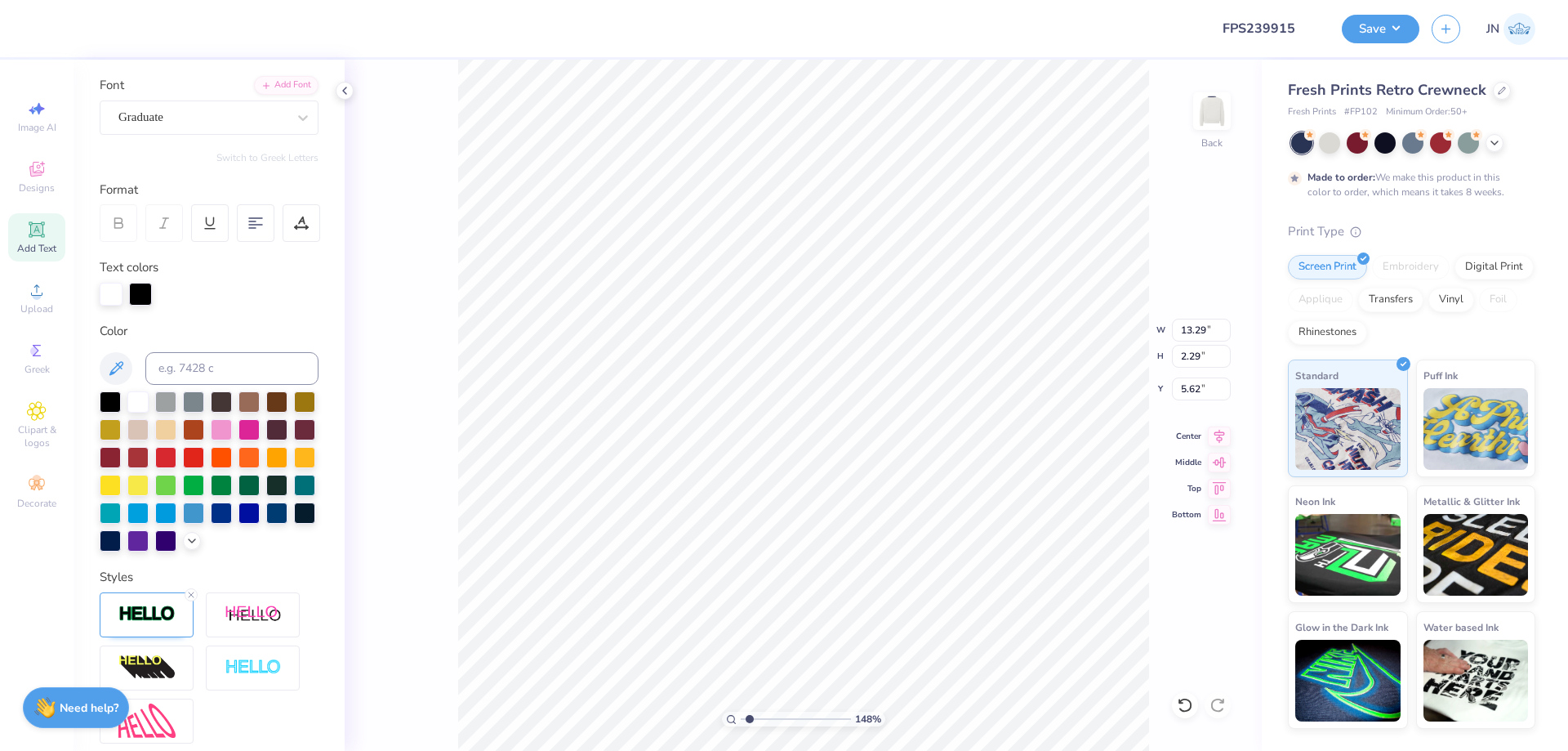
scroll to position [290, 0]
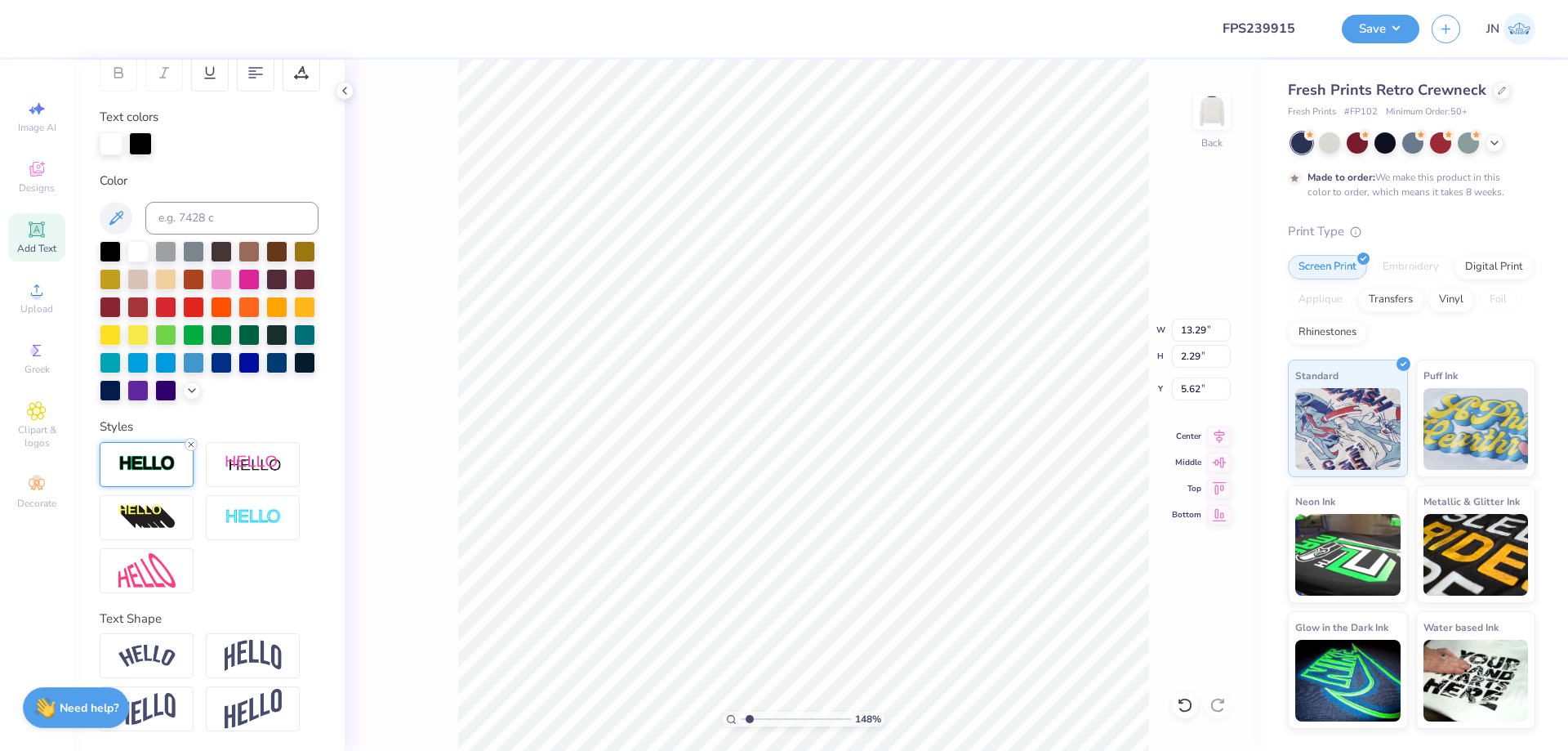
click at [187, 443] on icon at bounding box center [191, 444] width 10 height 10
type input "13.25"
type input "2.25"
type input "5.64"
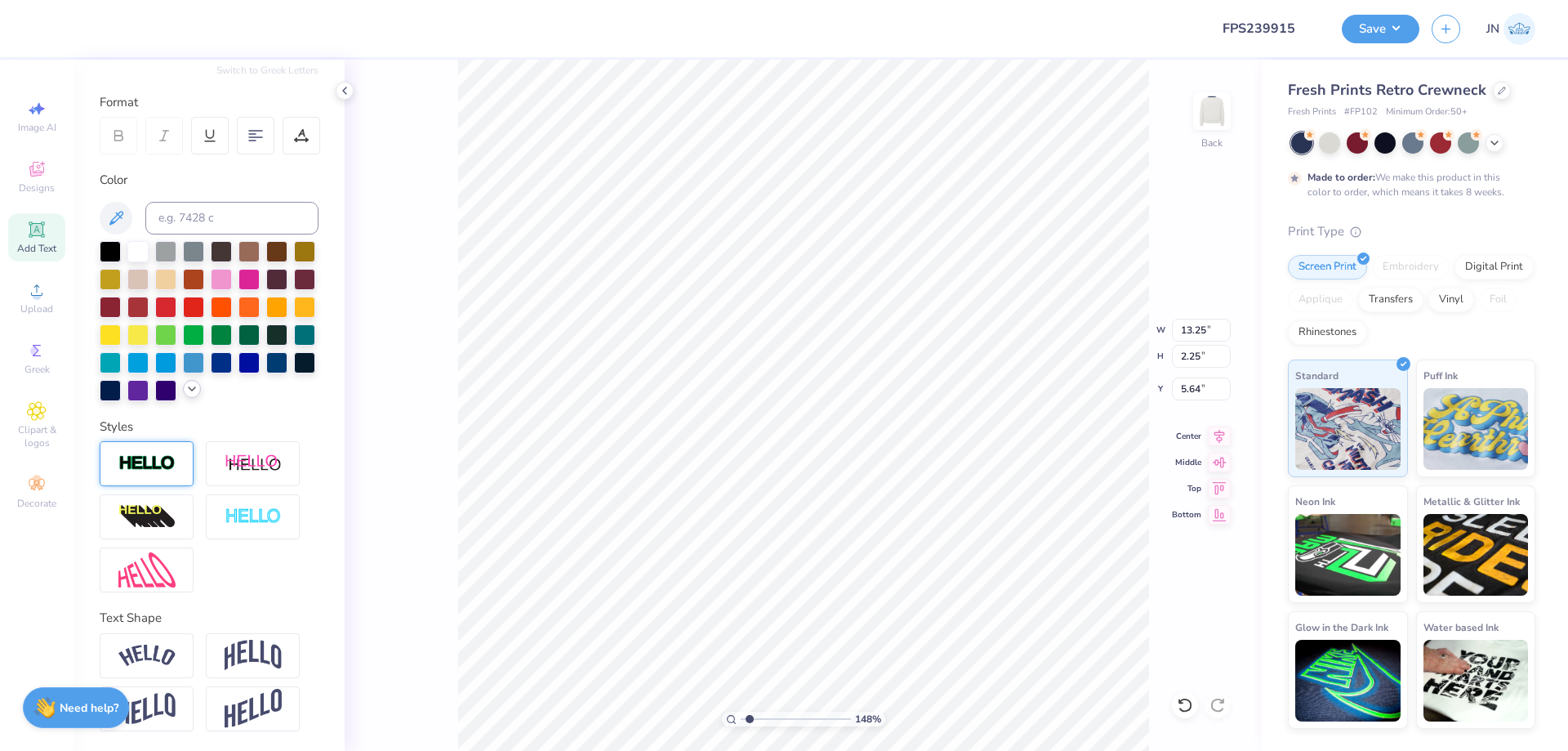
click at [186, 393] on icon at bounding box center [191, 388] width 13 height 13
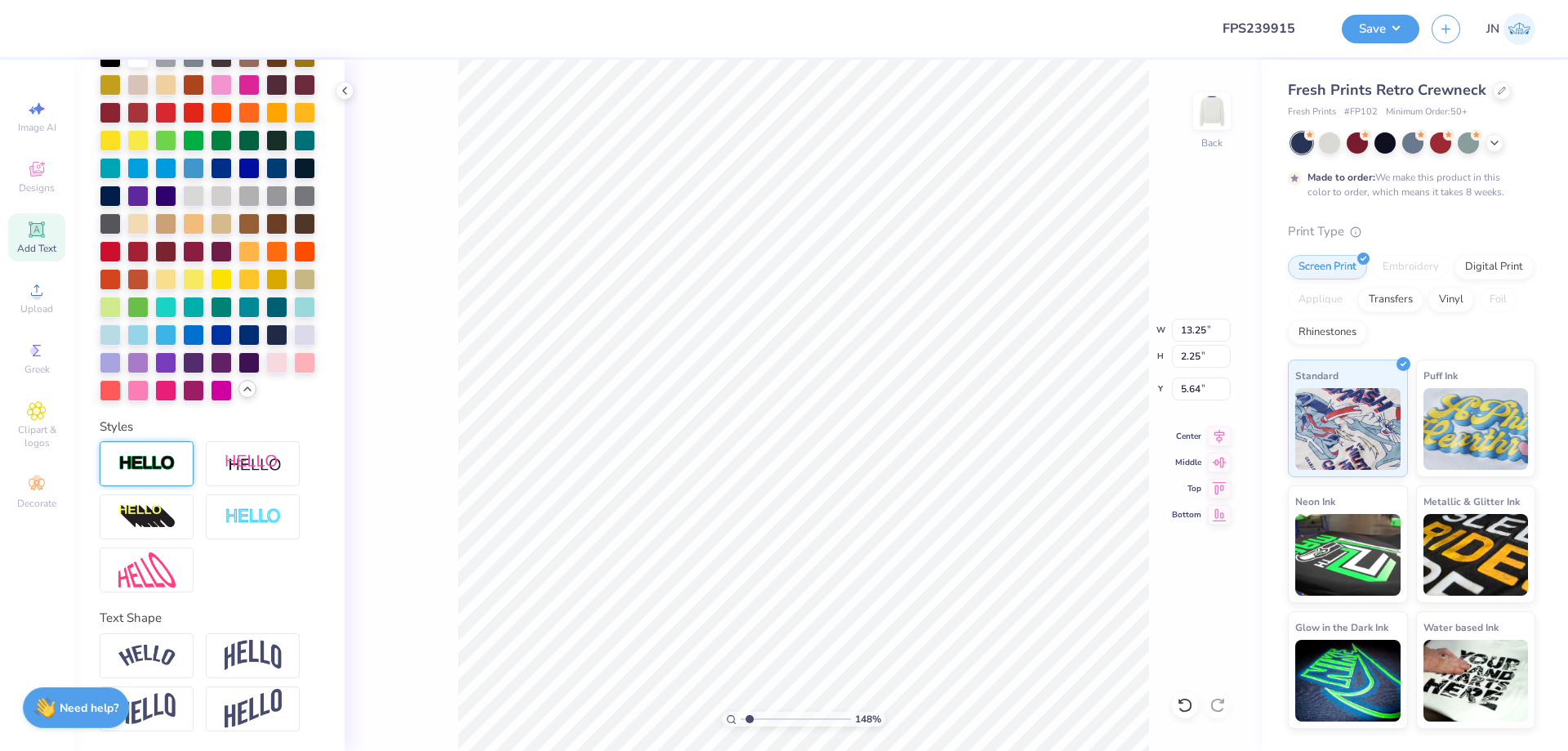
scroll to position [449, 0]
click at [260, 267] on div at bounding box center [250, 278] width 22 height 22
click at [1193, 330] on input "13.25" at bounding box center [1202, 330] width 59 height 23
type input "0"
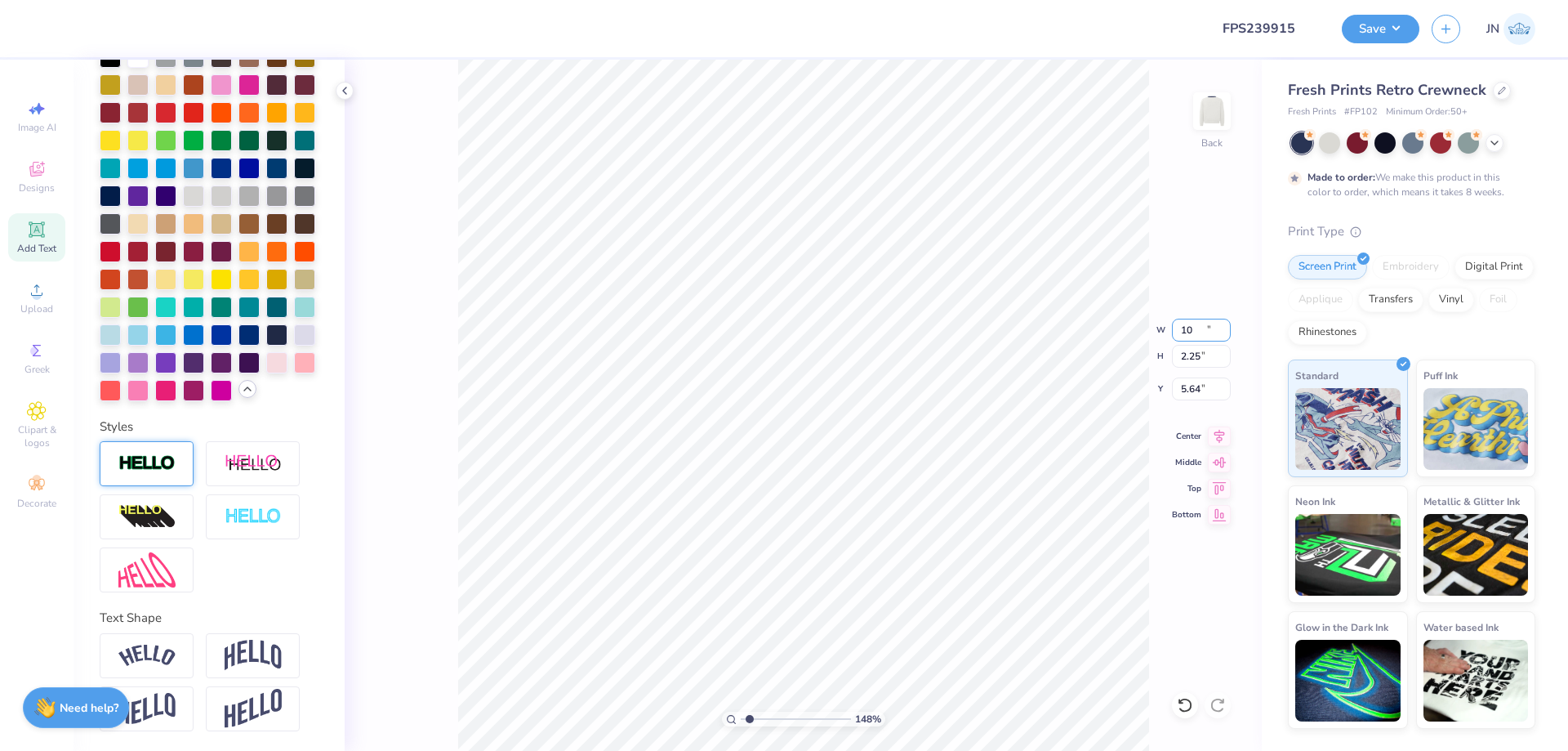
type input "10.00"
type input "1.70"
type input "5.92"
type input "9.32"
type input "1.58"
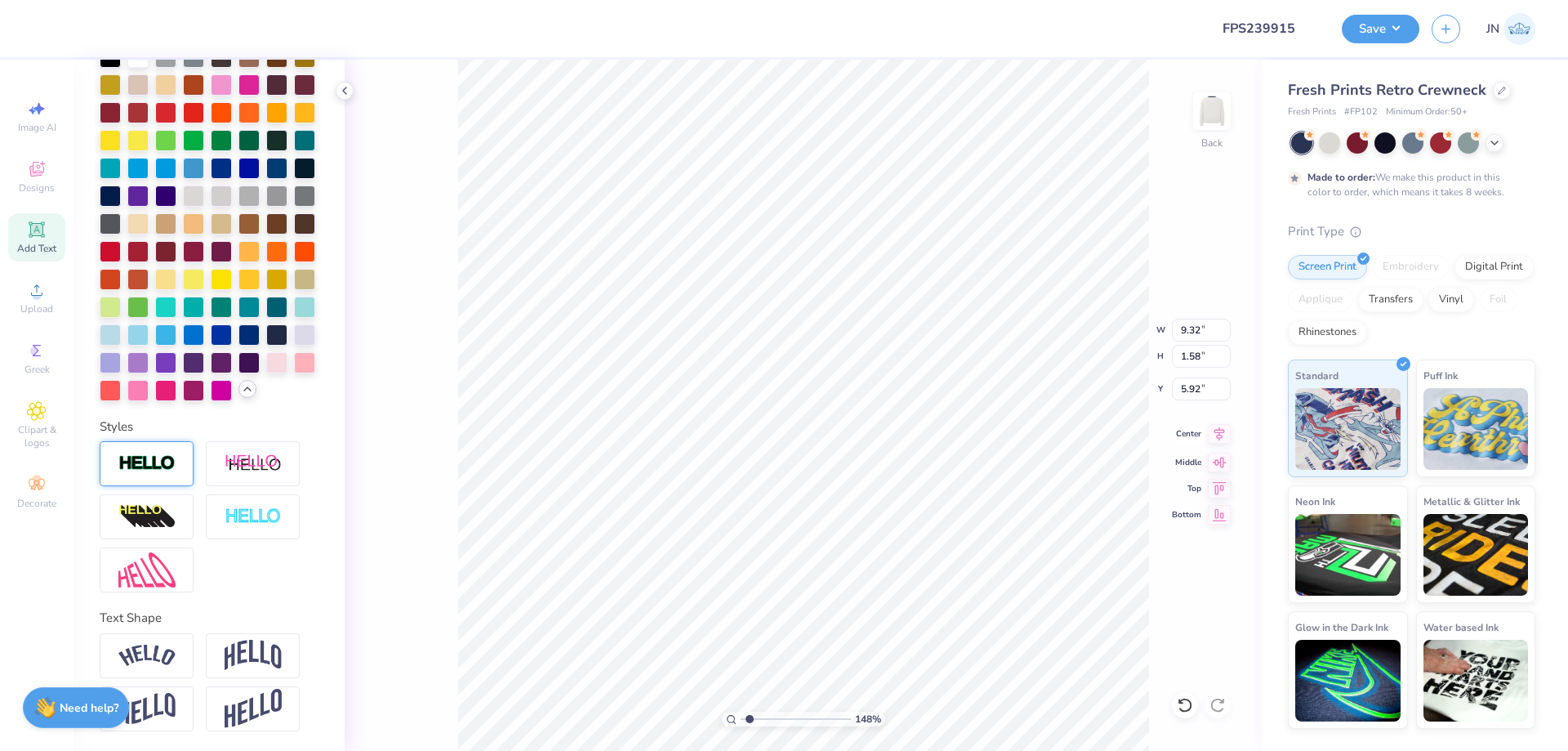
click at [1216, 435] on icon at bounding box center [1219, 434] width 23 height 20
type input "9.85"
type input "1.67"
click at [1217, 443] on icon at bounding box center [1219, 434] width 23 height 20
click at [851, 453] on li "Duplicate" at bounding box center [865, 444] width 128 height 32
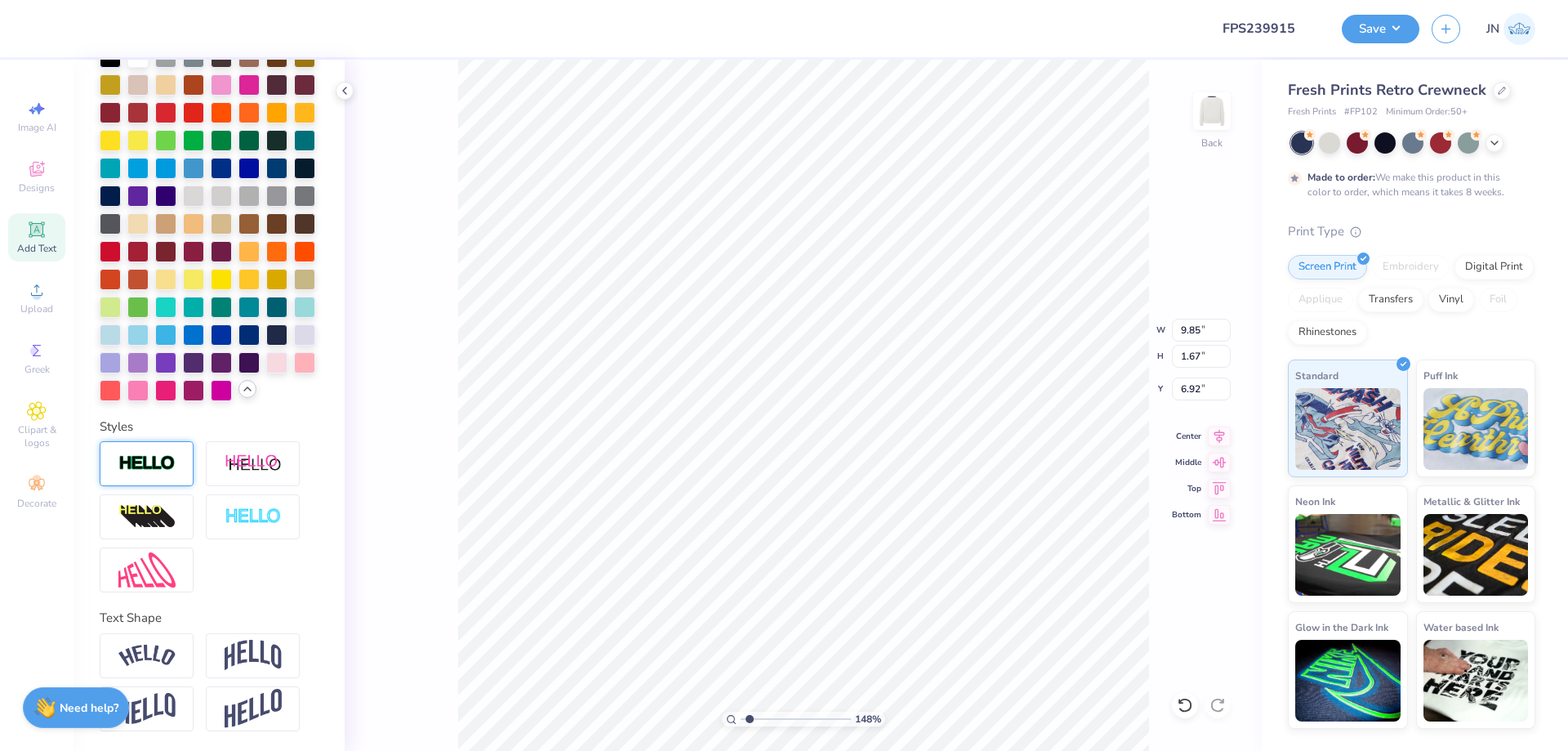
type input "6.92"
type textarea "WEEKEND"
type input "11.18"
type input "8.33"
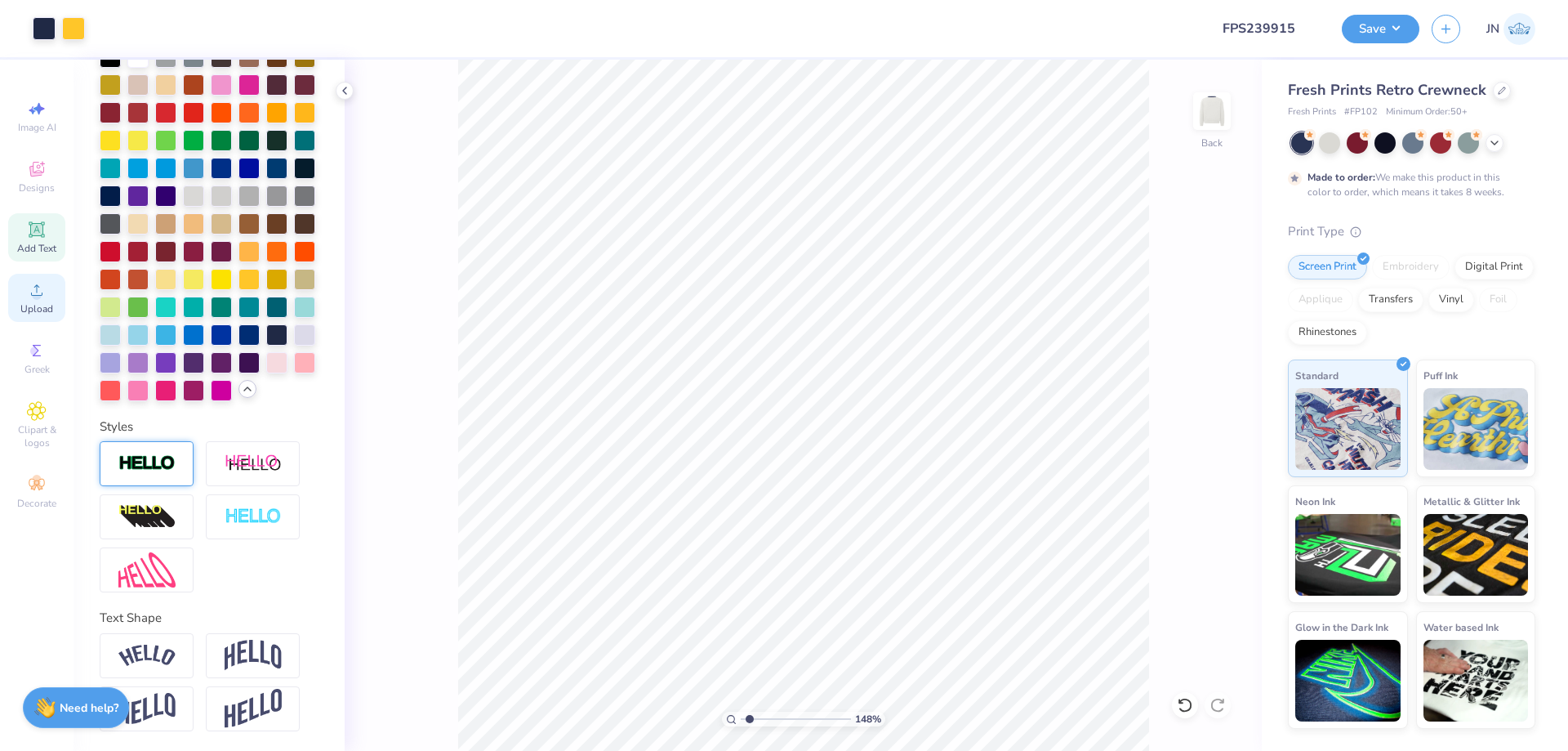
click at [39, 288] on icon at bounding box center [37, 290] width 20 height 20
type input "4.56"
type input "6.90"
type input "5.35"
type input "3.48"
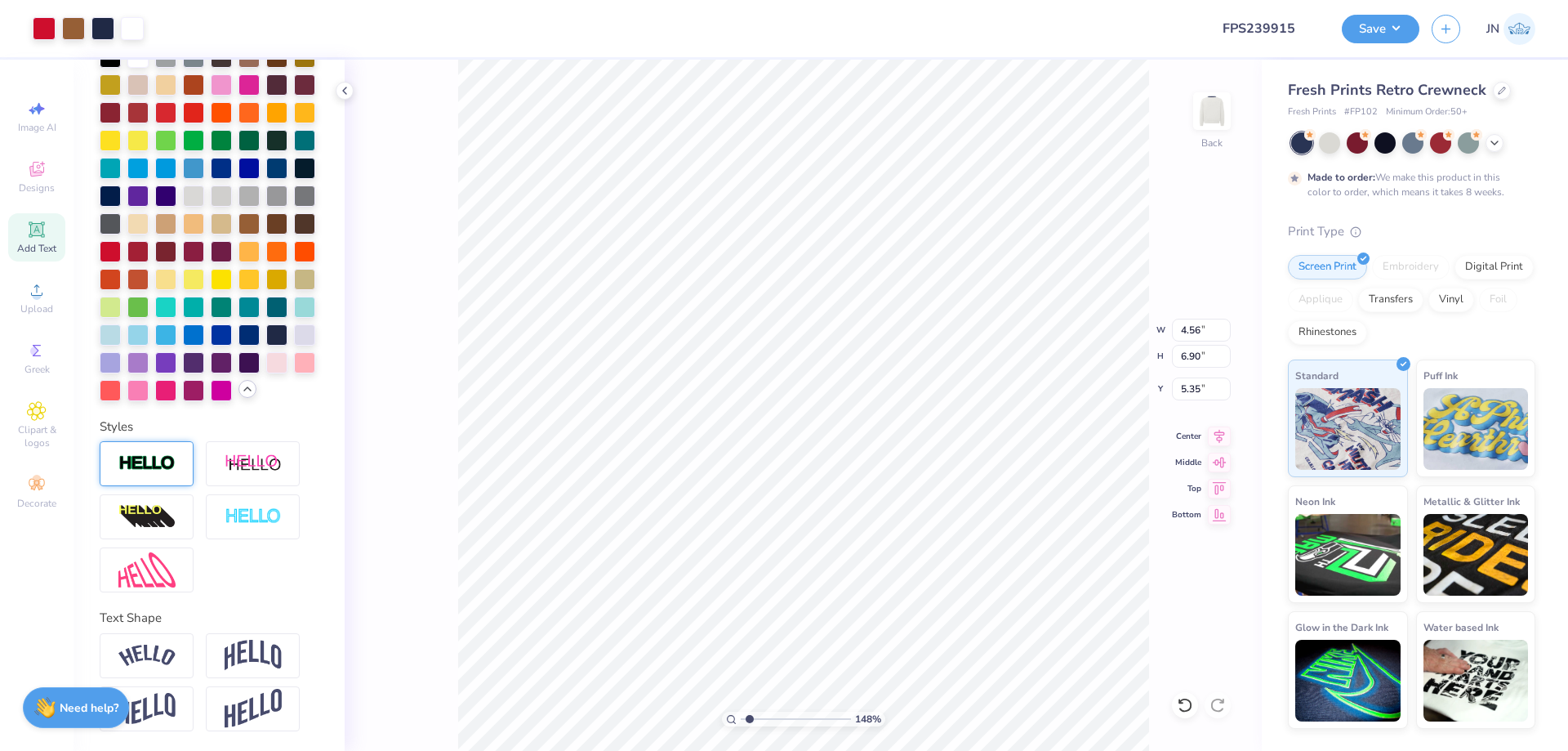
type input "5.26"
type input "5.69"
type input "3.15"
type input "4.76"
type input "5.94"
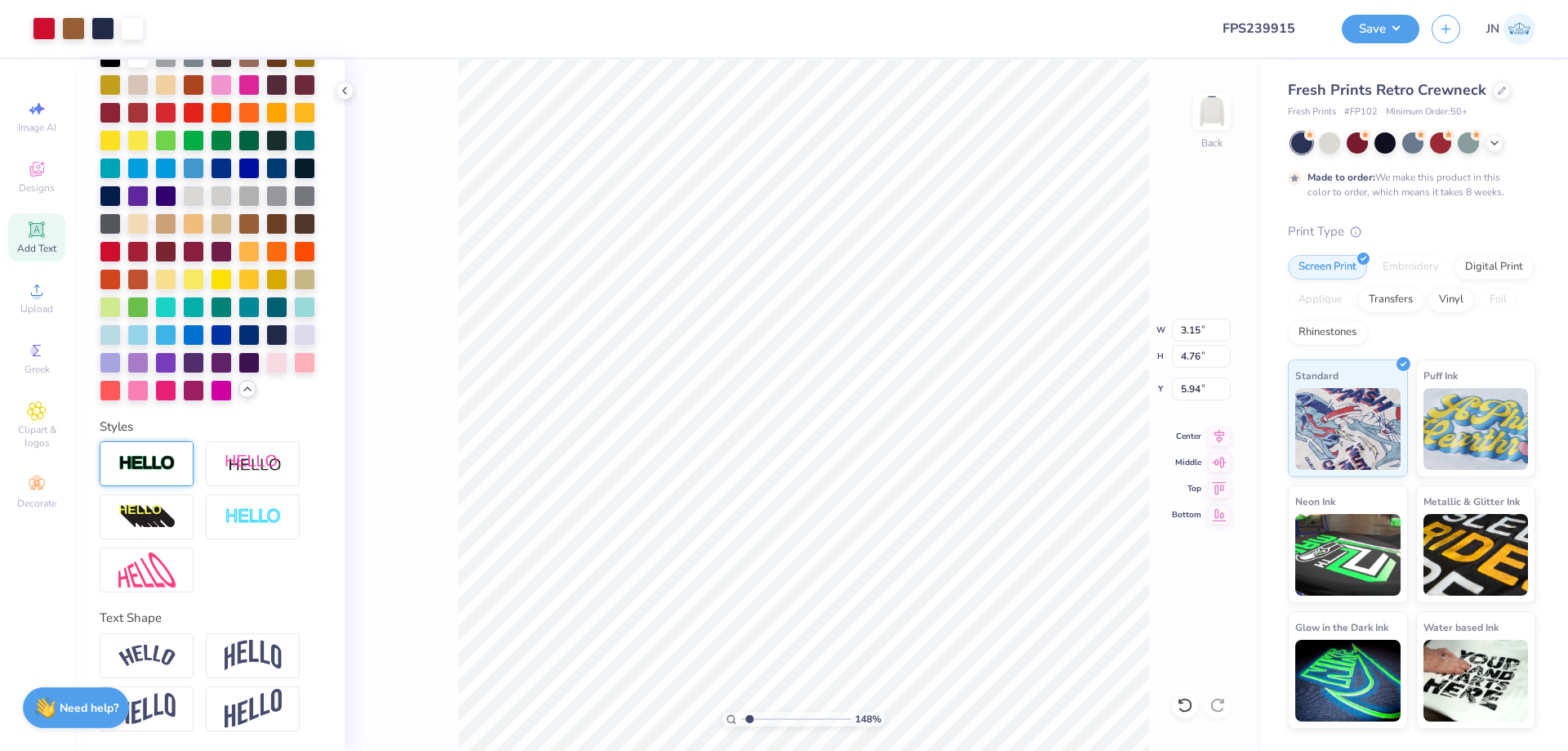
scroll to position [367, 0]
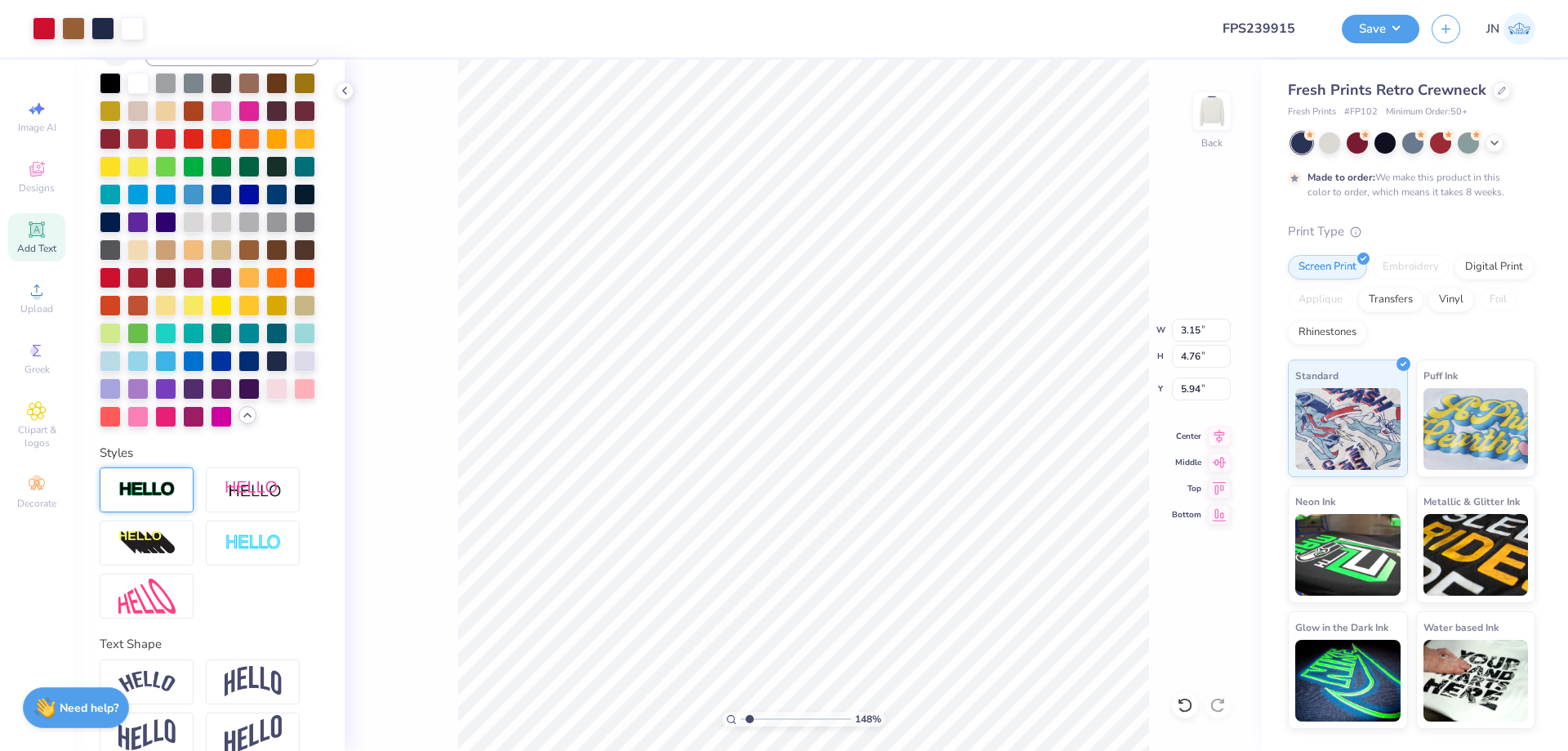
click at [37, 235] on icon at bounding box center [37, 229] width 12 height 12
type input "7.26"
type input "2.10"
type input "8.95"
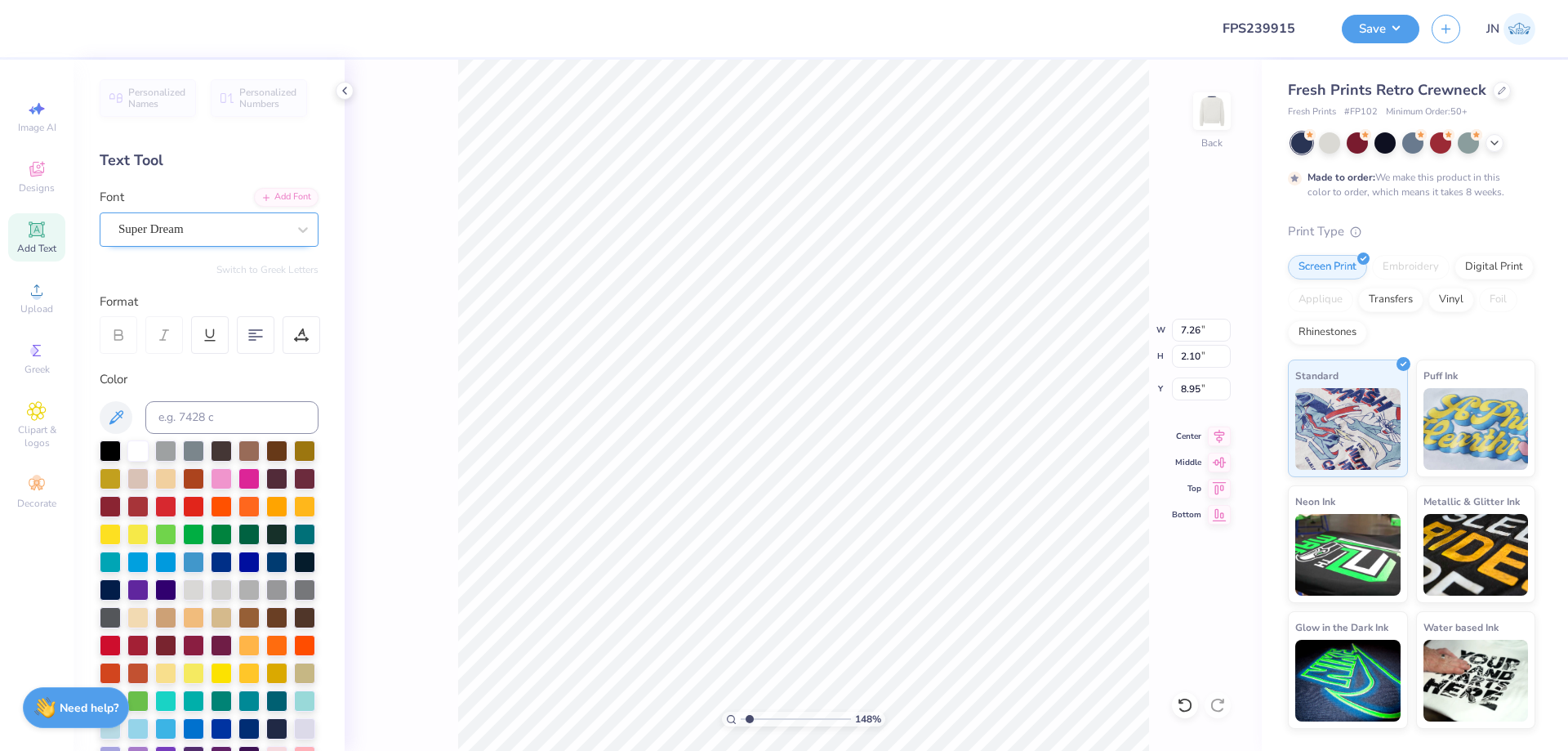
click at [158, 230] on div "Super Dream" at bounding box center [202, 229] width 172 height 26
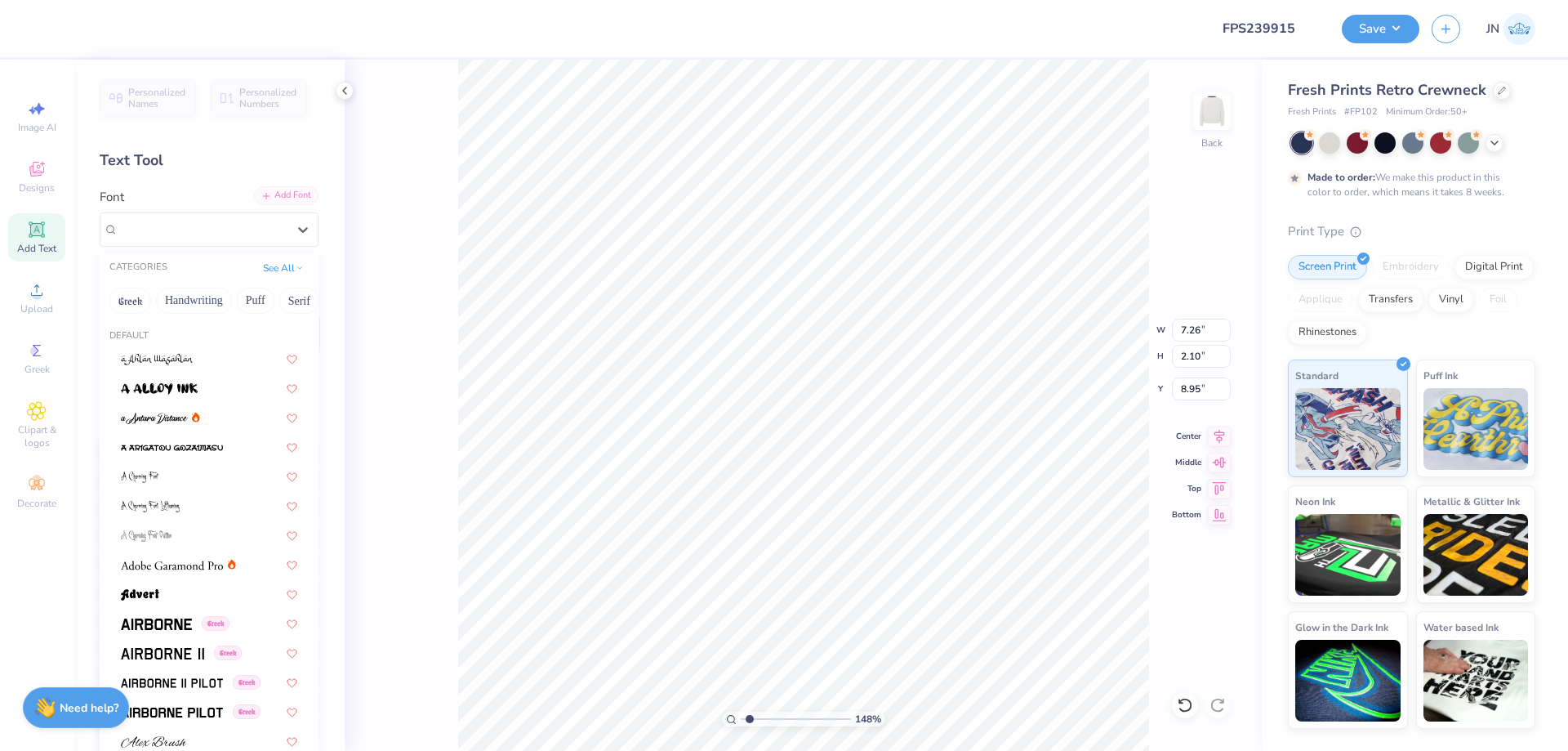
click at [266, 196] on div "Add Font" at bounding box center [285, 195] width 64 height 19
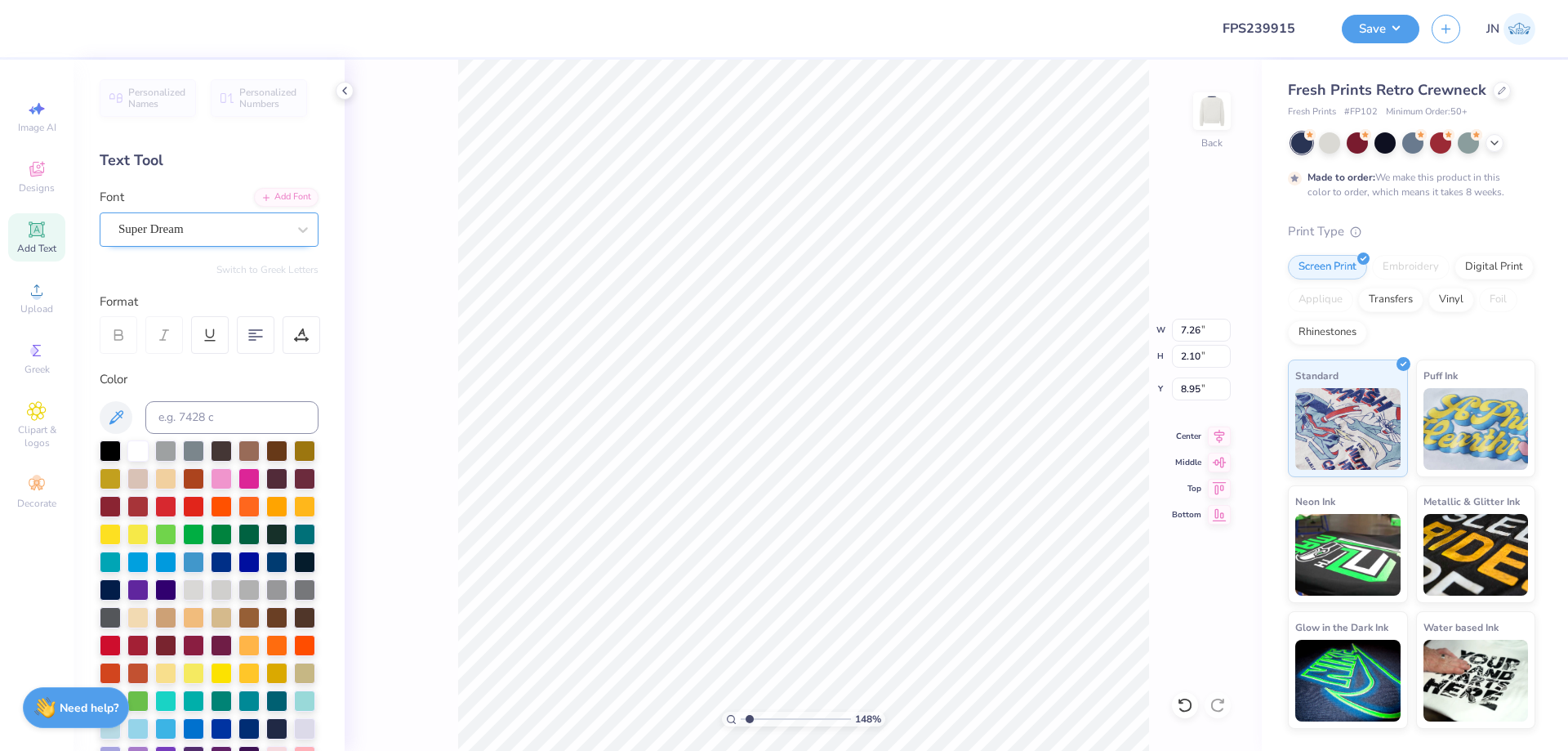
click at [187, 227] on div "Super Dream" at bounding box center [202, 229] width 172 height 26
click at [173, 391] on img at bounding box center [172, 389] width 102 height 12
type input "OCTIN"
type textarea "FALL 2025"
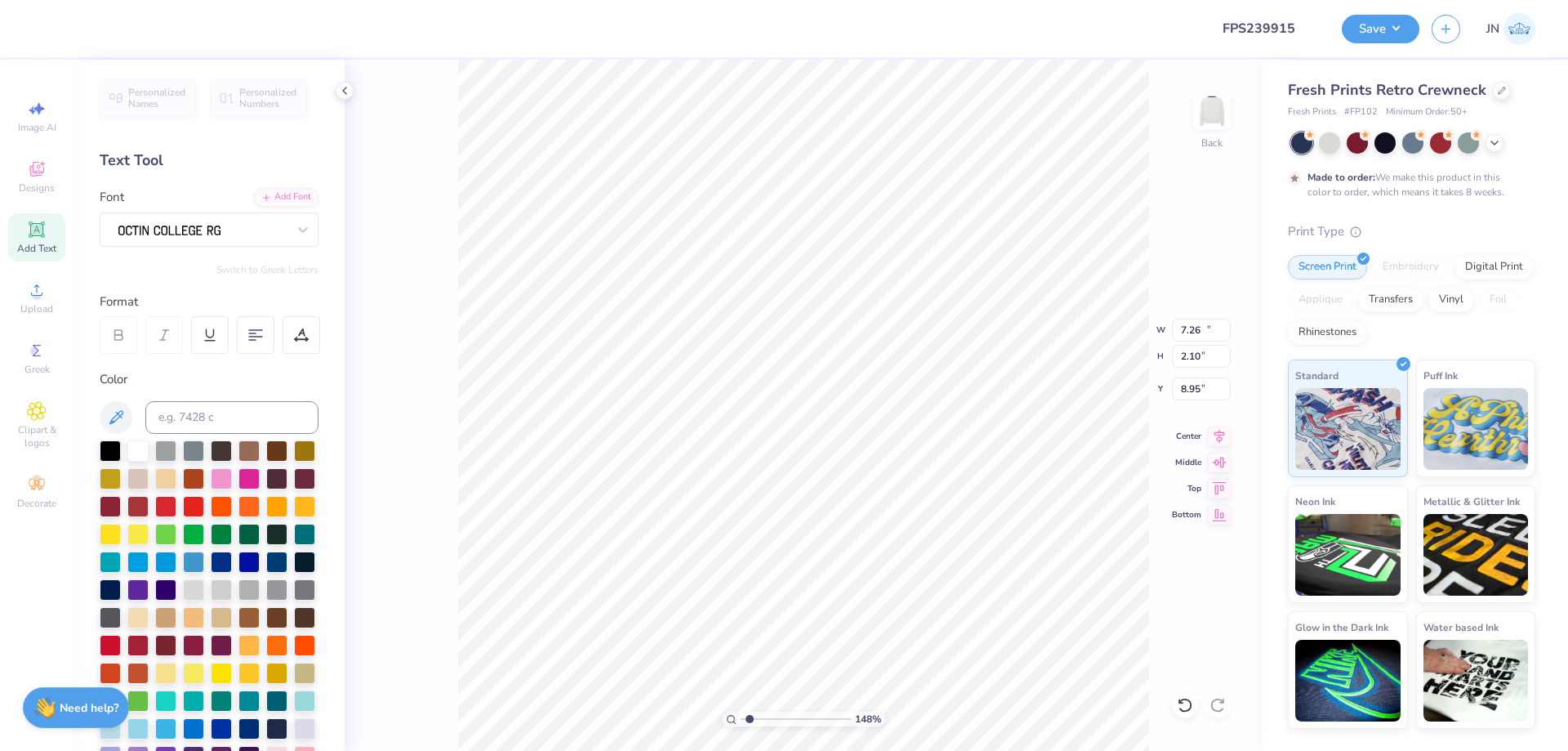
type input "12.87"
click at [190, 409] on input at bounding box center [231, 416] width 173 height 33
type input "533"
type input "3.71"
type input "0.61"
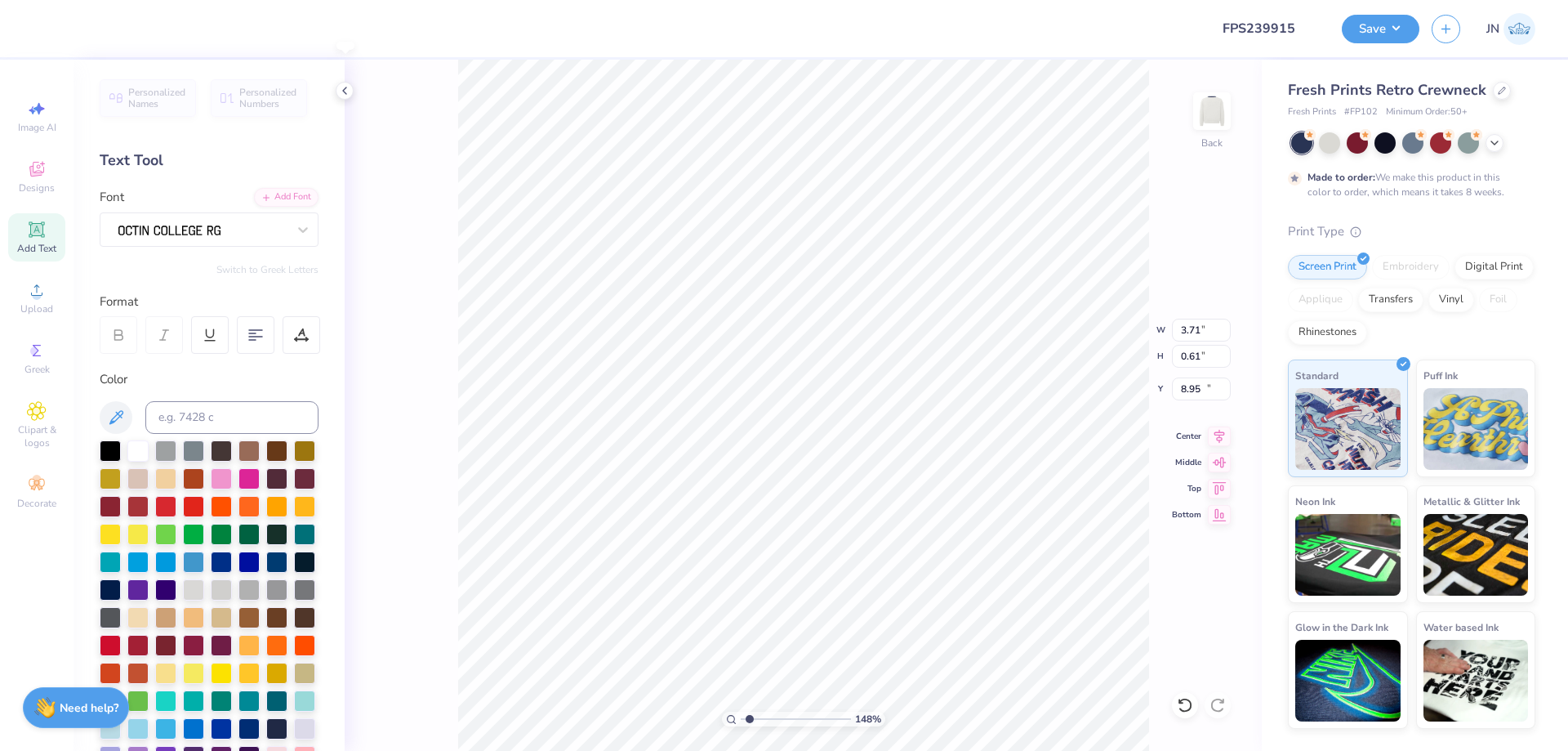
type input "10.40"
type input "3.77"
type input "0.62"
type input "10.39"
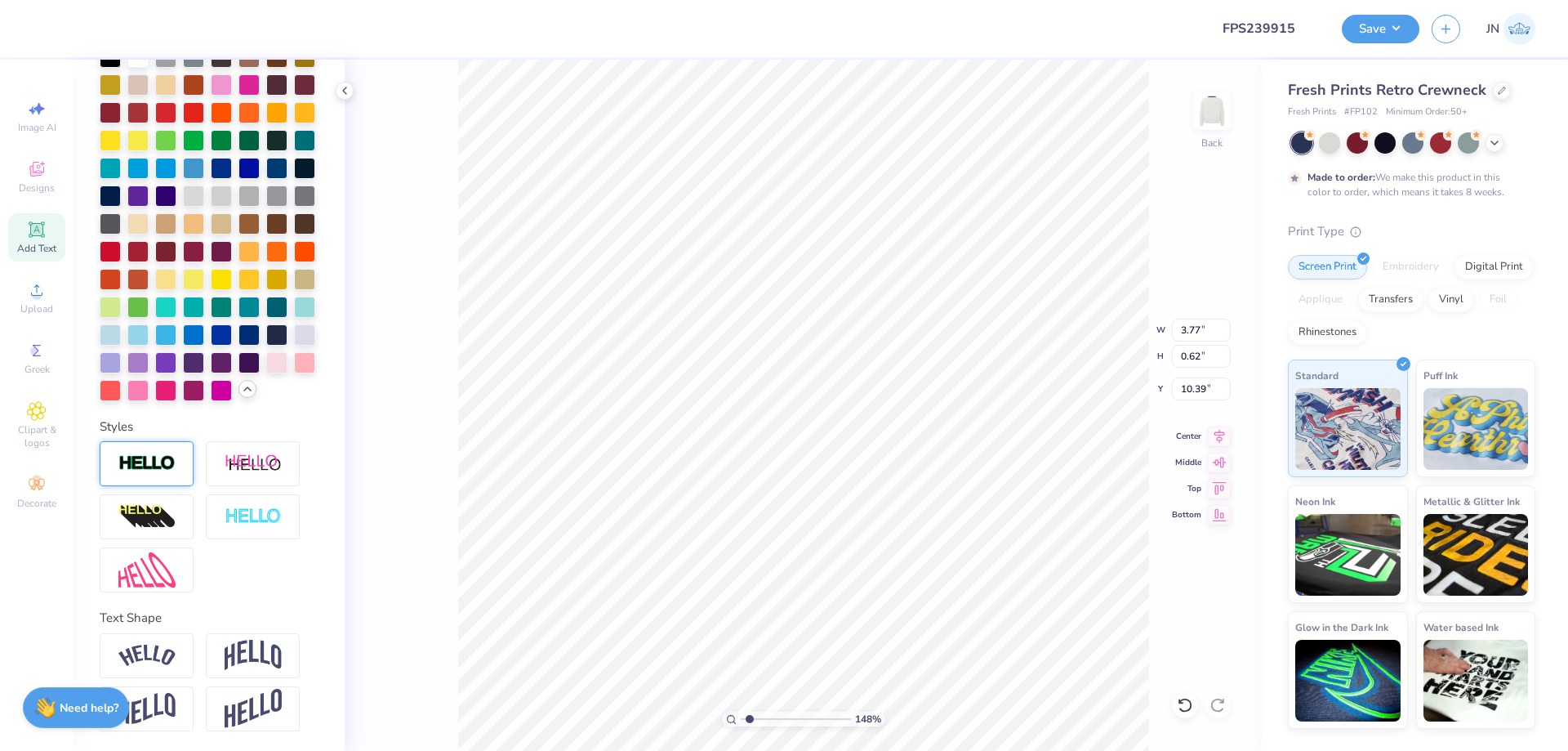
scroll to position [449, 0]
click at [155, 464] on img at bounding box center [147, 463] width 57 height 19
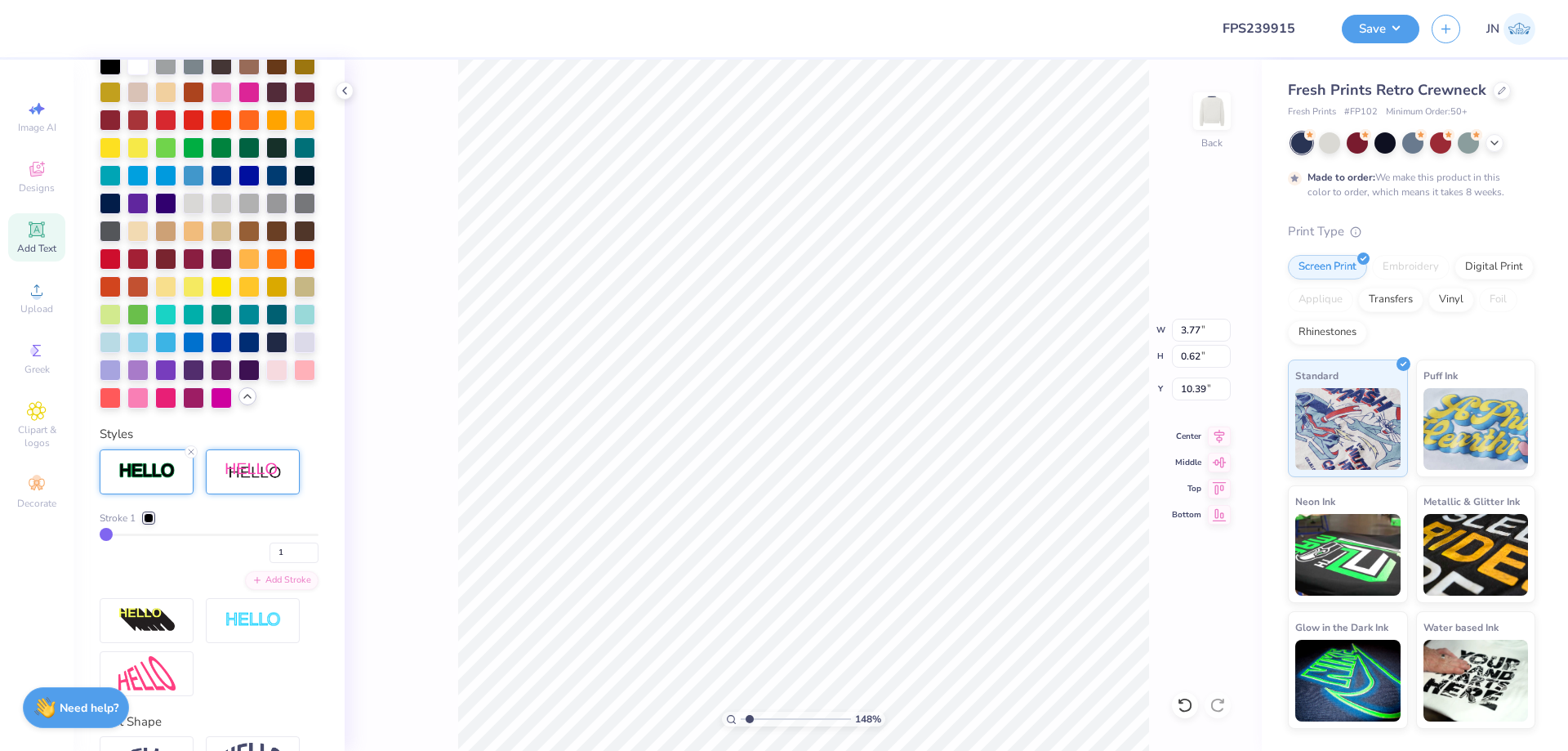
type input "3.78"
type input "0.63"
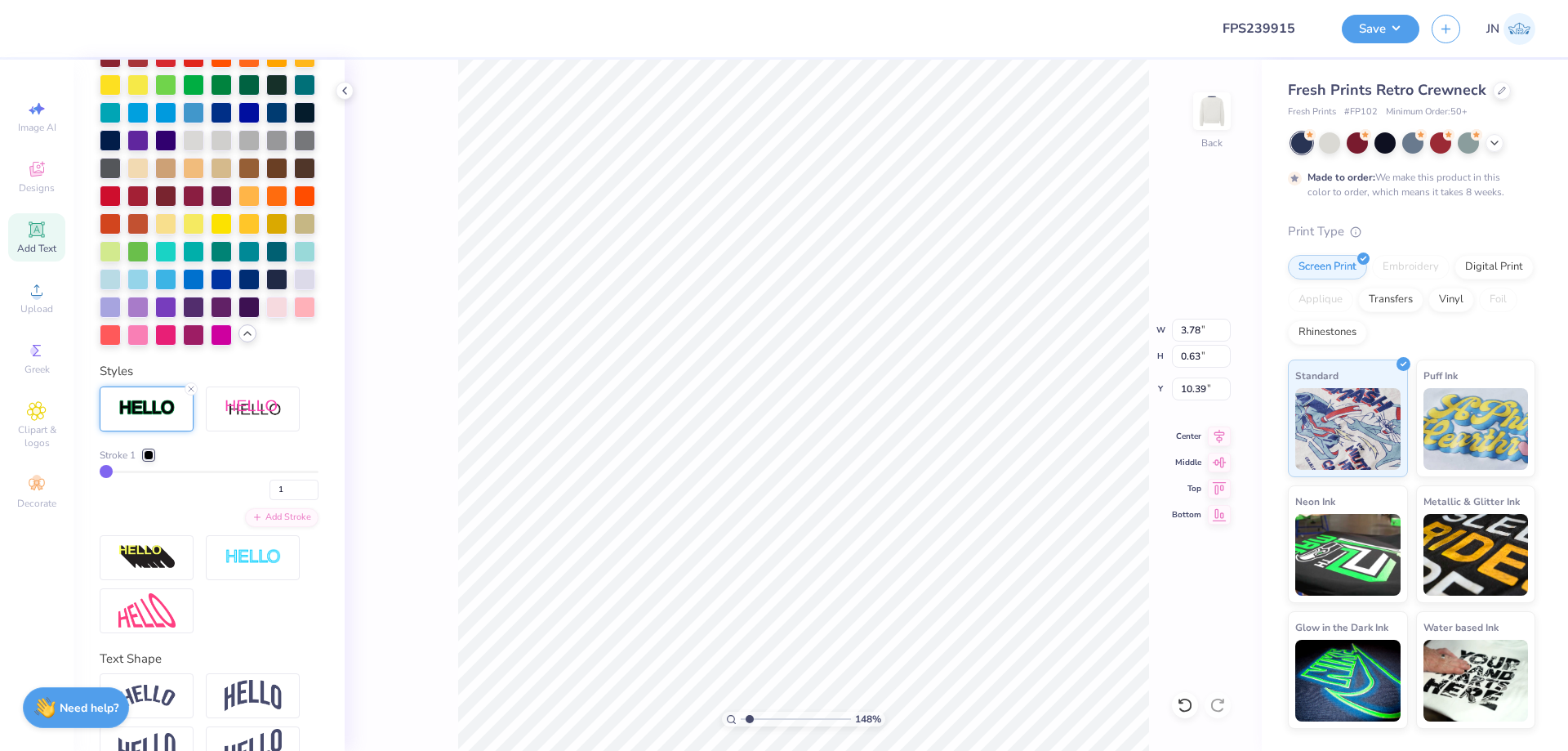
click at [152, 460] on div at bounding box center [149, 455] width 10 height 10
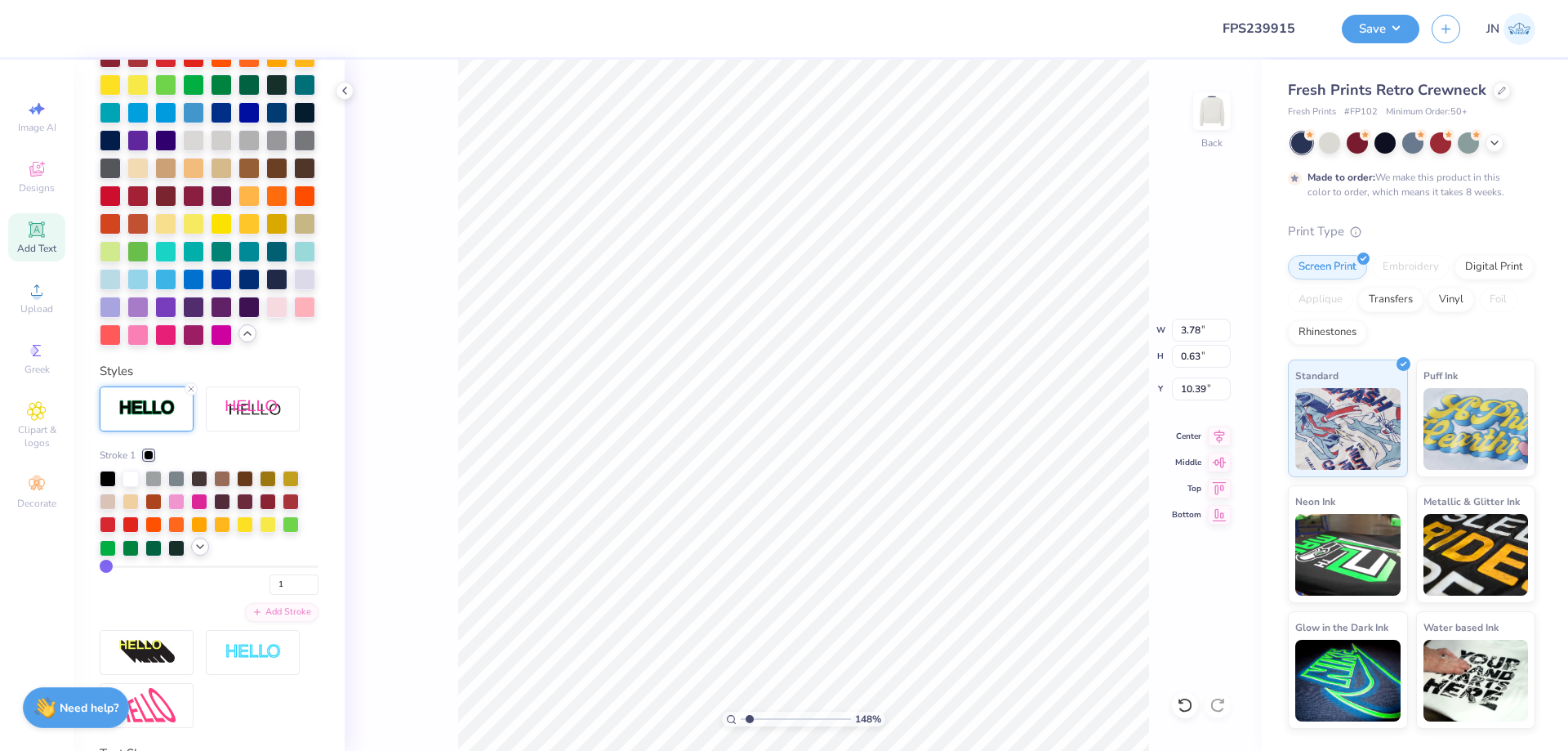
click at [200, 553] on icon at bounding box center [199, 546] width 13 height 13
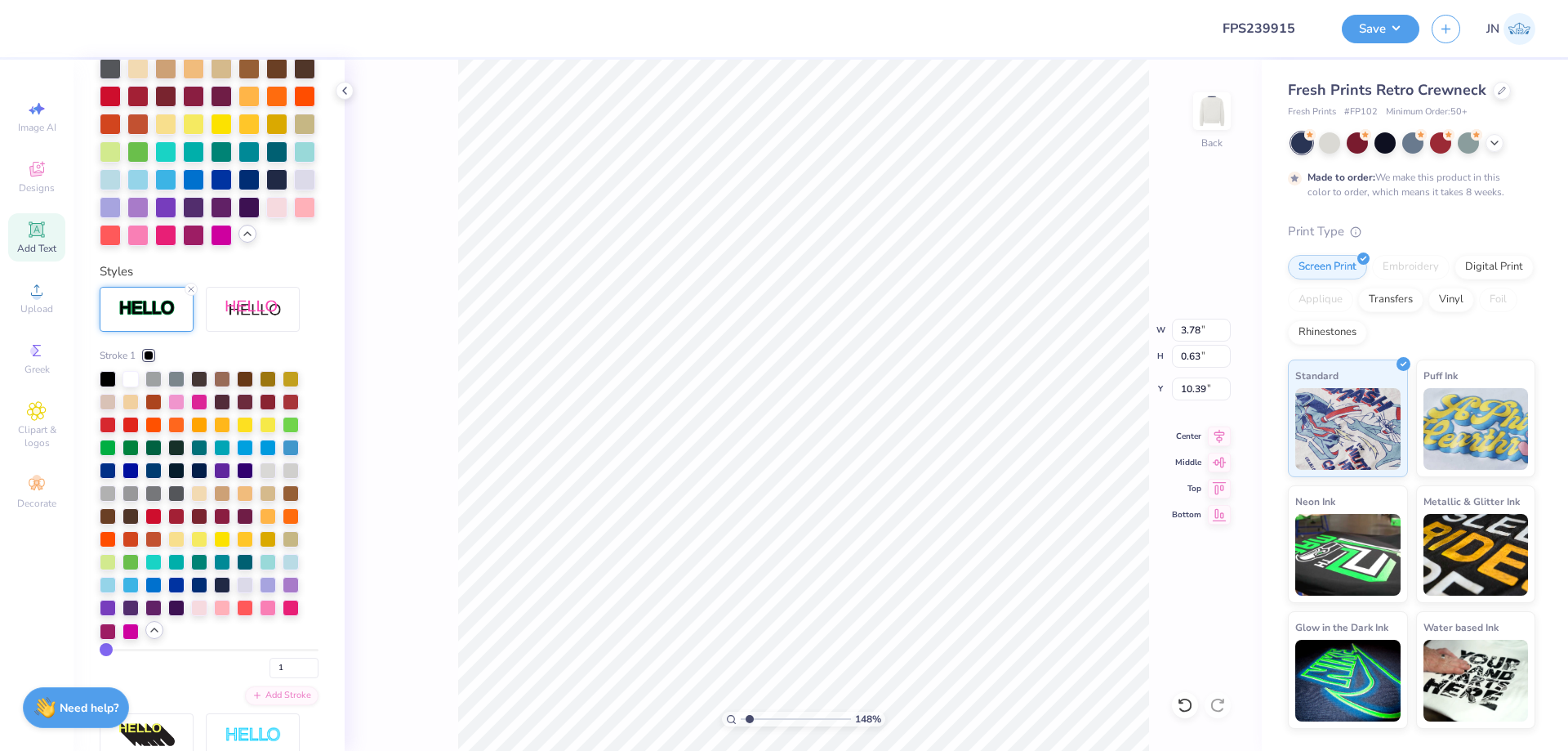
scroll to position [885, 0]
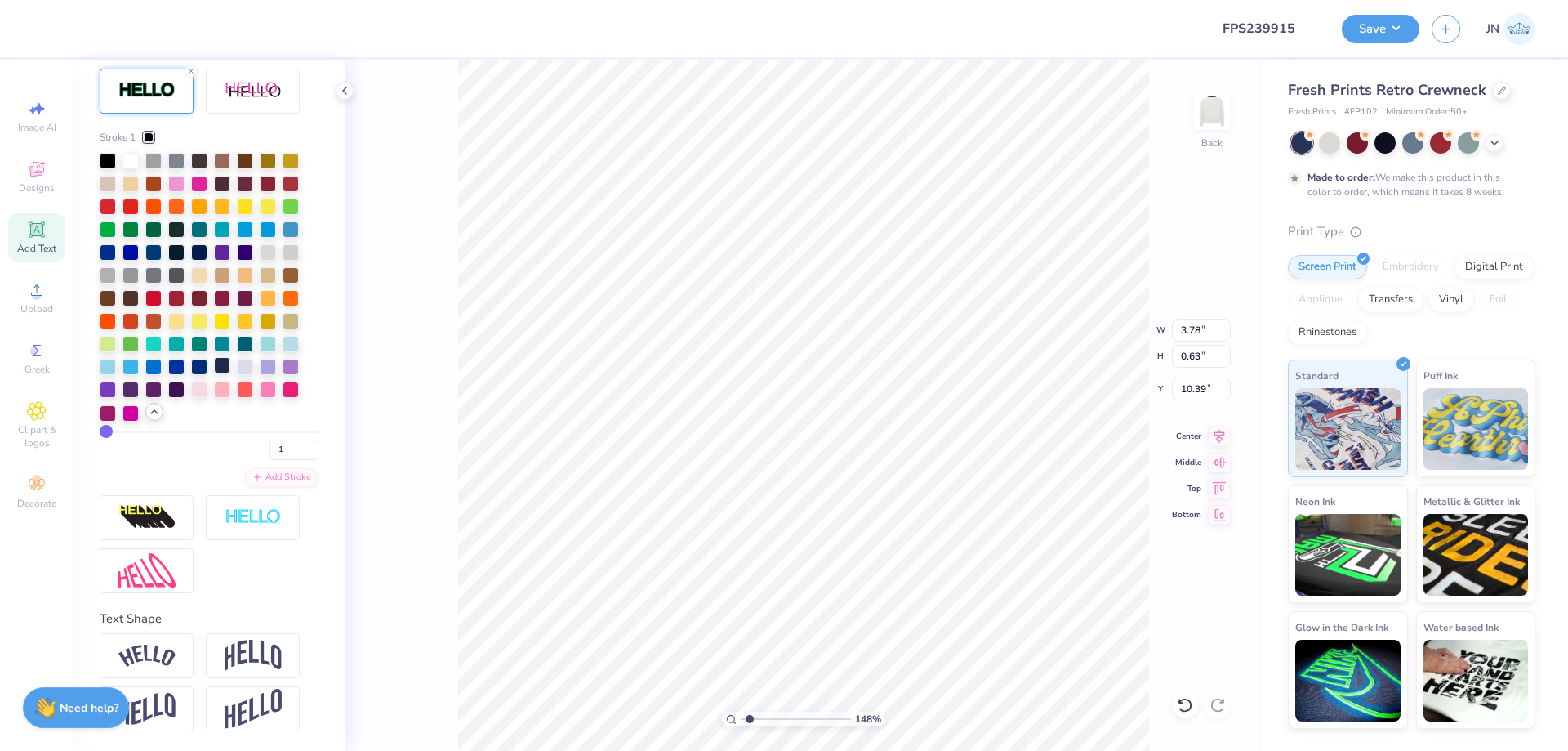
click at [221, 367] on div at bounding box center [222, 365] width 17 height 17
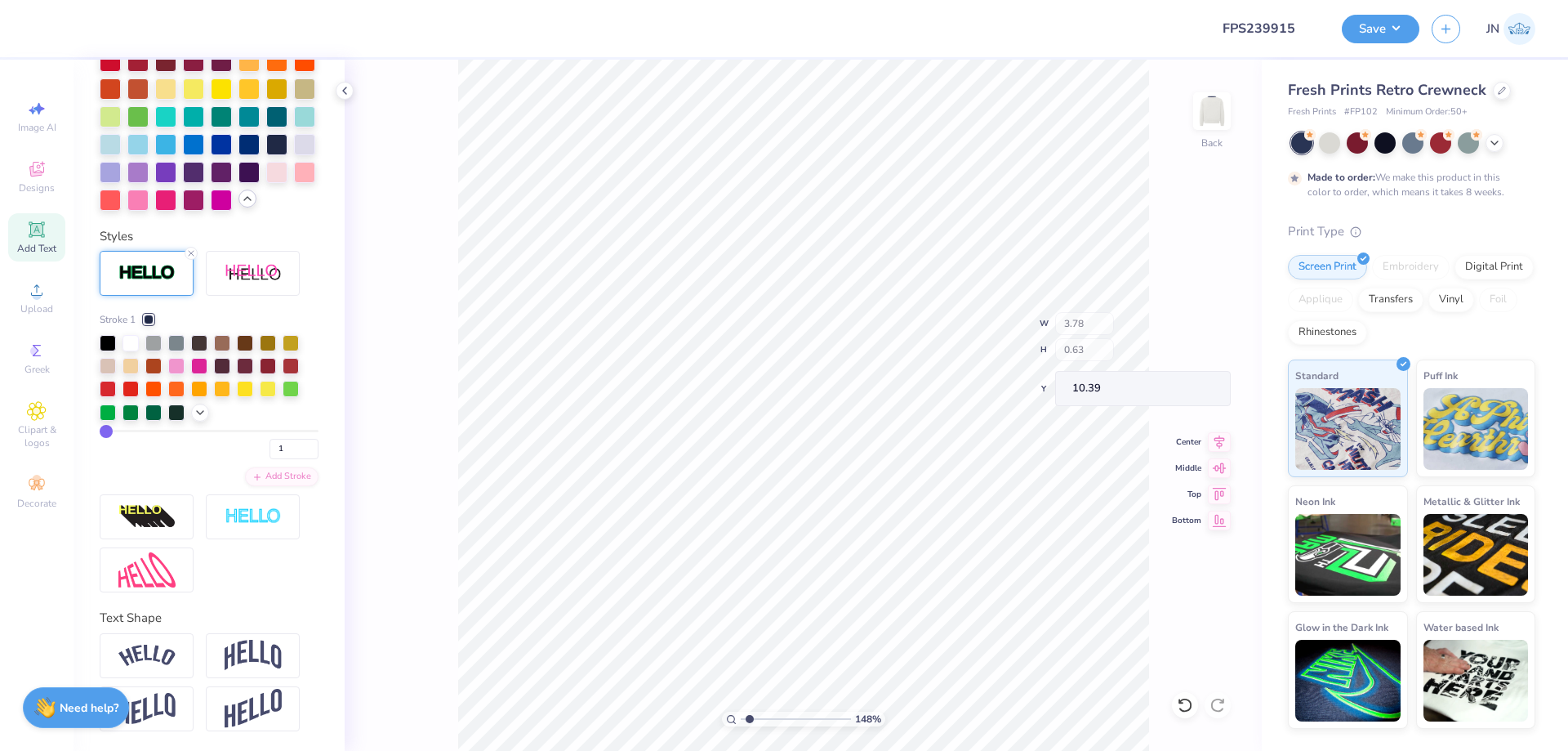
scroll to position [639, 0]
drag, startPoint x: 267, startPoint y: 453, endPoint x: 235, endPoint y: 460, distance: 32.8
click at [235, 460] on div "Stroke 1 1 Add Stroke" at bounding box center [209, 399] width 219 height 174
drag, startPoint x: 259, startPoint y: 449, endPoint x: 245, endPoint y: 451, distance: 14.1
click at [245, 451] on div "1" at bounding box center [209, 444] width 219 height 30
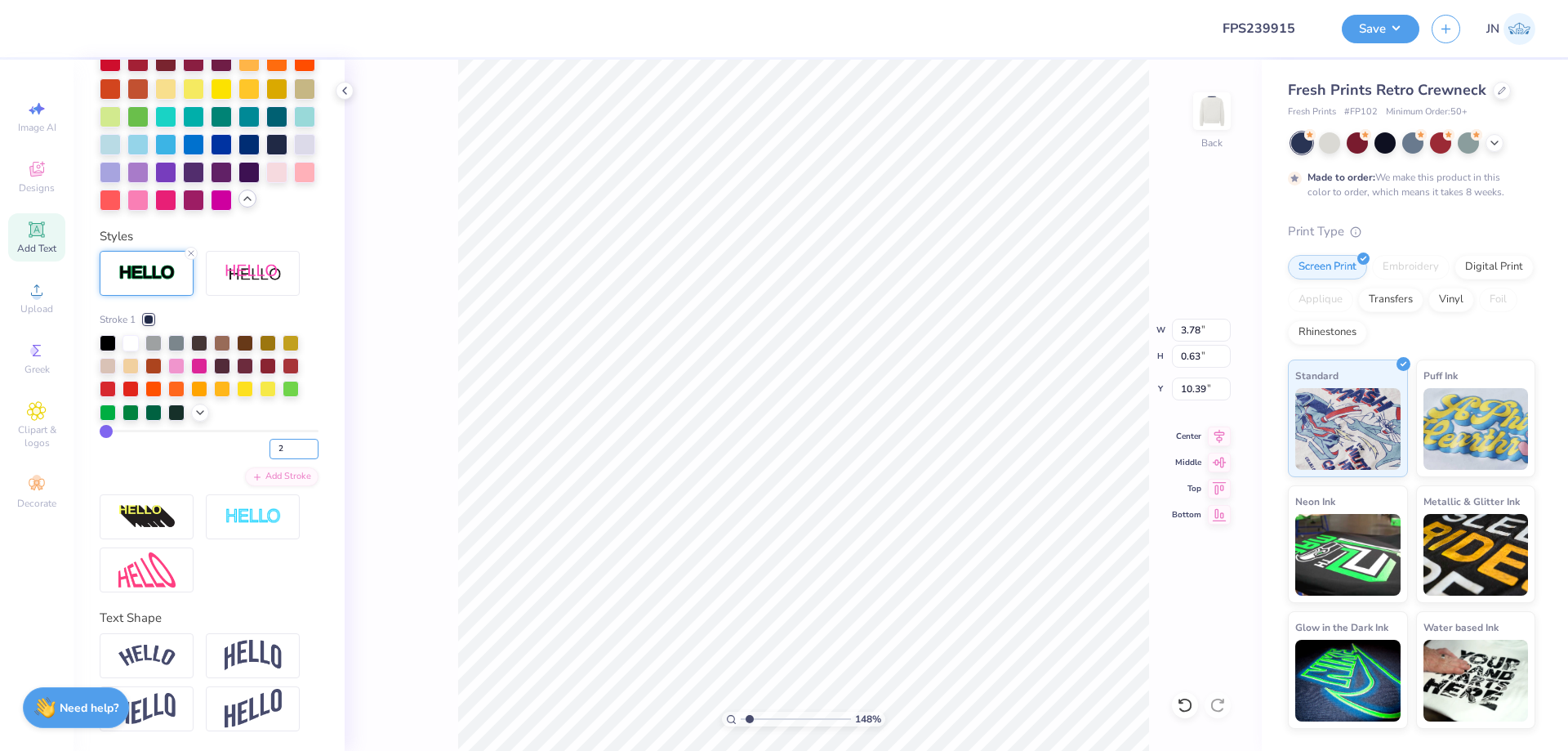
type input "2"
click at [223, 451] on div "2" at bounding box center [209, 444] width 219 height 30
type input "3.87"
type input "0.65"
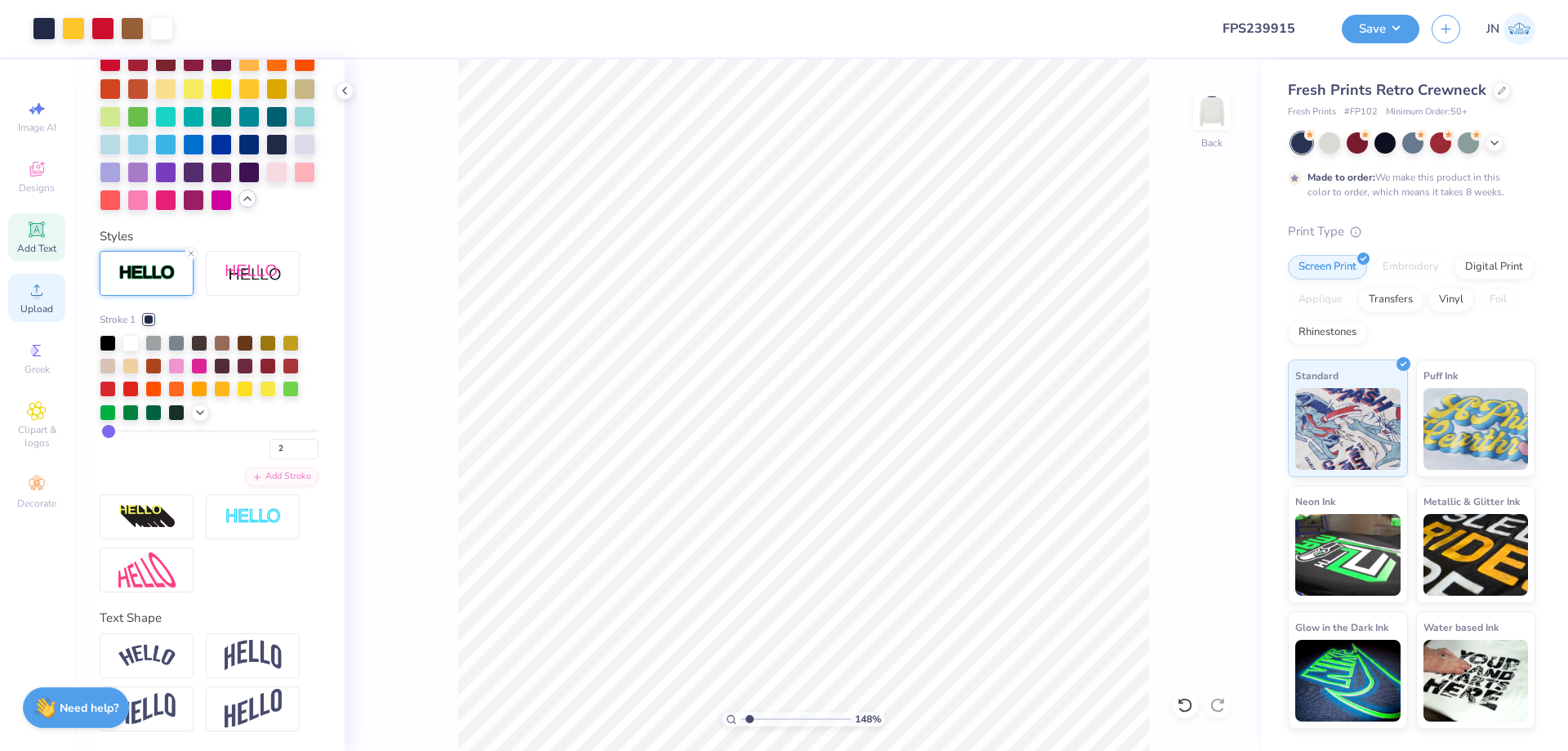
click at [38, 303] on span "Upload" at bounding box center [37, 308] width 33 height 13
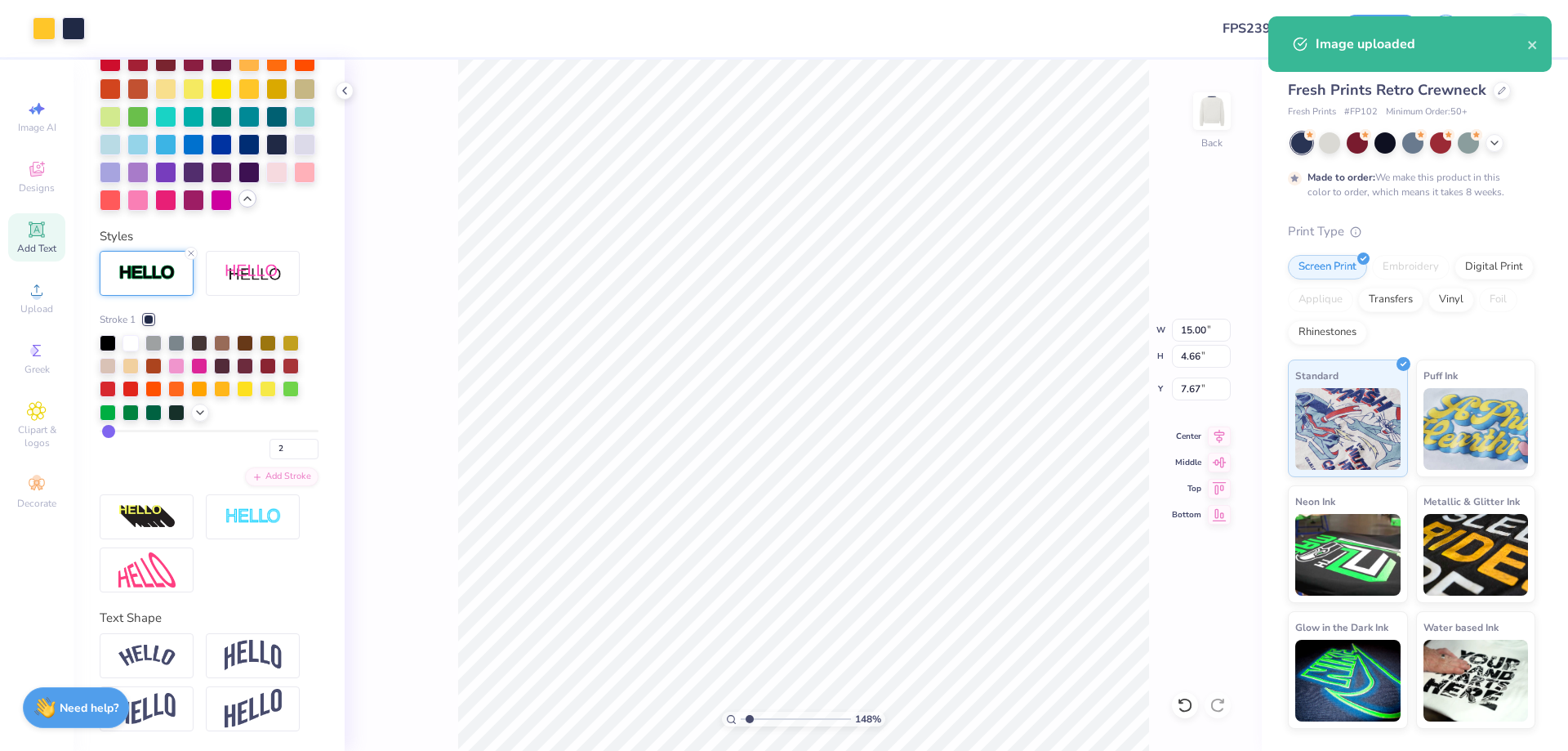
type input "14.10"
type input "4.28"
type input "1.38"
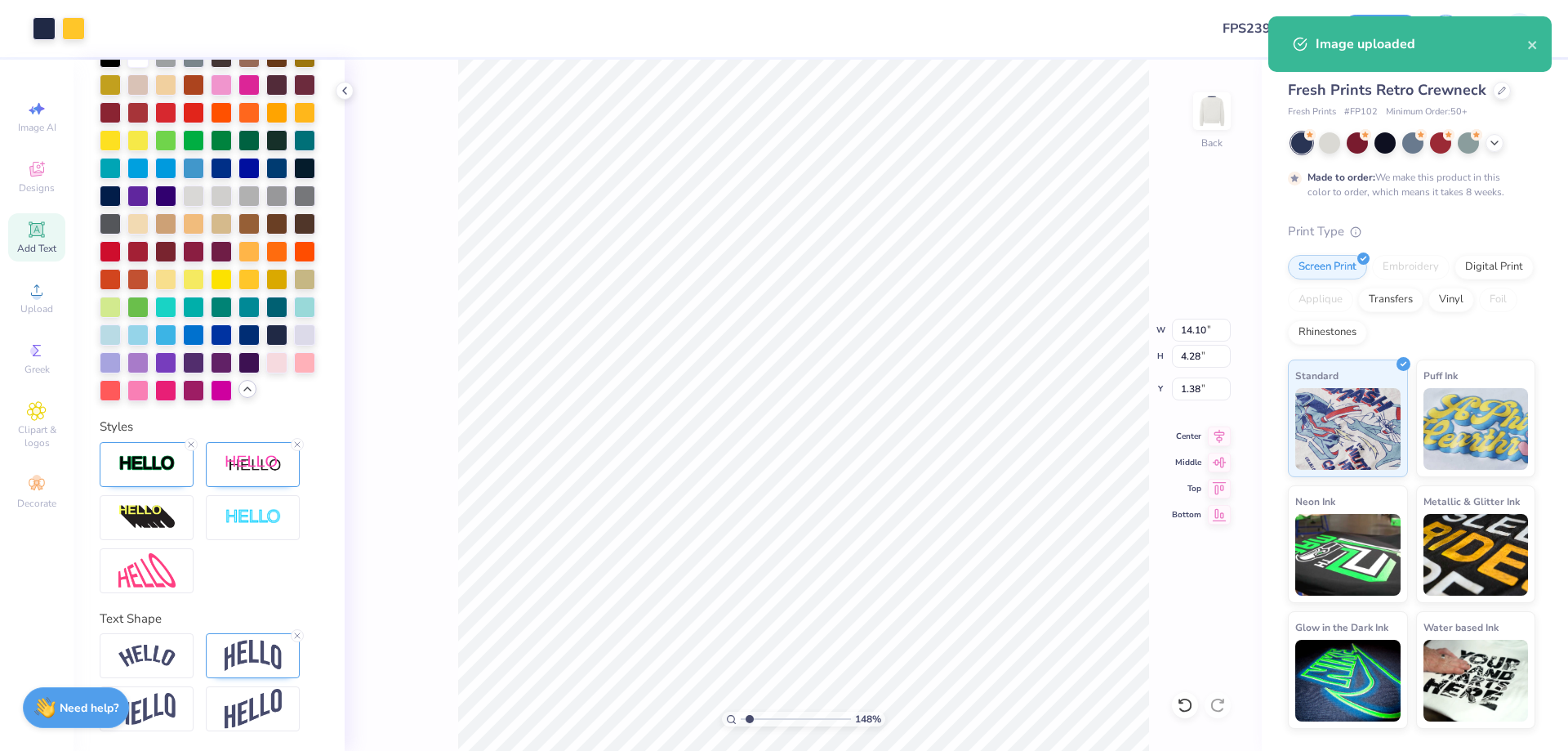
scroll to position [512, 0]
type input "15.00"
type input "4.66"
type input "7.67"
click at [1178, 336] on input "15.00" at bounding box center [1202, 330] width 59 height 23
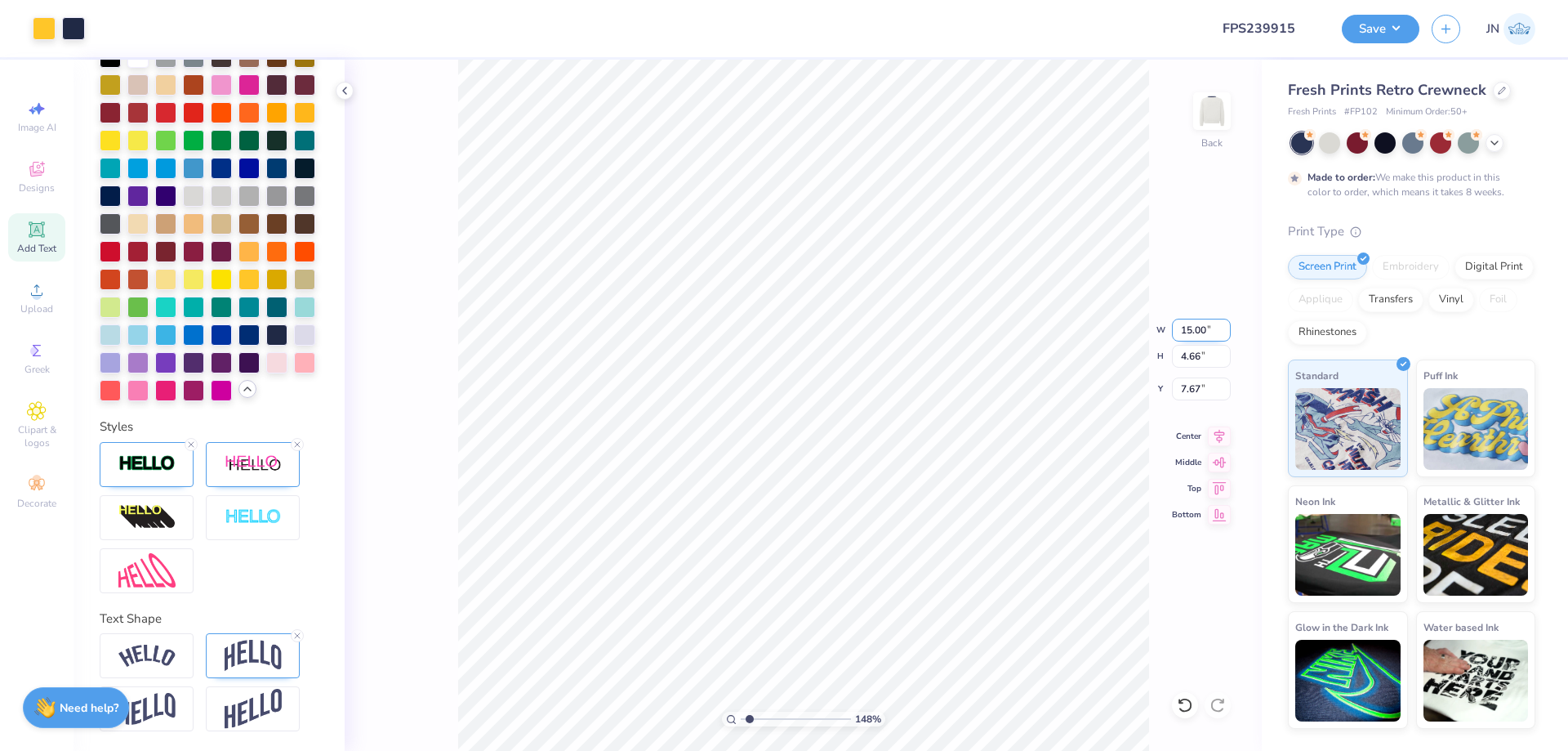
click at [1178, 336] on input "15.00" at bounding box center [1202, 330] width 59 height 23
type input "14.00"
type input "4.35"
type input "7.83"
type input "14.10"
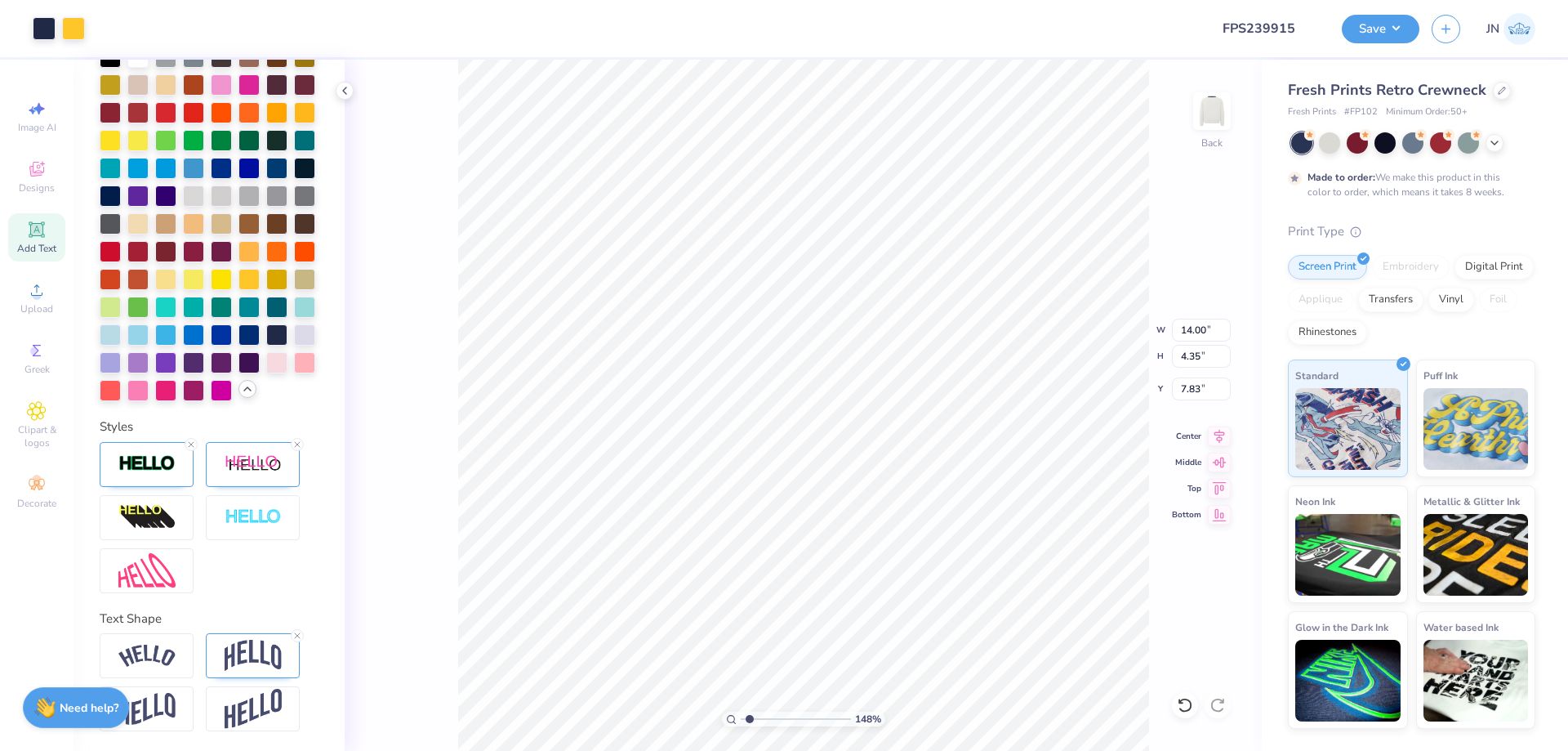
type input "4.28"
type input "1.38"
type input "14.00"
type input "4.35"
click at [1184, 387] on input "7.83" at bounding box center [1202, 388] width 59 height 23
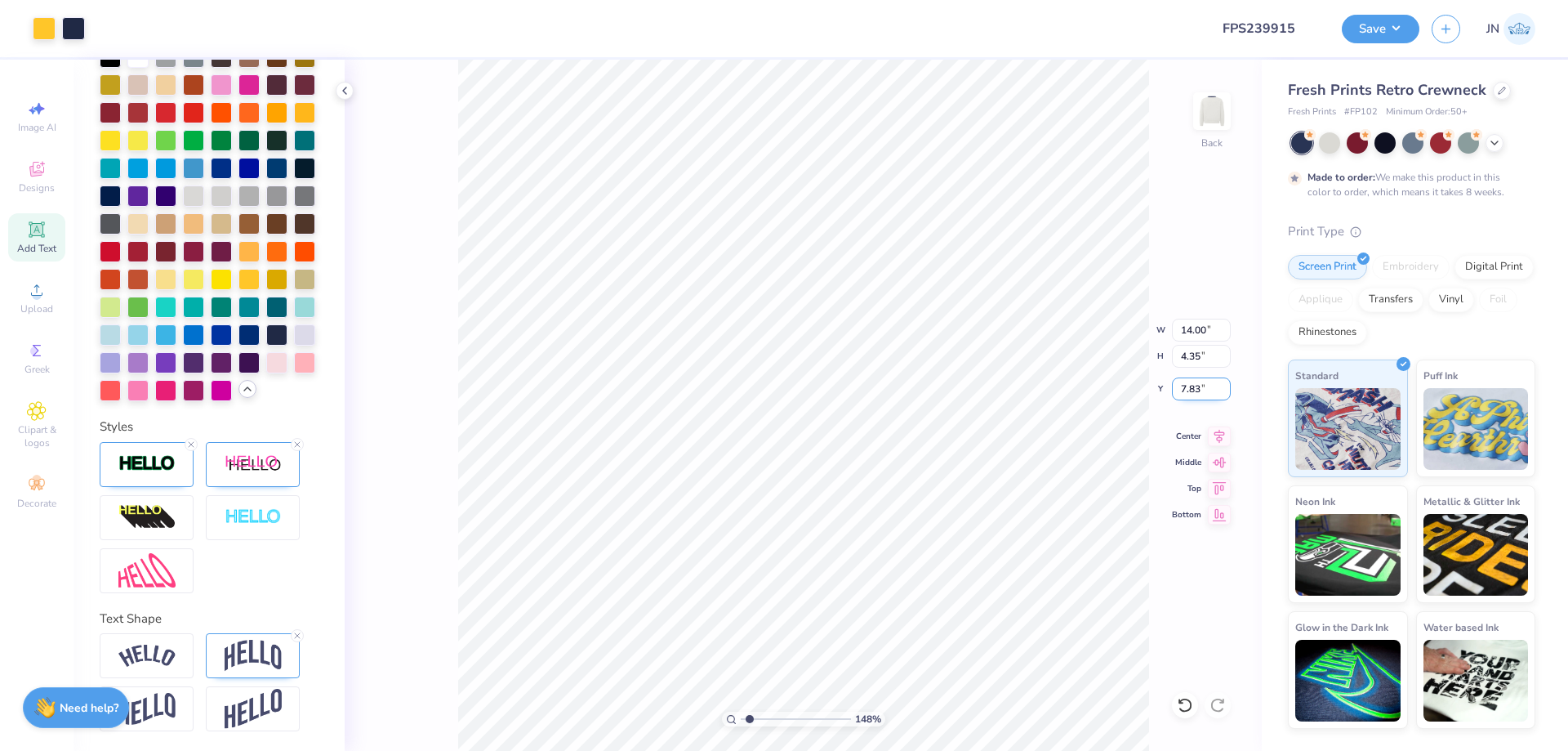
click at [1184, 387] on input "7.83" at bounding box center [1202, 388] width 59 height 23
type input "1.00"
drag, startPoint x: 1206, startPoint y: 389, endPoint x: 1159, endPoint y: 390, distance: 47.0
click at [1159, 390] on div "148 % Back W 14.00 14.00 " H 4.35 4.35 " Y 1.00 1.00 " Center Middle Top Bottom" at bounding box center [803, 405] width 918 height 691
type input "5.35"
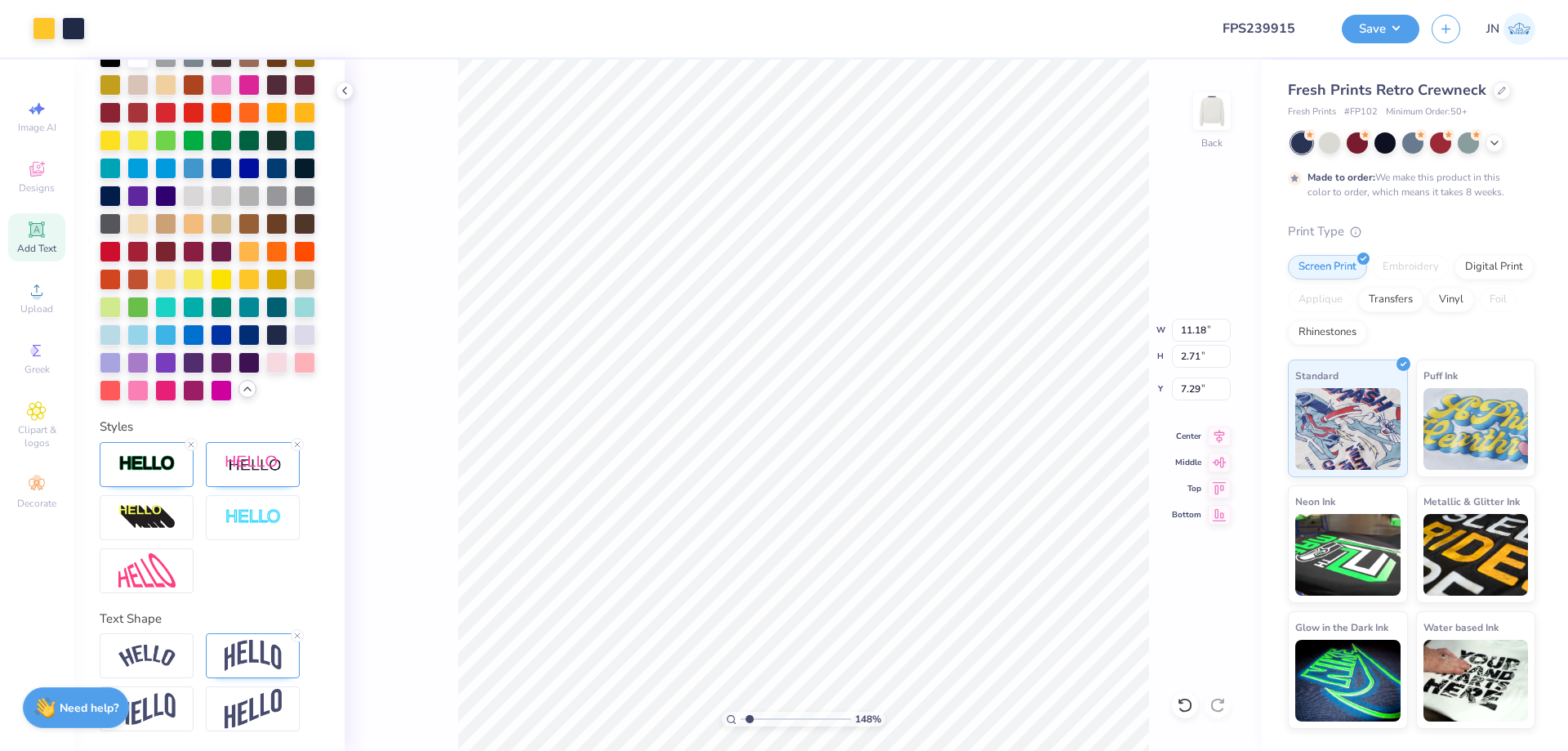
type input "7.29"
type input "3.33"
type input "5.03"
type input "5.71"
type input "3.12"
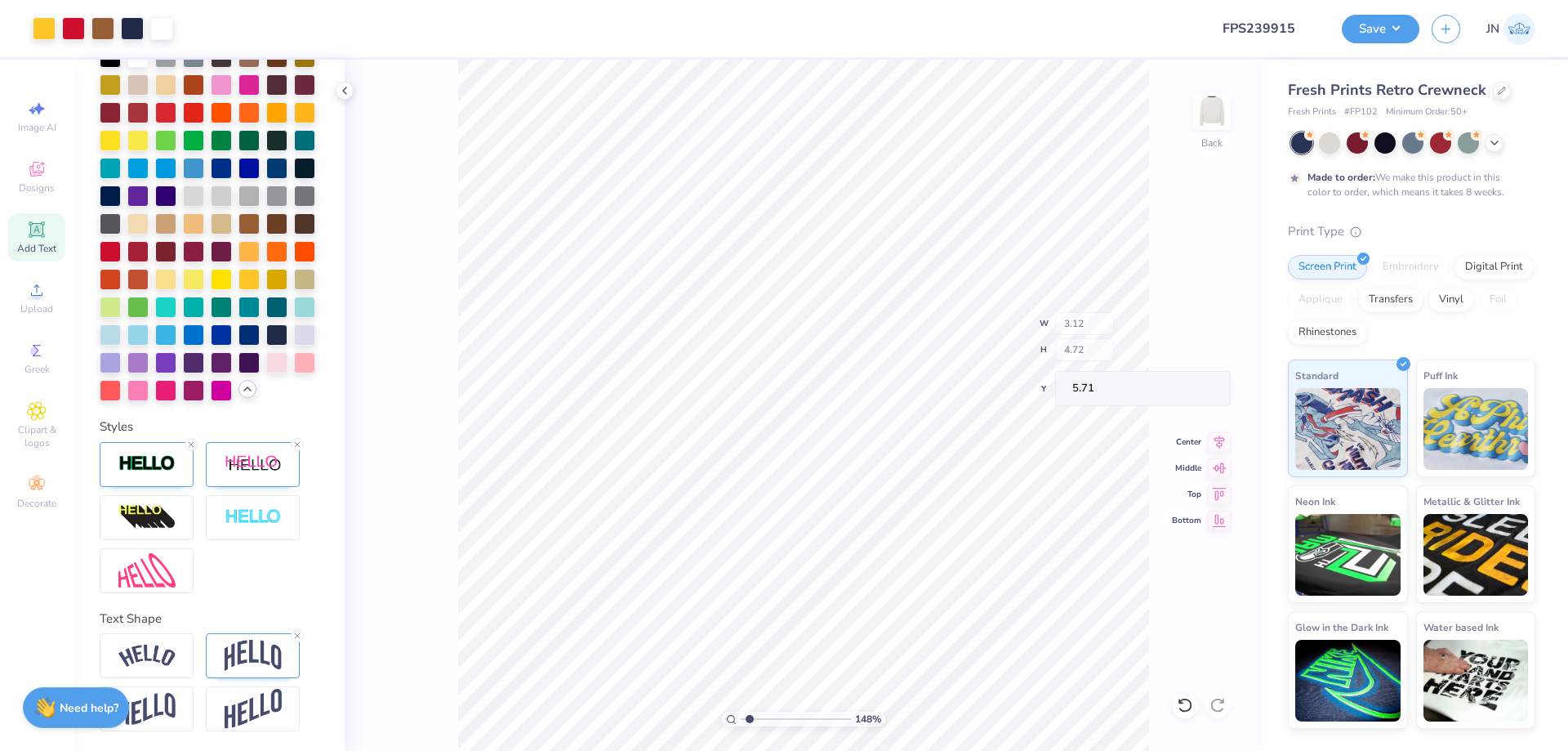
type input "4.72"
type input "5.58"
type input "1"
click at [741, 714] on input "range" at bounding box center [796, 718] width 111 height 15
click at [1363, 38] on button "Save" at bounding box center [1381, 26] width 78 height 29
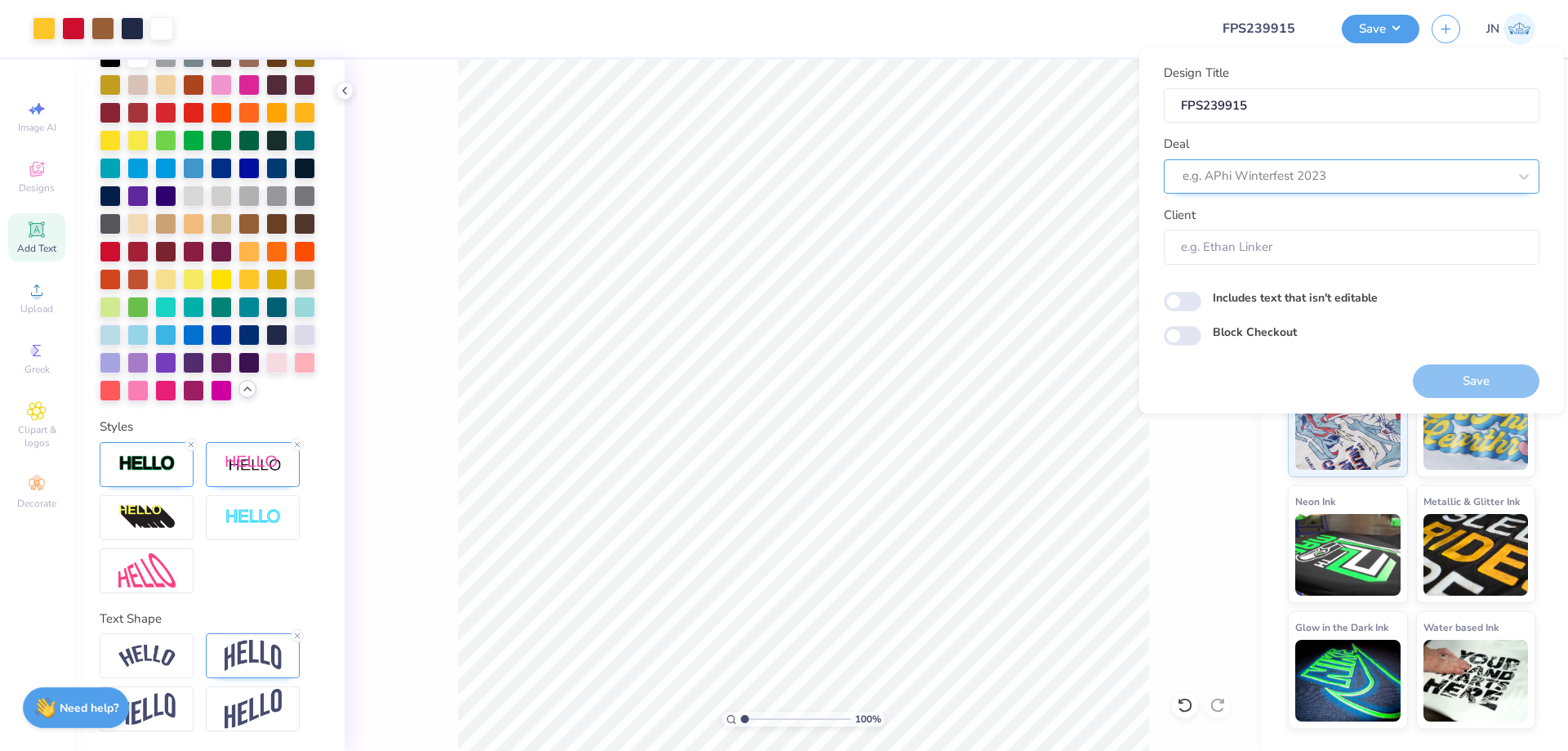
click at [1329, 164] on div "e.g. APhi Winterfest 2023" at bounding box center [1345, 177] width 329 height 26
click at [1295, 214] on div "Design Tool Gallery" at bounding box center [1352, 219] width 363 height 27
type input "DESIGN TOOL GALLER"
type input "Design Tool Gallery User"
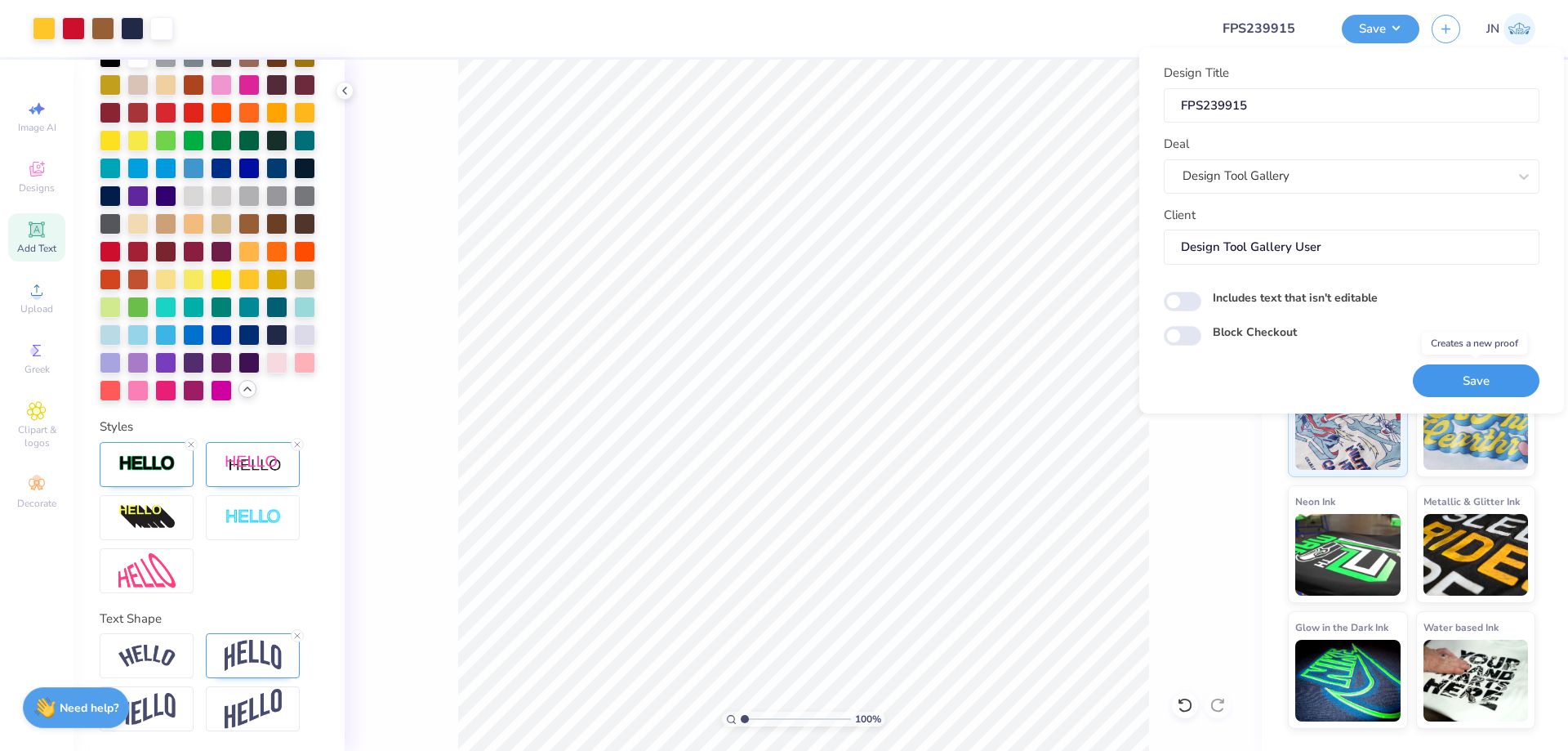
click at [1453, 372] on button "Save" at bounding box center [1476, 381] width 126 height 34
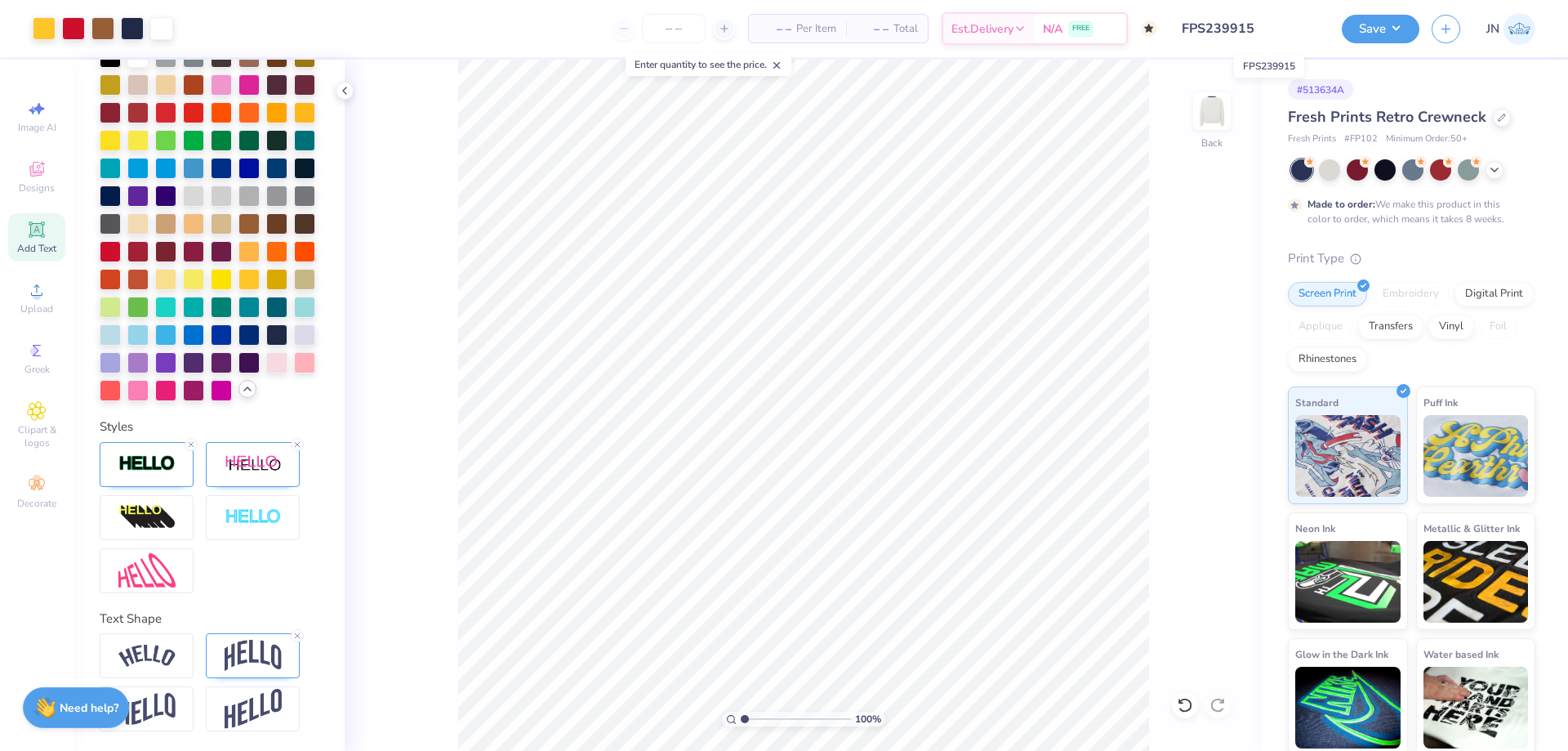
click at [1239, 22] on input "FPS239915" at bounding box center [1249, 28] width 160 height 33
